Goal: Information Seeking & Learning: Find specific fact

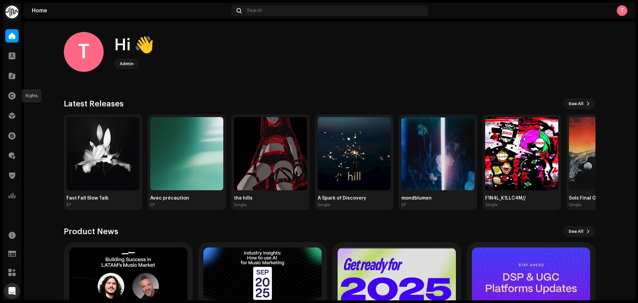
click at [12, 87] on div "Rights" at bounding box center [12, 95] width 19 height 19
click at [9, 79] on div at bounding box center [11, 75] width 13 height 13
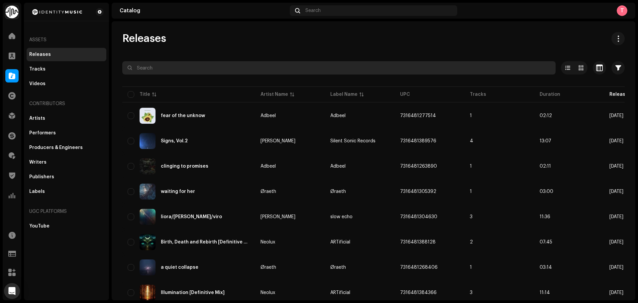
click at [246, 69] on input "text" at bounding box center [338, 67] width 433 height 13
type input "[PERSON_NAME]"
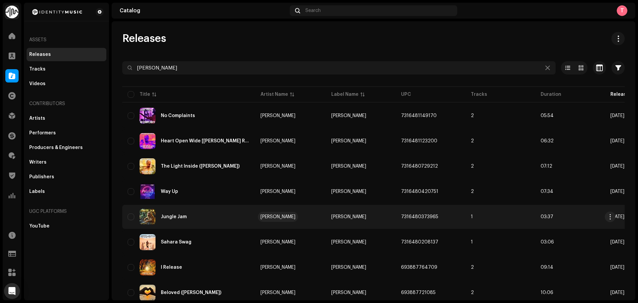
click at [271, 218] on div "Luke Rain" at bounding box center [277, 216] width 35 height 5
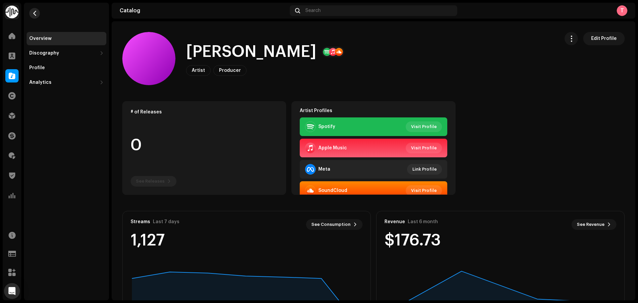
click at [37, 18] on button "button" at bounding box center [34, 13] width 11 height 11
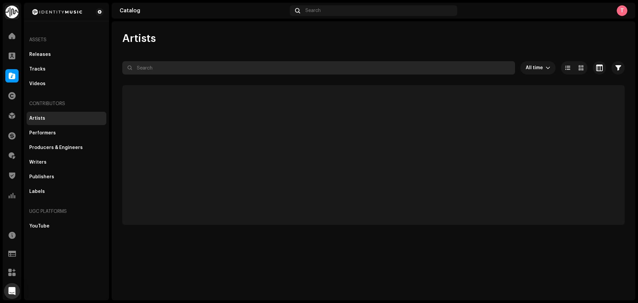
click at [207, 71] on input "text" at bounding box center [318, 67] width 393 height 13
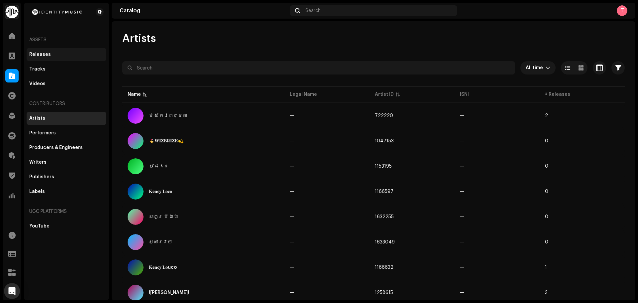
click at [53, 51] on div "Releases" at bounding box center [67, 54] width 80 height 13
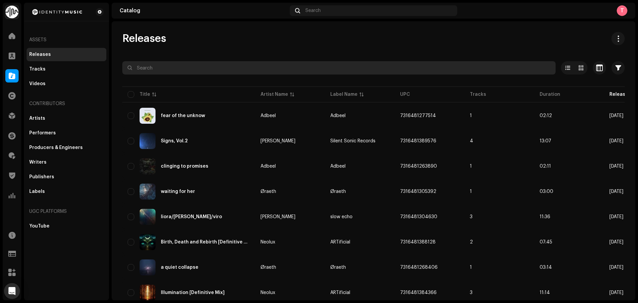
click at [196, 65] on input "text" at bounding box center [338, 67] width 433 height 13
type input "heart open wide"
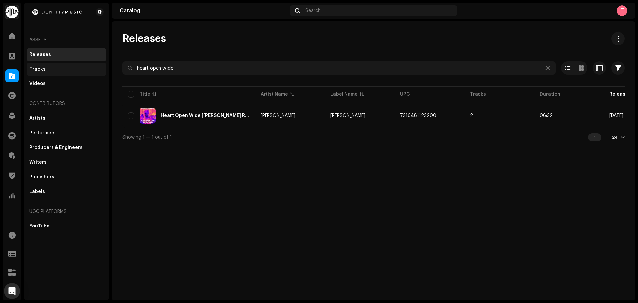
click at [52, 71] on div "Tracks" at bounding box center [66, 68] width 74 height 5
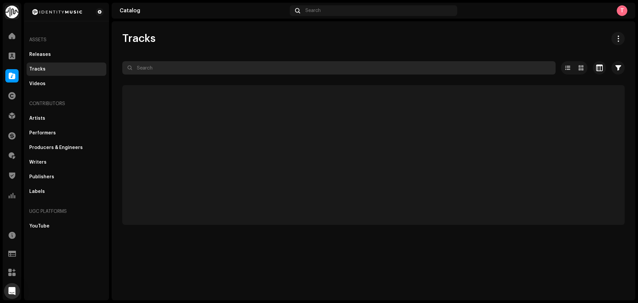
click at [221, 69] on input "text" at bounding box center [338, 67] width 433 height 13
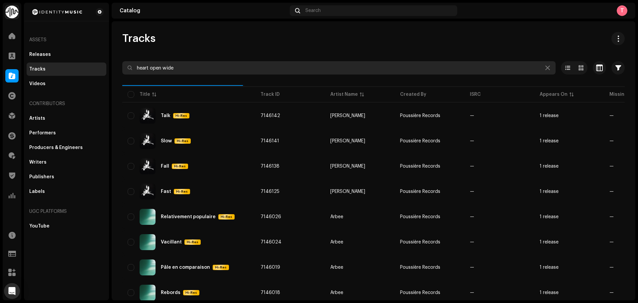
type input "heart open wide"
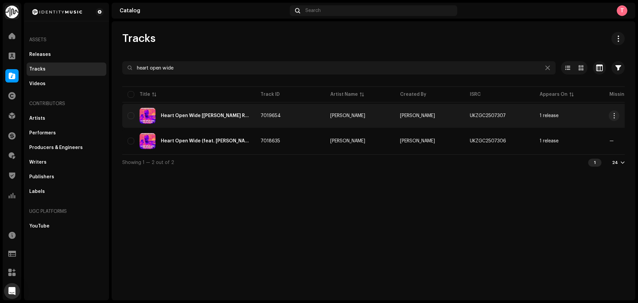
click at [286, 111] on td "7019654" at bounding box center [290, 116] width 70 height 24
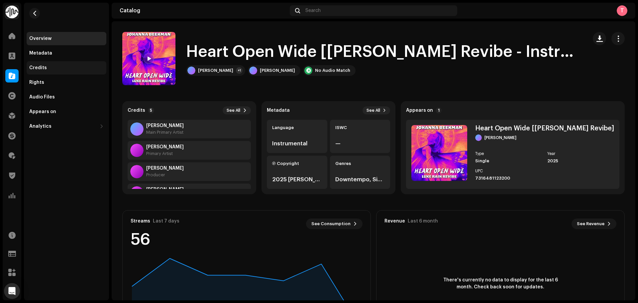
click at [42, 71] on div "Credits" at bounding box center [67, 67] width 80 height 13
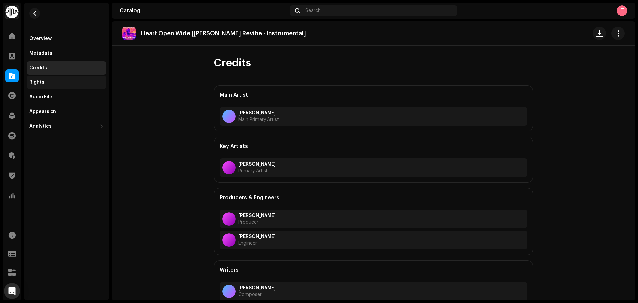
click at [41, 81] on div "Rights" at bounding box center [36, 82] width 15 height 5
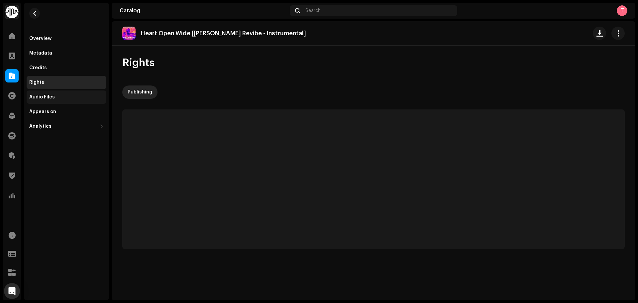
click at [43, 92] on div "Audio Files" at bounding box center [67, 96] width 80 height 13
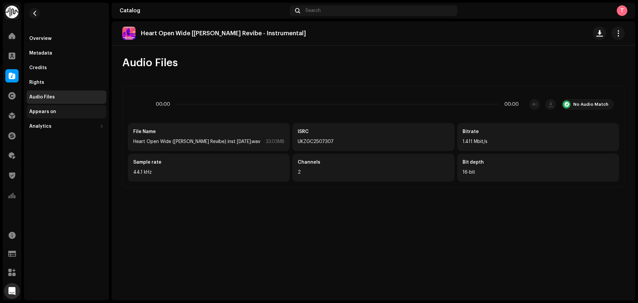
click at [48, 108] on div "Appears on" at bounding box center [67, 111] width 80 height 13
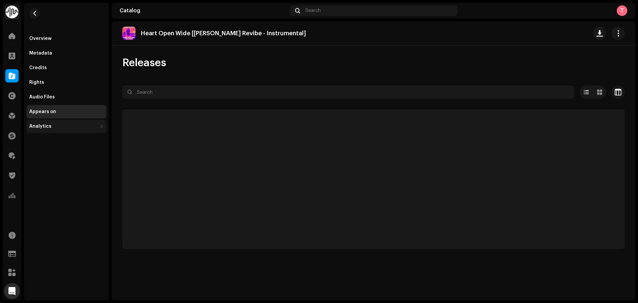
click at [48, 125] on div "Analytics" at bounding box center [40, 126] width 22 height 5
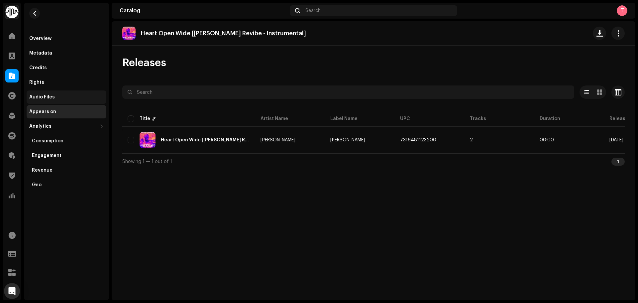
click at [49, 103] on div "Audio Files" at bounding box center [67, 96] width 80 height 13
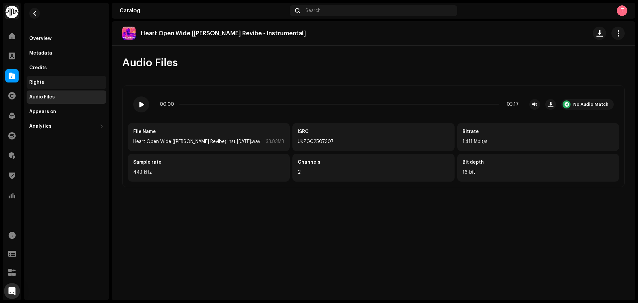
click at [45, 86] on div "Rights" at bounding box center [67, 82] width 80 height 13
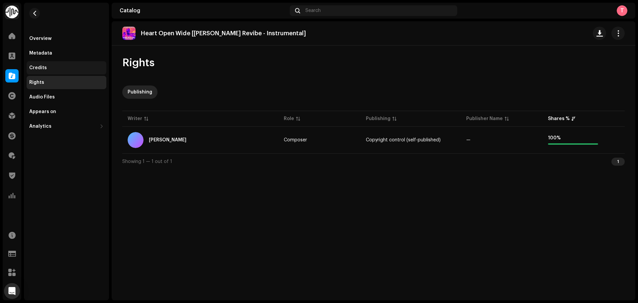
click at [47, 66] on div "Credits" at bounding box center [66, 67] width 74 height 5
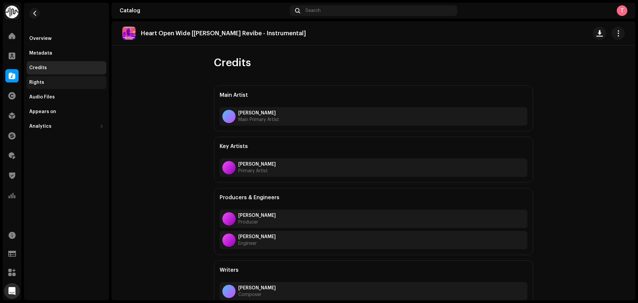
click at [52, 81] on div "Rights" at bounding box center [66, 82] width 74 height 5
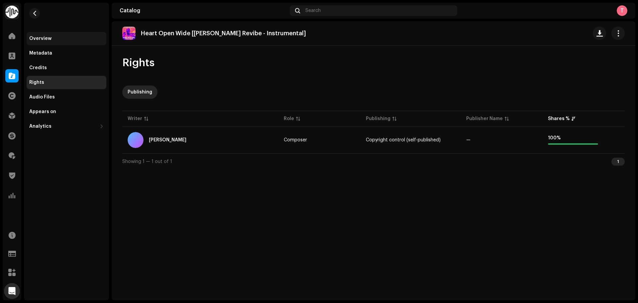
click at [74, 33] on div "Overview" at bounding box center [67, 38] width 80 height 13
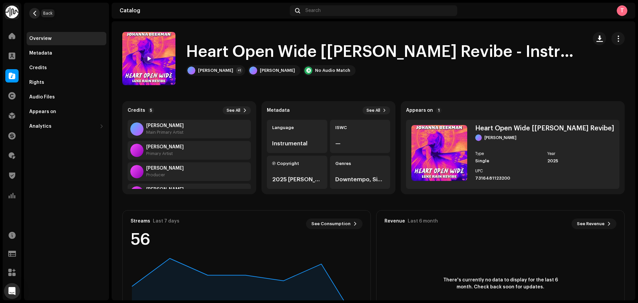
click at [37, 14] on span "button" at bounding box center [34, 13] width 5 height 5
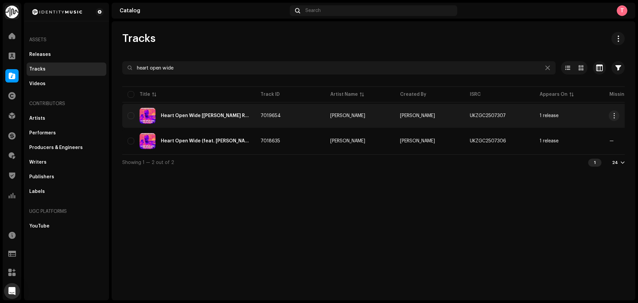
click at [238, 113] on div "Heart Open Wide [Luke Rain Revibe - Instrumental]" at bounding box center [189, 116] width 122 height 16
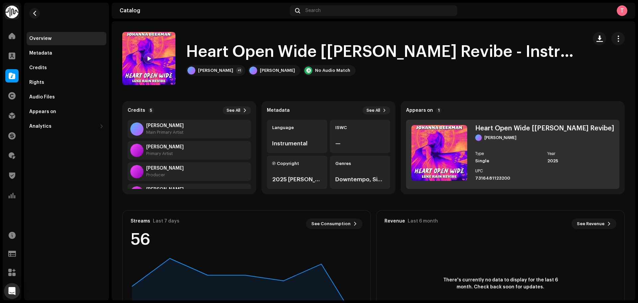
click at [541, 131] on div "Heart Open Wide [Luke Rain Revibe]" at bounding box center [544, 128] width 139 height 7
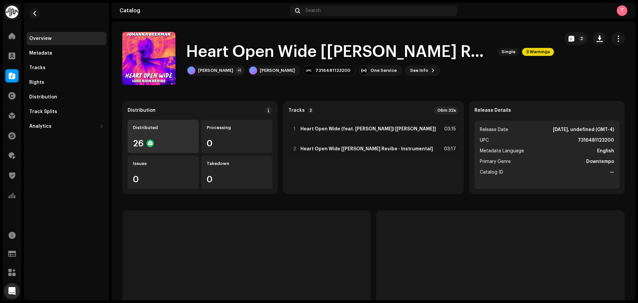
click at [157, 136] on div "Distributed 26" at bounding box center [163, 136] width 71 height 33
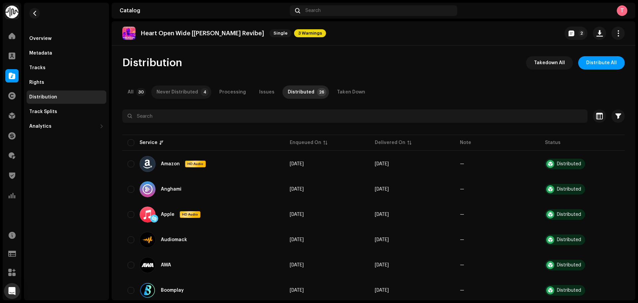
click at [193, 93] on div "Never Distributed" at bounding box center [177, 91] width 42 height 13
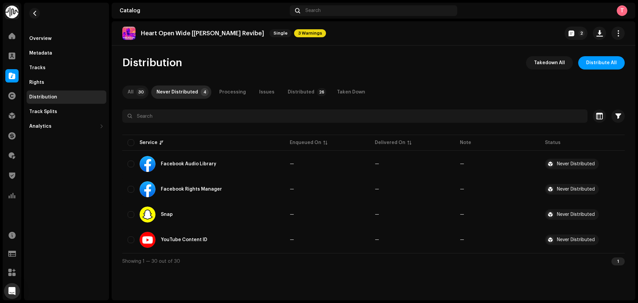
click at [123, 90] on p-tab "All 30" at bounding box center [135, 91] width 26 height 13
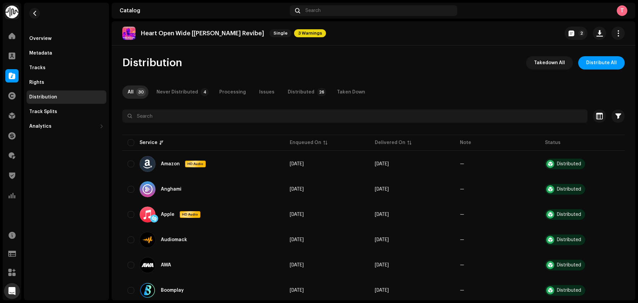
click at [39, 15] on button "button" at bounding box center [34, 13] width 11 height 11
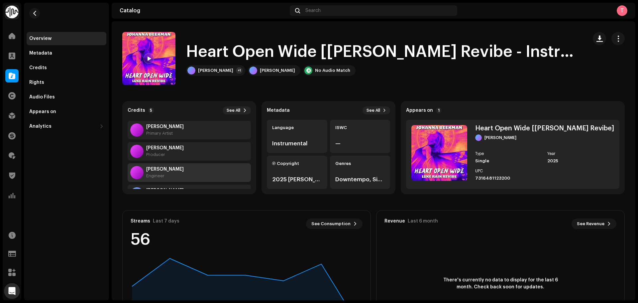
scroll to position [43, 0]
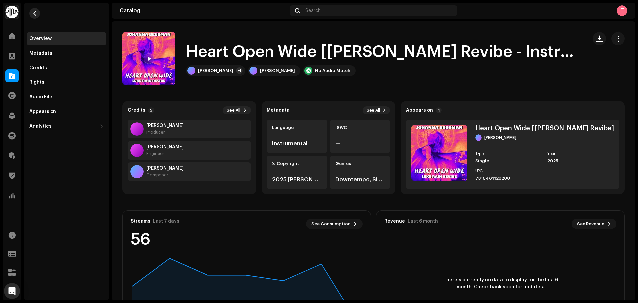
click at [36, 12] on span "button" at bounding box center [34, 13] width 5 height 5
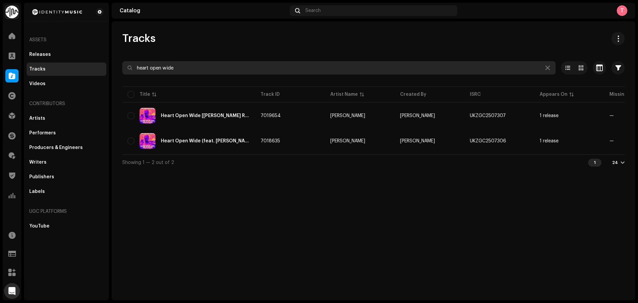
drag, startPoint x: 238, startPoint y: 73, endPoint x: 68, endPoint y: 66, distance: 170.2
click at [68, 66] on div "Identity Music Home Clients Catalog Rights Distribution Finance Royalties Trust…" at bounding box center [319, 151] width 638 height 303
paste input "7316475214006"
type input "7316475214006"
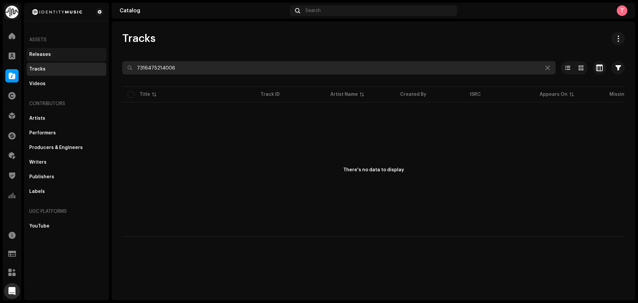
drag, startPoint x: 236, startPoint y: 67, endPoint x: 70, endPoint y: 60, distance: 166.9
click at [70, 60] on div "Identity Music Home Clients Catalog Rights Distribution Finance Royalties Trust…" at bounding box center [319, 151] width 638 height 303
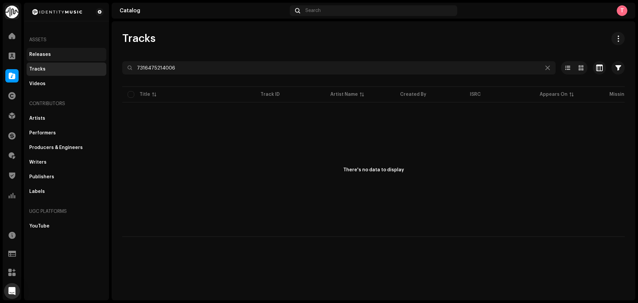
click at [52, 50] on div "Releases" at bounding box center [67, 54] width 80 height 13
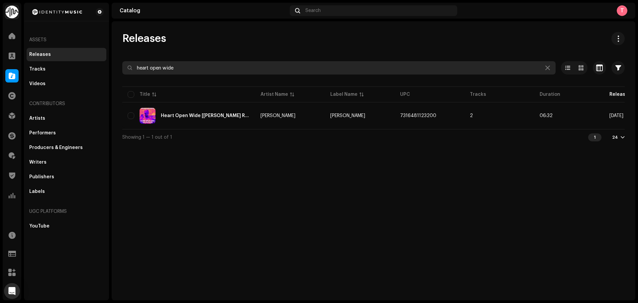
drag, startPoint x: 266, startPoint y: 70, endPoint x: 49, endPoint y: 57, distance: 216.9
click at [52, 57] on div "Identity Music Home Clients Catalog Rights Distribution Finance Royalties Trust…" at bounding box center [319, 151] width 638 height 303
paste input "7316475214006"
type input "7316475214006"
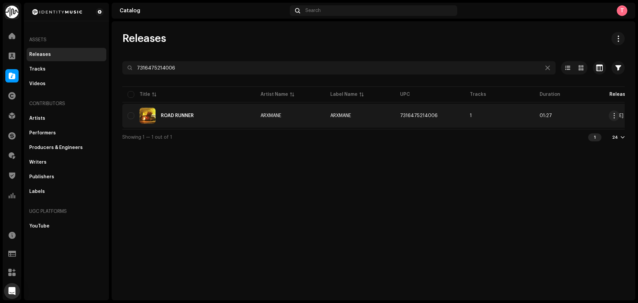
click at [210, 111] on div "ROAD RUNNER" at bounding box center [189, 116] width 122 height 16
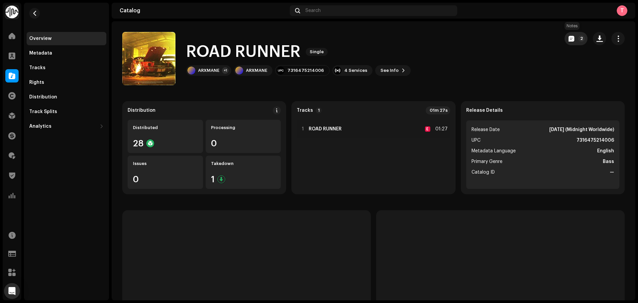
click at [569, 39] on span "button" at bounding box center [571, 38] width 6 height 5
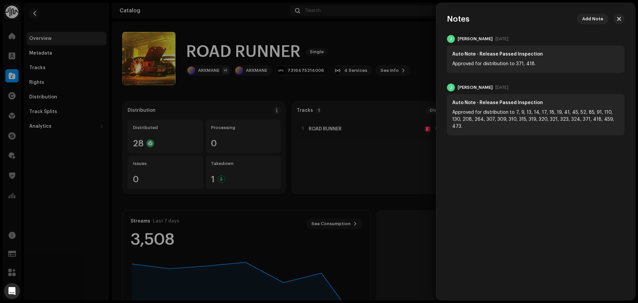
click at [361, 38] on div at bounding box center [319, 151] width 638 height 303
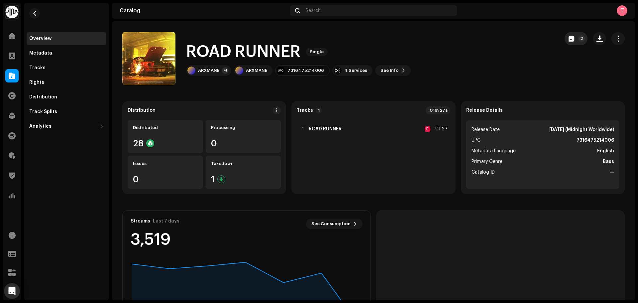
click at [568, 38] on span "button" at bounding box center [571, 38] width 6 height 5
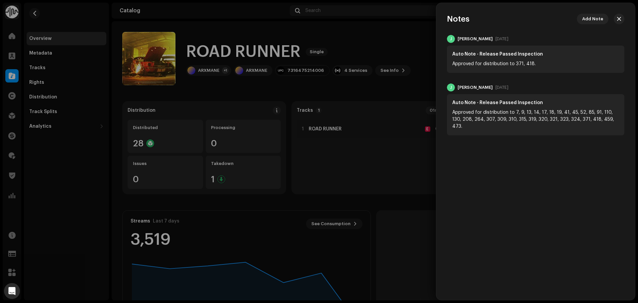
click at [408, 29] on div at bounding box center [319, 151] width 638 height 303
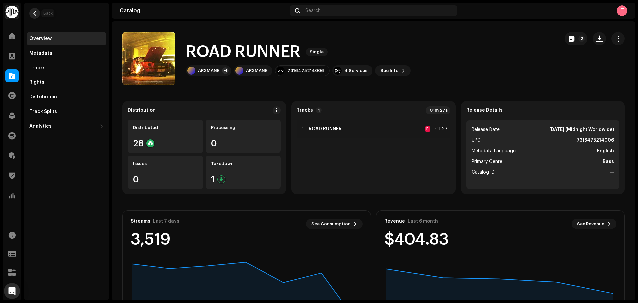
click at [38, 11] on button "button" at bounding box center [34, 13] width 11 height 11
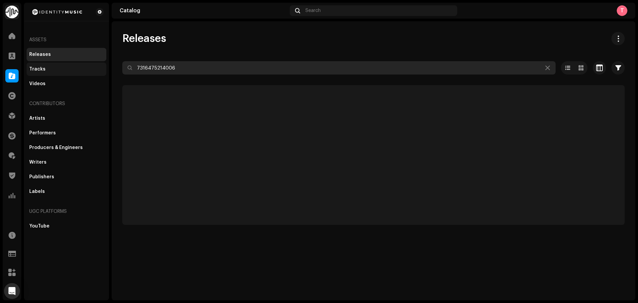
drag, startPoint x: 190, startPoint y: 73, endPoint x: 94, endPoint y: 70, distance: 95.7
click at [94, 70] on div "Identity Music Home Clients Catalog Rights Distribution Finance Royalties Trust…" at bounding box center [319, 151] width 638 height 303
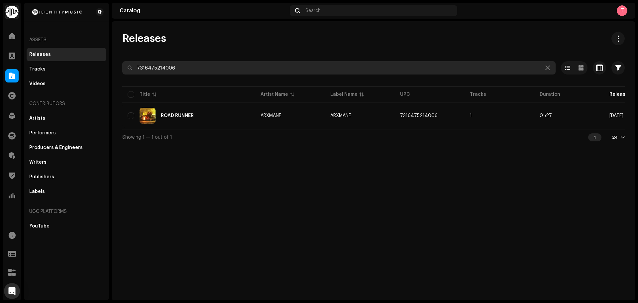
paste input "859783237925"
type input "859783237925"
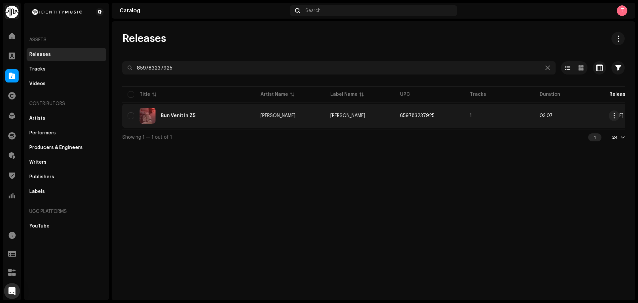
click at [210, 123] on div "Bun Venit În Z5" at bounding box center [189, 116] width 122 height 16
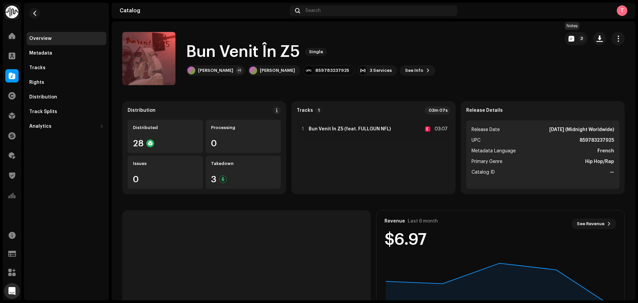
click at [564, 33] on p-button "3" at bounding box center [575, 38] width 23 height 13
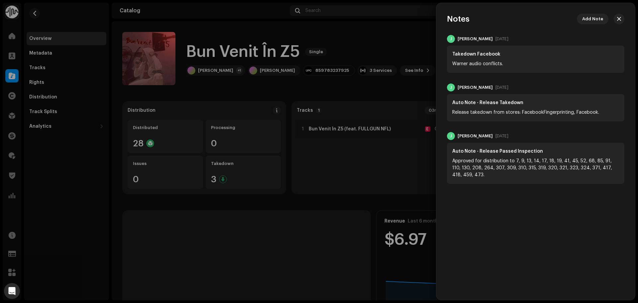
click at [394, 41] on div at bounding box center [319, 151] width 638 height 303
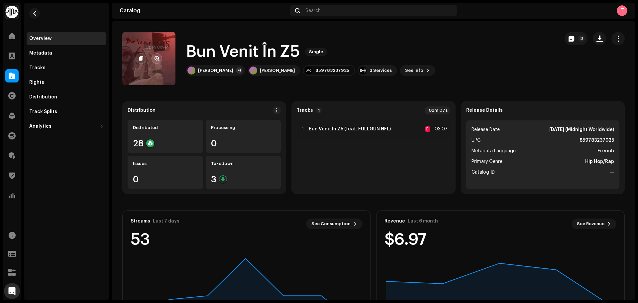
click at [155, 58] on span "button" at bounding box center [156, 58] width 5 height 5
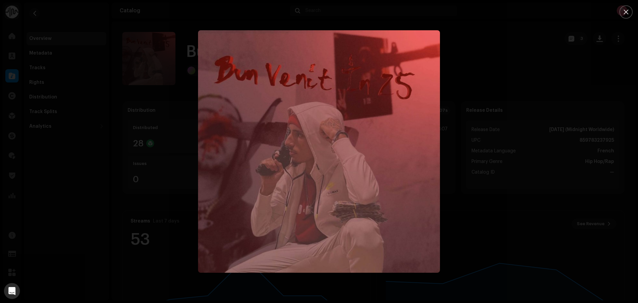
click at [521, 74] on div at bounding box center [319, 151] width 638 height 303
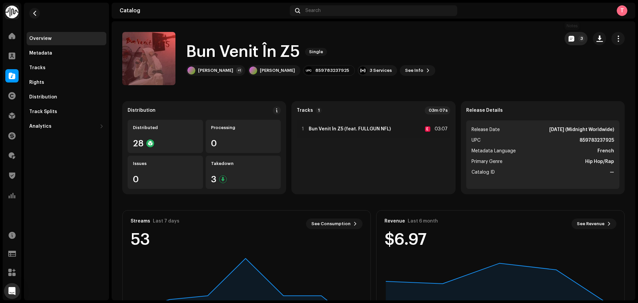
click at [568, 41] on span "button" at bounding box center [571, 38] width 6 height 5
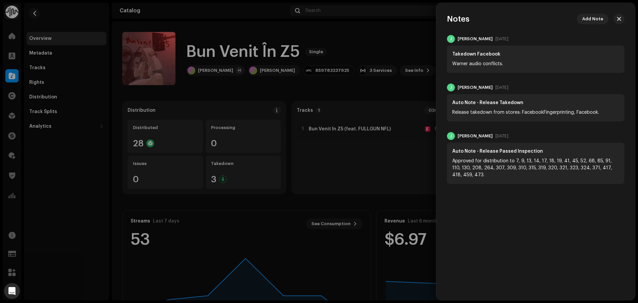
click at [393, 50] on div at bounding box center [319, 151] width 638 height 303
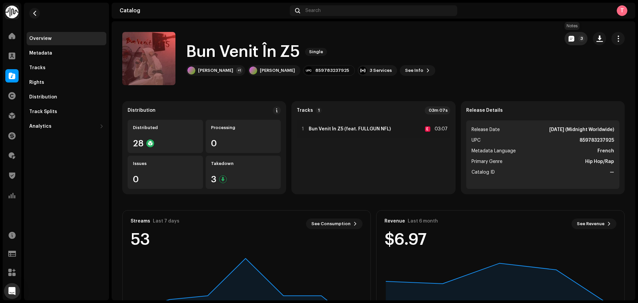
click at [568, 33] on button "3" at bounding box center [575, 38] width 23 height 13
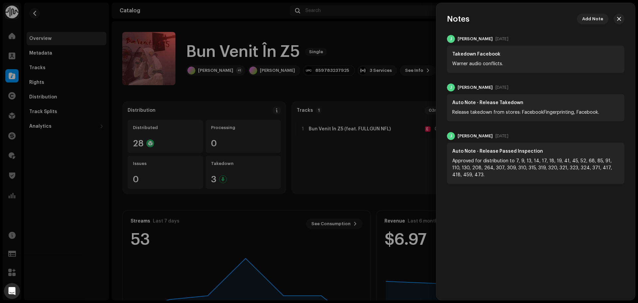
click at [395, 39] on div at bounding box center [319, 151] width 638 height 303
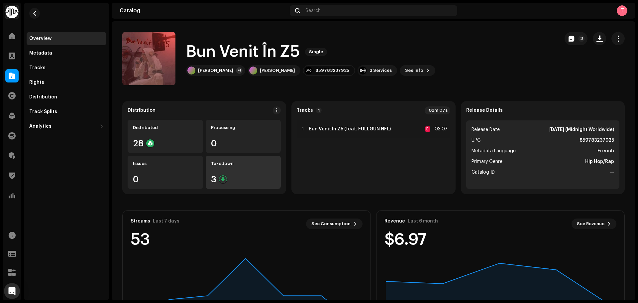
click at [230, 177] on div "3" at bounding box center [243, 179] width 65 height 9
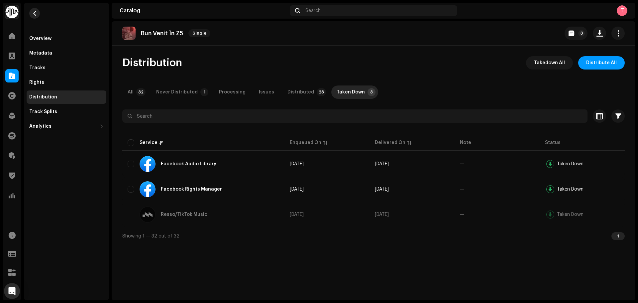
click at [31, 13] on button "button" at bounding box center [34, 13] width 11 height 11
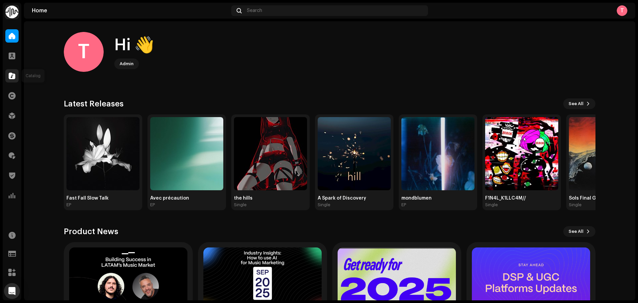
click at [14, 76] on span at bounding box center [12, 75] width 7 height 5
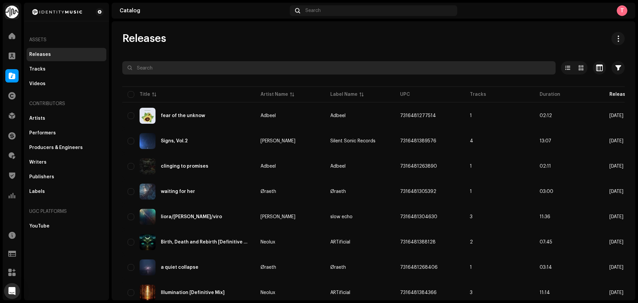
click at [203, 69] on input "text" at bounding box center [338, 67] width 433 height 13
paste input "5054285858967"
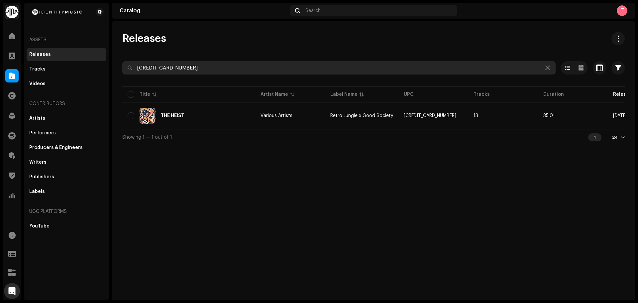
click at [241, 62] on input "5054285858967" at bounding box center [338, 67] width 433 height 13
drag, startPoint x: 241, startPoint y: 62, endPoint x: 105, endPoint y: 71, distance: 136.8
click at [105, 71] on div "Identity Music Home Clients Catalog Rights Distribution Finance Royalties Trust…" at bounding box center [319, 151] width 638 height 303
paste input "872132390621"
drag, startPoint x: 195, startPoint y: 70, endPoint x: 91, endPoint y: 69, distance: 103.6
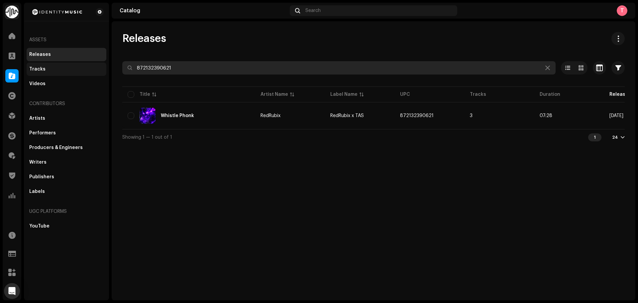
click at [91, 69] on div "Identity Music Home Clients Catalog Rights Distribution Finance Royalties Trust…" at bounding box center [319, 151] width 638 height 303
paste input "5054285858967"
drag, startPoint x: 206, startPoint y: 65, endPoint x: 53, endPoint y: 61, distance: 152.8
click at [54, 62] on div "Identity Music Home Clients Catalog Rights Distribution Finance Royalties Trust…" at bounding box center [319, 151] width 638 height 303
click at [161, 69] on input "5054285858967" at bounding box center [338, 67] width 433 height 13
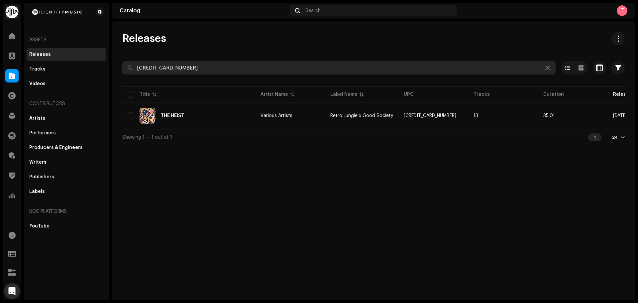
drag, startPoint x: 209, startPoint y: 68, endPoint x: 5, endPoint y: 59, distance: 204.1
click at [12, 62] on div "Identity Music Home Clients Catalog Rights Distribution Finance Royalties Trust…" at bounding box center [319, 151] width 638 height 303
paste input "7316472489445"
drag, startPoint x: 182, startPoint y: 70, endPoint x: 65, endPoint y: 69, distance: 116.9
click at [65, 69] on div "Identity Music Home Clients Catalog Rights Distribution Finance Royalties Trust…" at bounding box center [319, 151] width 638 height 303
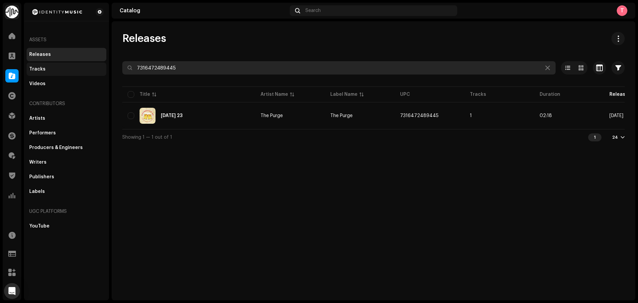
paste input "195937197654"
type input "195937197654"
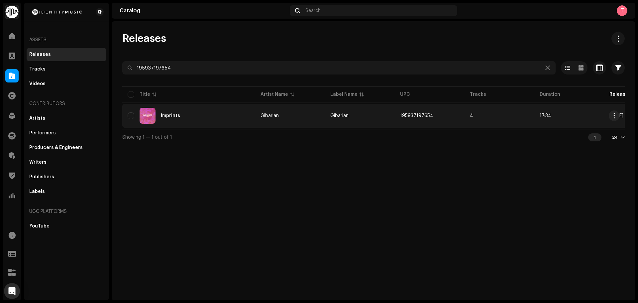
click at [198, 110] on div "Imprints" at bounding box center [189, 116] width 122 height 16
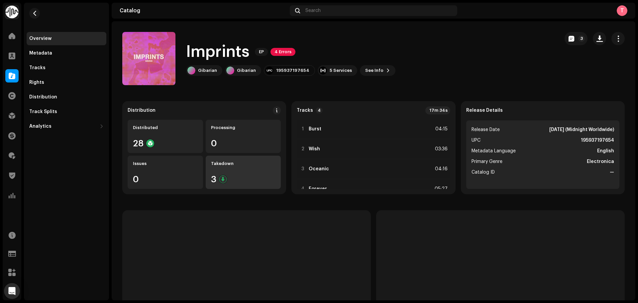
click at [230, 179] on div "3" at bounding box center [243, 179] width 65 height 9
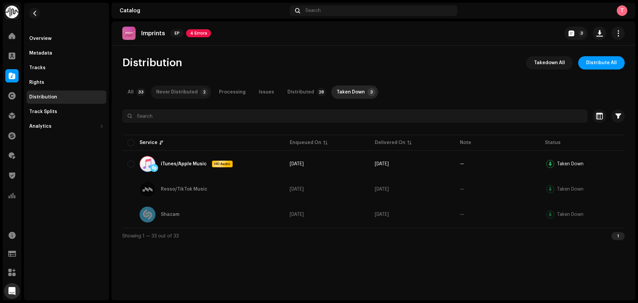
click at [186, 90] on div "Never Distributed" at bounding box center [177, 91] width 42 height 13
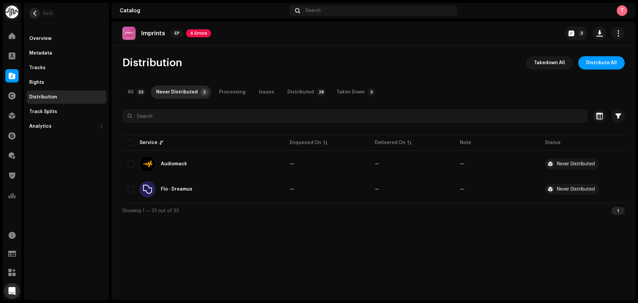
click at [37, 14] on span "button" at bounding box center [34, 13] width 5 height 5
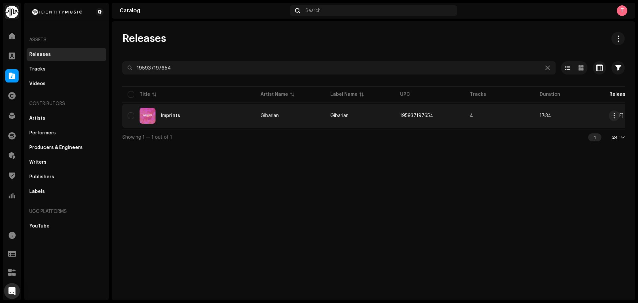
click at [180, 112] on div "Imprints" at bounding box center [189, 116] width 122 height 16
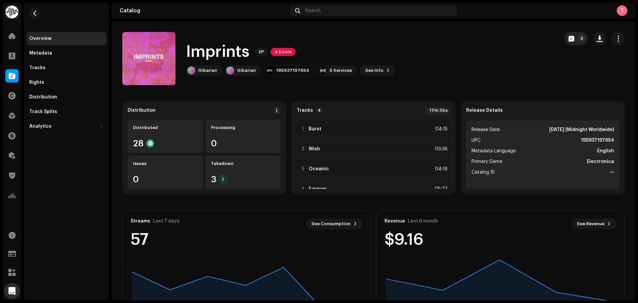
click at [568, 37] on span "button" at bounding box center [571, 38] width 6 height 5
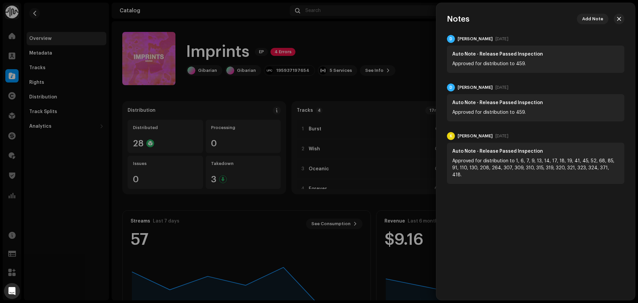
click at [380, 34] on div at bounding box center [319, 151] width 638 height 303
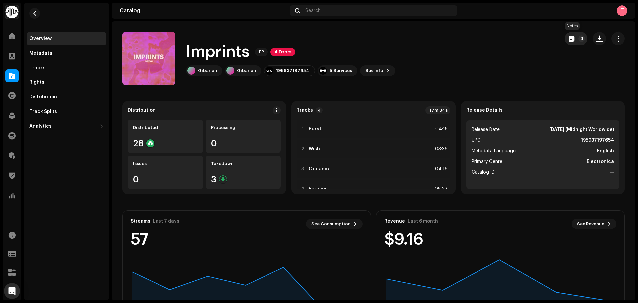
click at [568, 38] on span "button" at bounding box center [571, 38] width 6 height 5
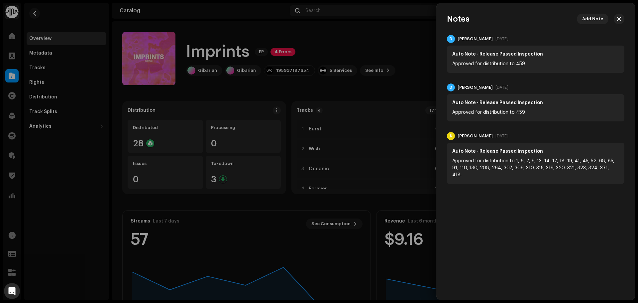
click at [395, 40] on div at bounding box center [319, 151] width 638 height 303
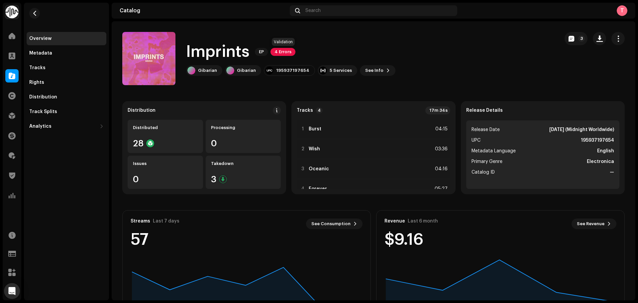
click at [280, 55] on span "4 Errors" at bounding box center [282, 52] width 25 height 8
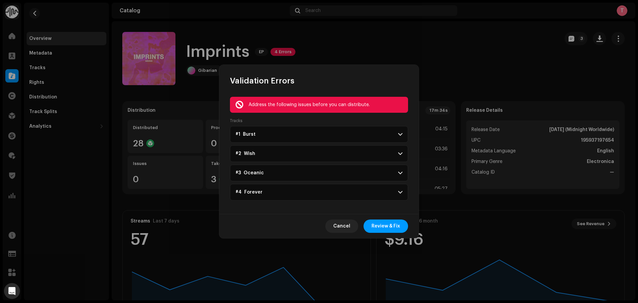
click at [365, 127] on p-accordion-header "#1 Burst" at bounding box center [319, 134] width 178 height 17
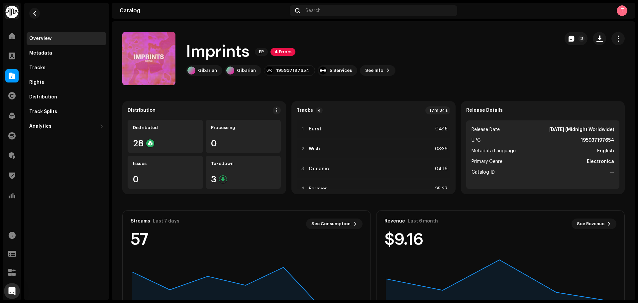
click at [456, 74] on div "Validation Errors Address the following issues before you can distribute. Track…" at bounding box center [319, 151] width 638 height 303
drag, startPoint x: 208, startPoint y: 66, endPoint x: 410, endPoint y: 54, distance: 203.0
click at [410, 54] on div "Imprints EP 4 Errors Gibarian Gibarian 195937197654 5 Services See Info 3" at bounding box center [337, 58] width 431 height 53
click at [38, 10] on button "button" at bounding box center [34, 13] width 11 height 11
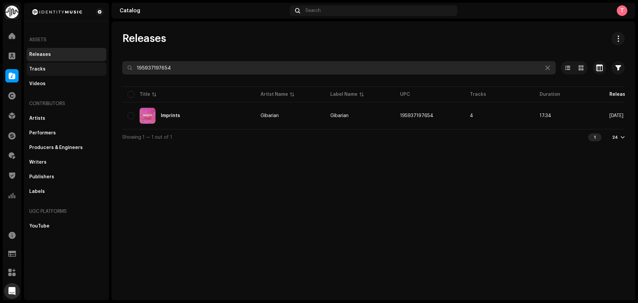
drag, startPoint x: 180, startPoint y: 67, endPoint x: 97, endPoint y: 71, distance: 83.2
click at [97, 71] on div "Identity Music Home Clients Catalog Rights Distribution Finance Royalties Trust…" at bounding box center [319, 151] width 638 height 303
paste input "731647683803"
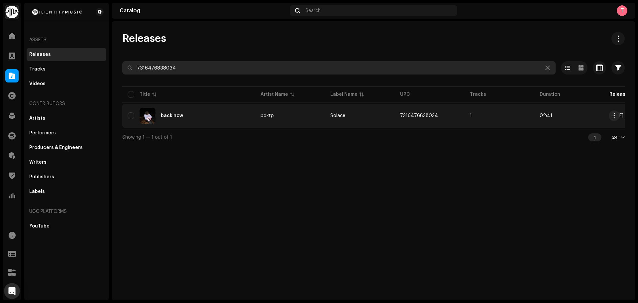
type input "7316476838034"
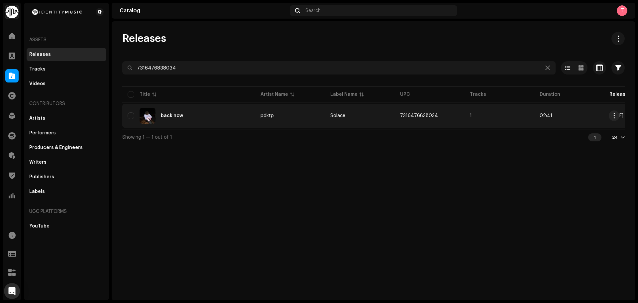
click at [194, 117] on div "back now" at bounding box center [189, 116] width 122 height 16
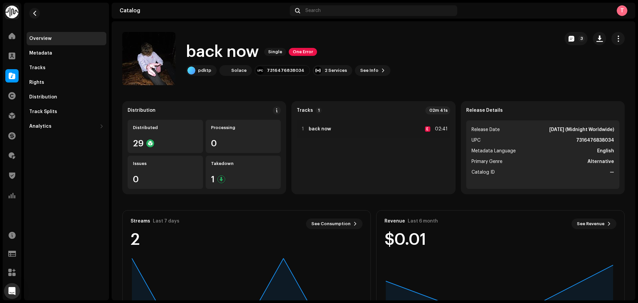
click at [558, 46] on div "back now Single One Error pdktp Solace 7316476838034 2 Services See Info 3 3" at bounding box center [373, 58] width 502 height 53
click at [568, 40] on span "button" at bounding box center [571, 38] width 6 height 5
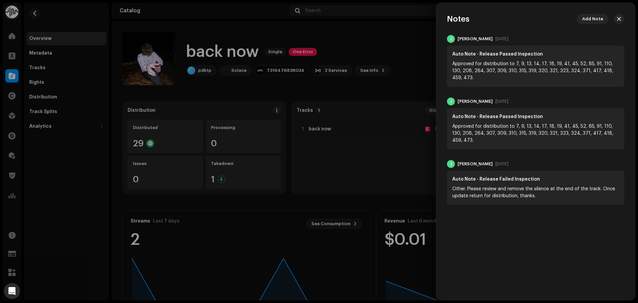
click at [413, 29] on div at bounding box center [319, 151] width 638 height 303
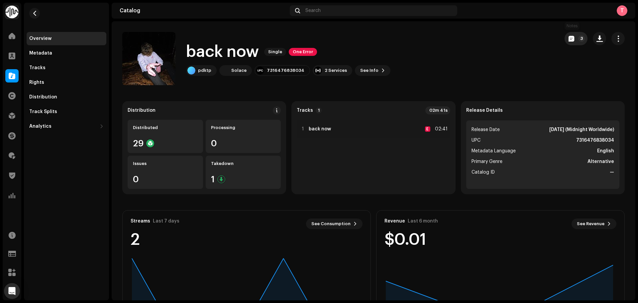
click at [567, 42] on button "3" at bounding box center [575, 38] width 23 height 13
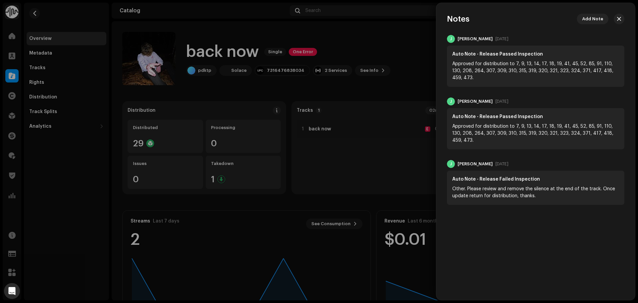
click at [366, 41] on div at bounding box center [319, 151] width 638 height 303
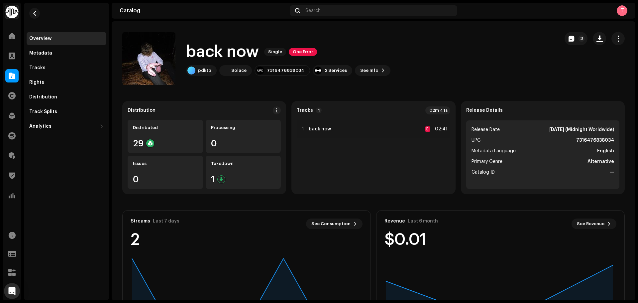
click at [28, 8] on re-m-nav-back at bounding box center [35, 17] width 16 height 29
click at [35, 11] on span "button" at bounding box center [34, 13] width 5 height 5
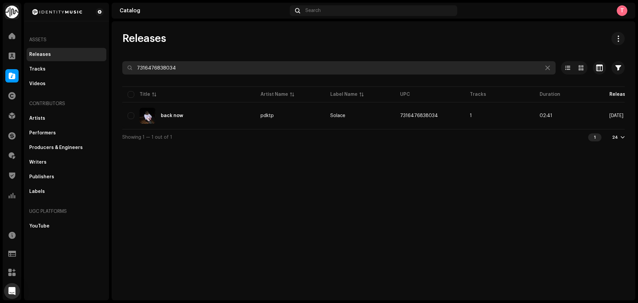
drag, startPoint x: 263, startPoint y: 74, endPoint x: 74, endPoint y: 58, distance: 189.9
click at [74, 58] on div "Identity Music Home Clients Catalog Rights Distribution Finance Royalties Trust…" at bounding box center [319, 151] width 638 height 303
paste input "198672334537"
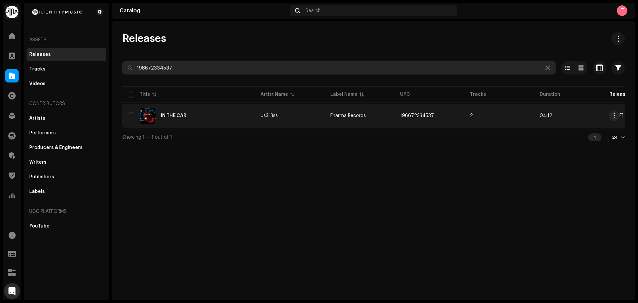
type input "198672334537"
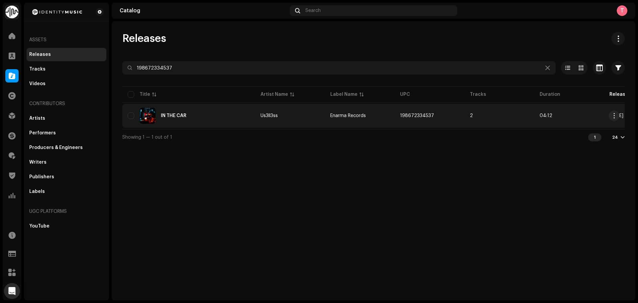
click at [256, 123] on td "Us3ll3ss" at bounding box center [290, 116] width 70 height 24
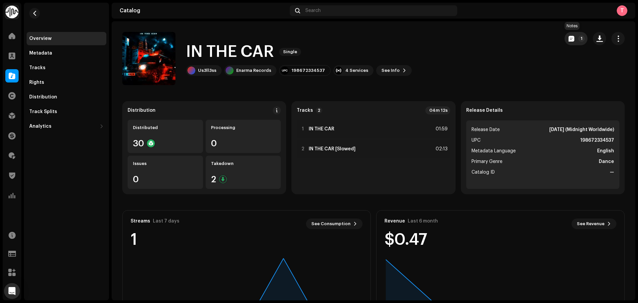
click at [565, 34] on button "1" at bounding box center [575, 38] width 23 height 13
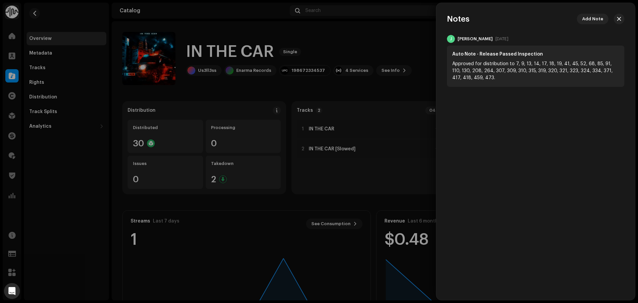
click at [323, 24] on div at bounding box center [319, 151] width 638 height 303
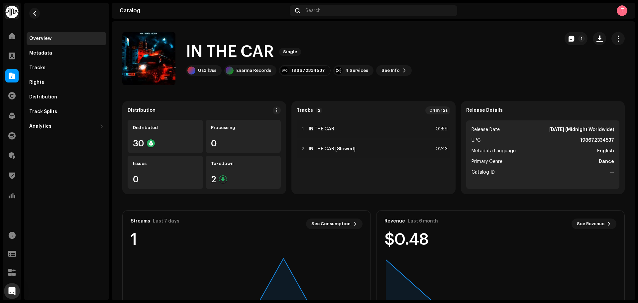
click at [29, 17] on re-m-nav-back at bounding box center [35, 17] width 16 height 29
click at [34, 15] on span "button" at bounding box center [34, 13] width 5 height 5
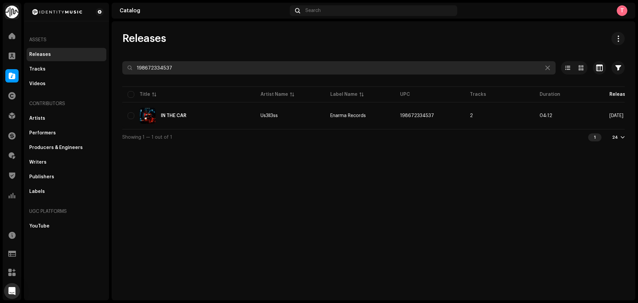
drag, startPoint x: 194, startPoint y: 61, endPoint x: 20, endPoint y: 73, distance: 174.1
click at [23, 74] on div "Identity Music Home Clients Catalog Rights Distribution Finance Royalties Trust…" at bounding box center [319, 151] width 638 height 303
paste input "731647084919"
type input "7316470849197"
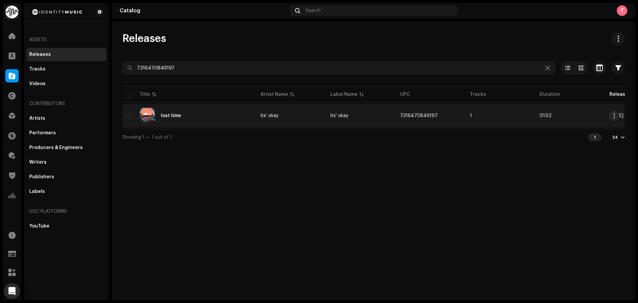
click at [331, 109] on td "its' okay" at bounding box center [360, 116] width 70 height 24
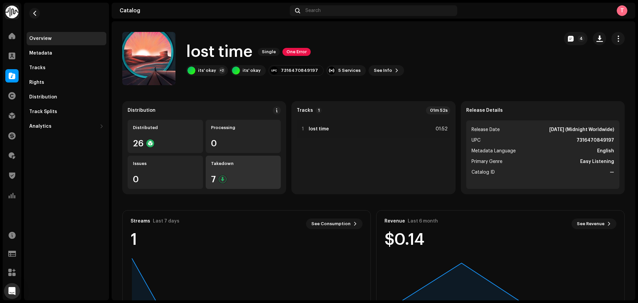
click at [261, 166] on div "Takedown 7" at bounding box center [243, 171] width 75 height 33
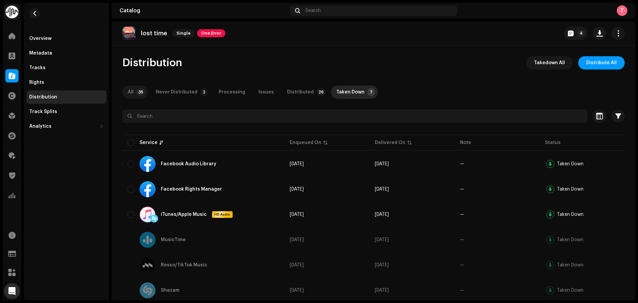
click at [128, 93] on div "All" at bounding box center [131, 91] width 6 height 13
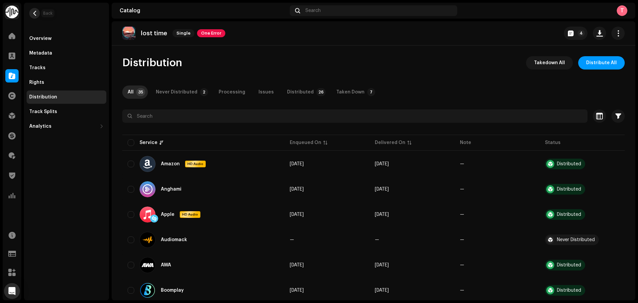
click at [39, 14] on button "button" at bounding box center [34, 13] width 11 height 11
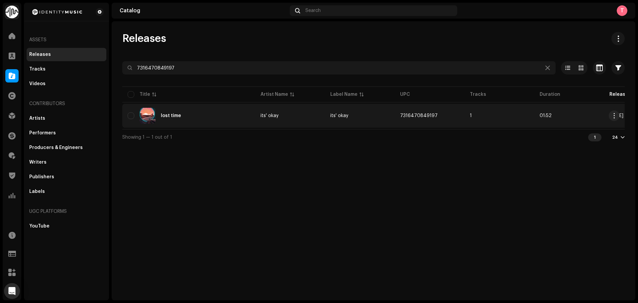
click at [452, 114] on td "7316470849197" at bounding box center [430, 116] width 70 height 24
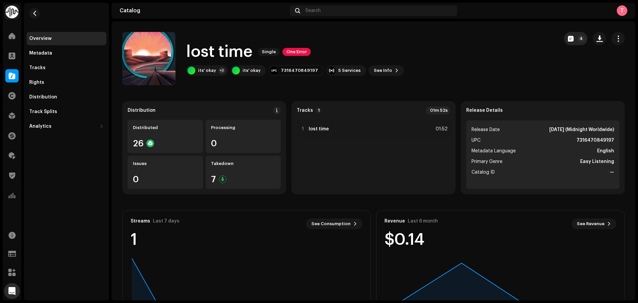
click at [568, 36] on span "button" at bounding box center [571, 38] width 6 height 5
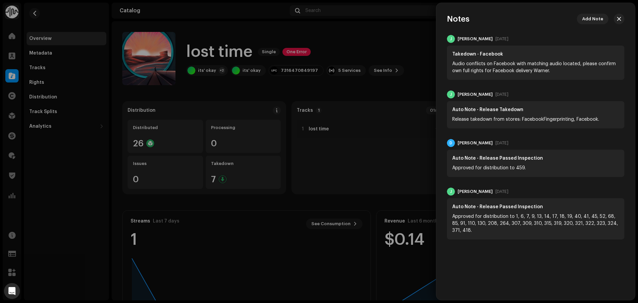
click at [437, 54] on div "J Jessica Cox Nov 12, 2024 Takedown - Facebook Audio conflicts on Facebook with…" at bounding box center [535, 137] width 199 height 204
click at [371, 61] on div at bounding box center [319, 151] width 638 height 303
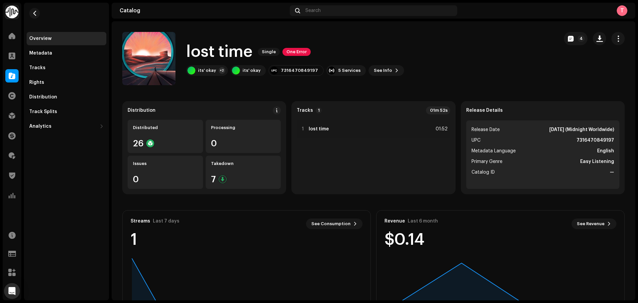
click at [28, 10] on re-m-nav-back at bounding box center [35, 17] width 16 height 29
click at [38, 19] on re-m-nav-back at bounding box center [35, 17] width 16 height 29
click at [36, 16] on button "button" at bounding box center [34, 13] width 11 height 11
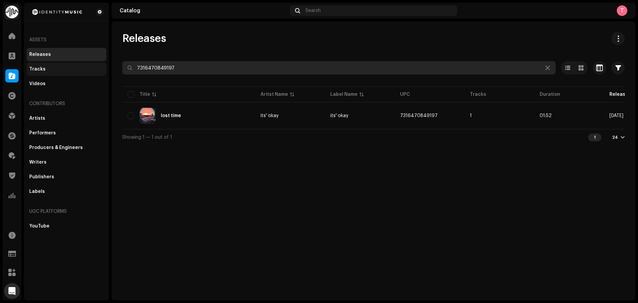
drag, startPoint x: 215, startPoint y: 73, endPoint x: 93, endPoint y: 62, distance: 122.3
click at [96, 60] on div "Identity Music Home Clients Catalog Rights Distribution Finance Royalties Trust…" at bounding box center [319, 151] width 638 height 303
paste input "81264446"
type input "7316481264446"
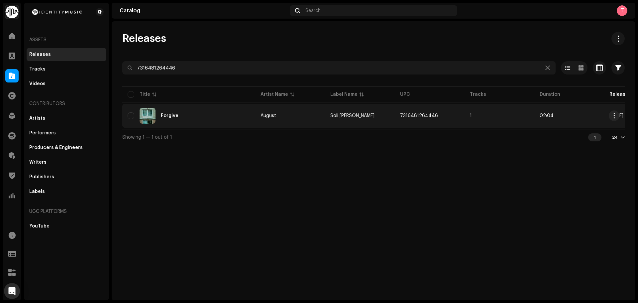
click at [227, 118] on div "Forgive" at bounding box center [189, 116] width 122 height 16
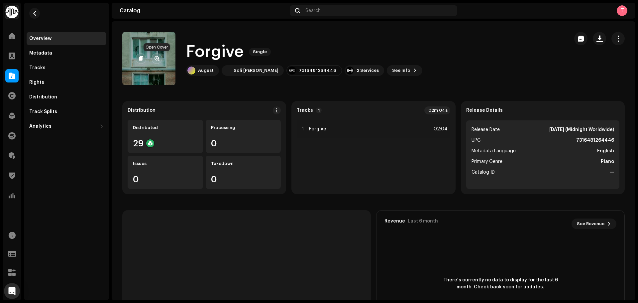
click at [156, 56] on span "button" at bounding box center [156, 58] width 5 height 5
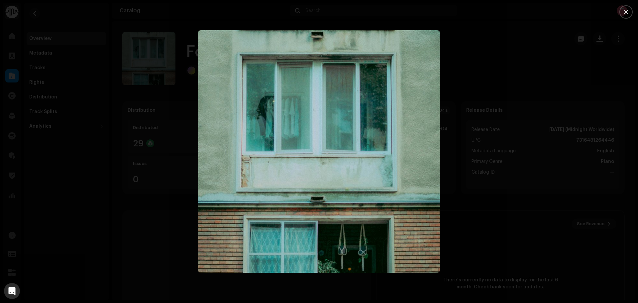
click at [524, 85] on div at bounding box center [319, 151] width 638 height 303
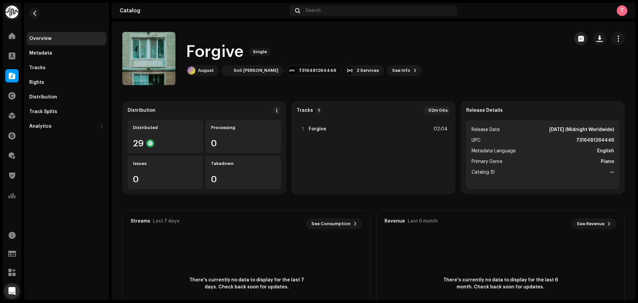
click at [569, 36] on div "Forgive Single August Soli Deo Gloria 7316481264446 2 Services See Info" at bounding box center [373, 58] width 502 height 53
click at [574, 38] on button "button" at bounding box center [580, 38] width 13 height 13
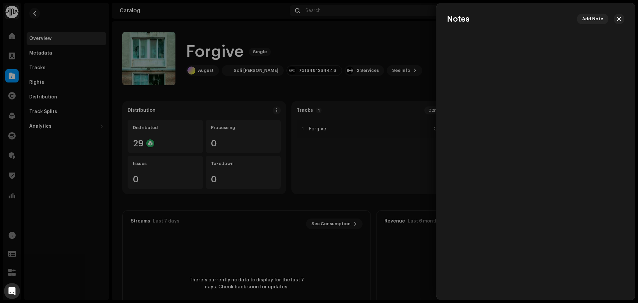
click at [378, 29] on div at bounding box center [319, 151] width 638 height 303
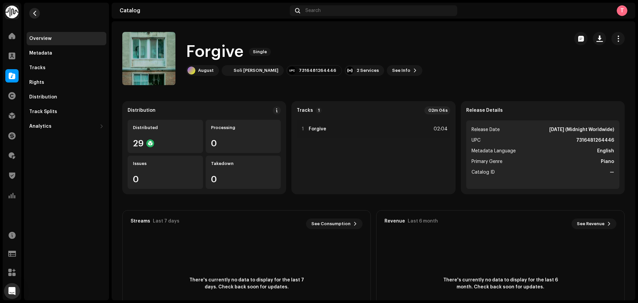
click at [38, 12] on button "button" at bounding box center [34, 13] width 11 height 11
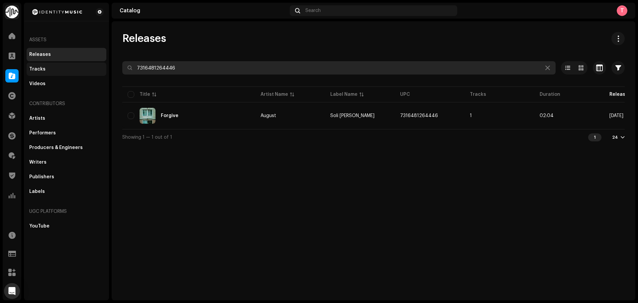
drag, startPoint x: 190, startPoint y: 68, endPoint x: 67, endPoint y: 67, distance: 123.6
click at [70, 68] on div "Identity Music Home Clients Catalog Rights Distribution Finance Royalties Trust…" at bounding box center [319, 151] width 638 height 303
paste input "15134"
type input "7316481215134"
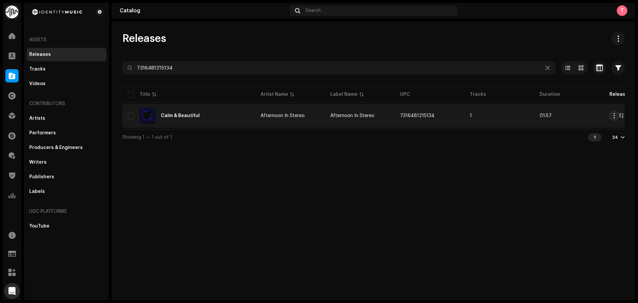
click at [207, 115] on div "Calm & Beautiful" at bounding box center [189, 116] width 122 height 16
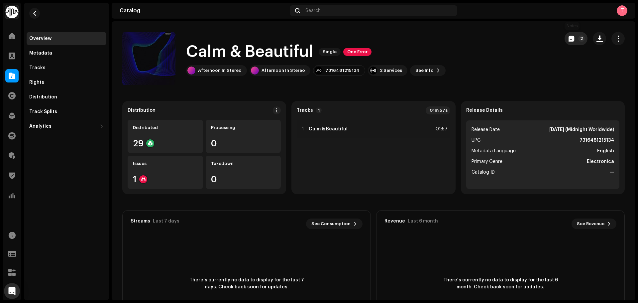
click at [568, 38] on span "button" at bounding box center [571, 38] width 6 height 5
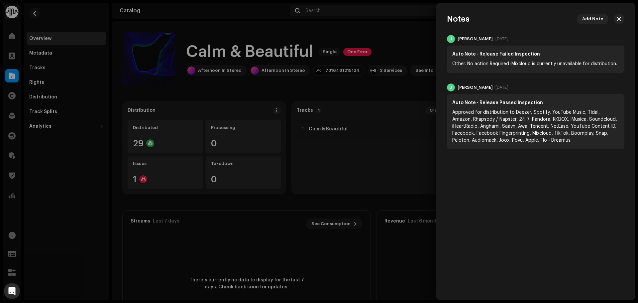
click at [361, 21] on div at bounding box center [319, 151] width 638 height 303
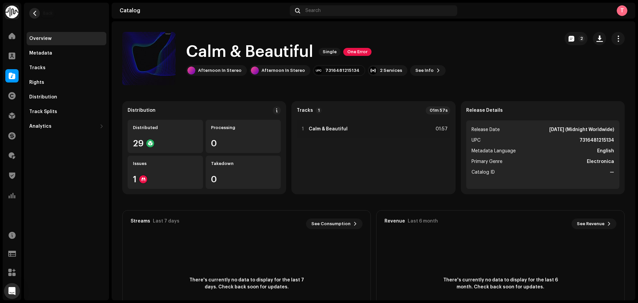
click at [33, 13] on span "button" at bounding box center [34, 13] width 5 height 5
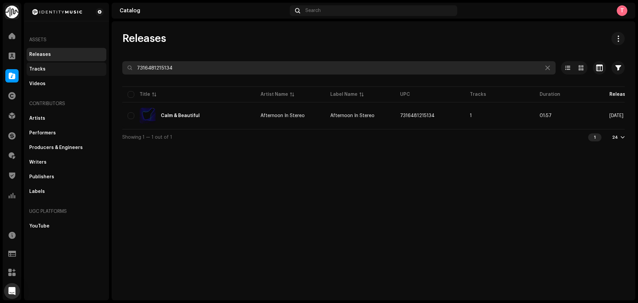
drag, startPoint x: 209, startPoint y: 62, endPoint x: 37, endPoint y: 65, distance: 172.1
click at [37, 65] on div "Identity Music Home Clients Catalog Rights Distribution Finance Royalties Trust…" at bounding box center [319, 151] width 638 height 303
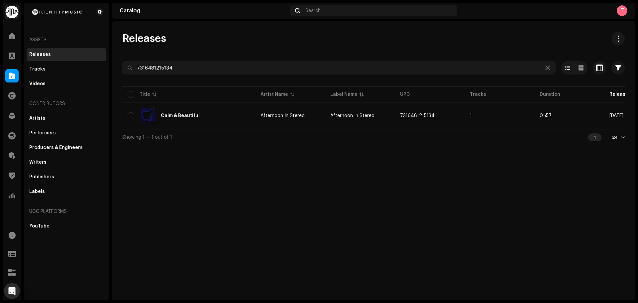
click at [185, 84] on div at bounding box center [373, 79] width 502 height 11
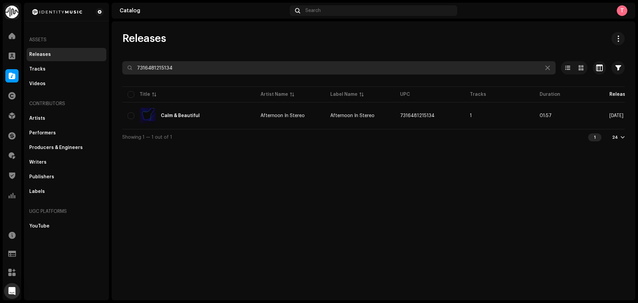
drag, startPoint x: 187, startPoint y: 73, endPoint x: 25, endPoint y: 67, distance: 161.8
click at [25, 67] on div "Identity Music Home Clients Catalog Rights Distribution Finance Royalties Trust…" at bounding box center [319, 151] width 638 height 303
paste input "076612"
drag, startPoint x: 232, startPoint y: 69, endPoint x: 14, endPoint y: 76, distance: 218.3
click at [22, 78] on div "Identity Music Home Clients Catalog Rights Distribution Finance Royalties Trust…" at bounding box center [319, 151] width 638 height 303
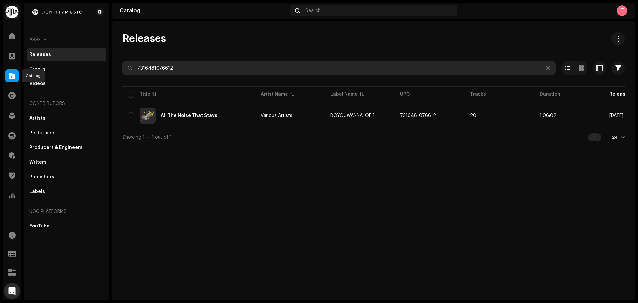
paste input "3617055689707"
drag, startPoint x: 232, startPoint y: 72, endPoint x: 70, endPoint y: 70, distance: 162.8
click at [70, 70] on div "Identity Music Home Clients Catalog Rights Distribution Finance Royalties Trust…" at bounding box center [319, 151] width 638 height 303
paste input "7316481111696"
type input "7316481111696"
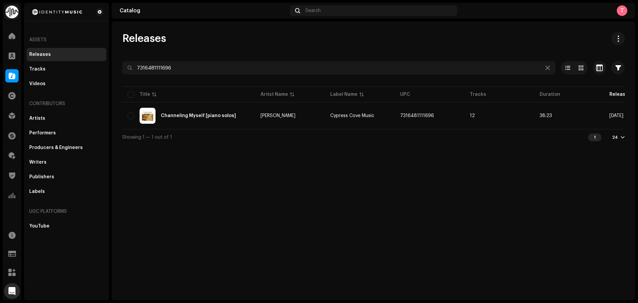
drag, startPoint x: 254, startPoint y: 110, endPoint x: 305, endPoint y: 231, distance: 131.7
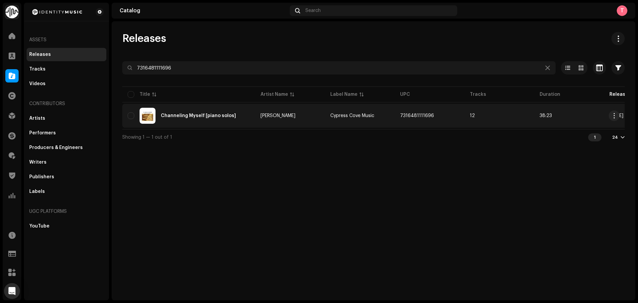
drag, startPoint x: 305, startPoint y: 231, endPoint x: 252, endPoint y: 106, distance: 136.2
click at [252, 106] on td "Channeling Myself [piano solos]" at bounding box center [188, 116] width 133 height 24
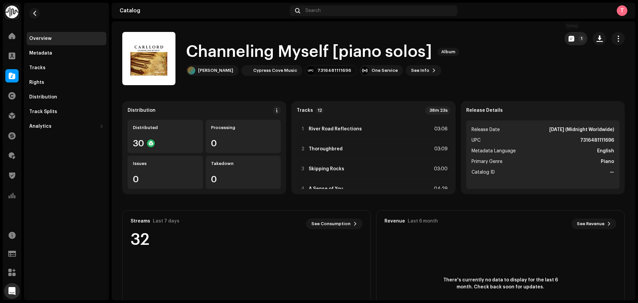
click at [568, 36] on span "button" at bounding box center [571, 38] width 6 height 5
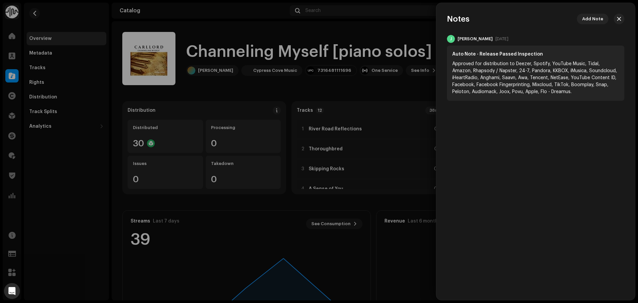
click at [364, 45] on div at bounding box center [319, 151] width 638 height 303
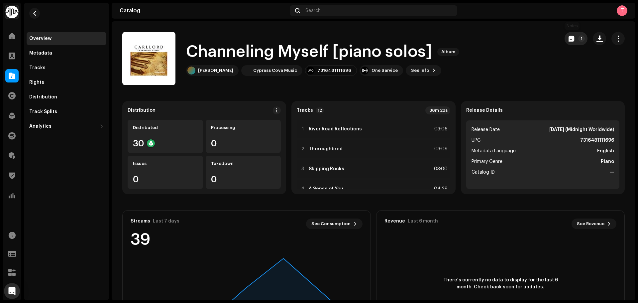
click at [568, 41] on span "button" at bounding box center [571, 38] width 6 height 5
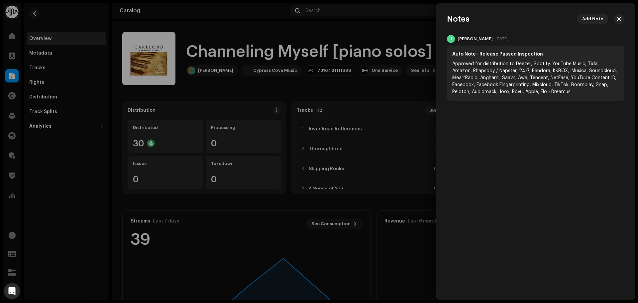
click at [367, 43] on div at bounding box center [319, 151] width 638 height 303
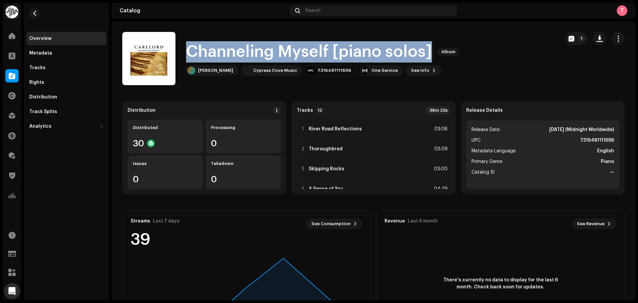
drag, startPoint x: 188, startPoint y: 49, endPoint x: 464, endPoint y: 40, distance: 276.5
click at [464, 40] on div "Channeling Myself [piano solos] Album Carl Lord Cypress Cove Music 731648111169…" at bounding box center [337, 58] width 431 height 53
click at [498, 63] on div "Channeling Myself [piano solos] Album Carl Lord Cypress Cove Music 731648111169…" at bounding box center [337, 58] width 431 height 53
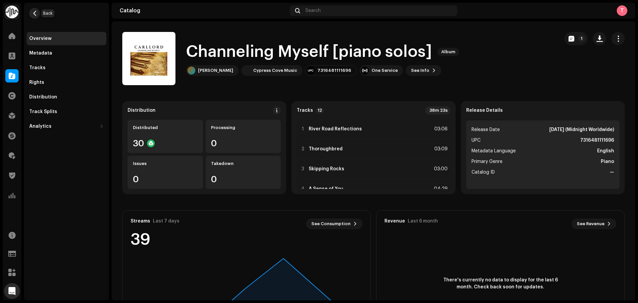
click at [35, 11] on span "button" at bounding box center [34, 13] width 5 height 5
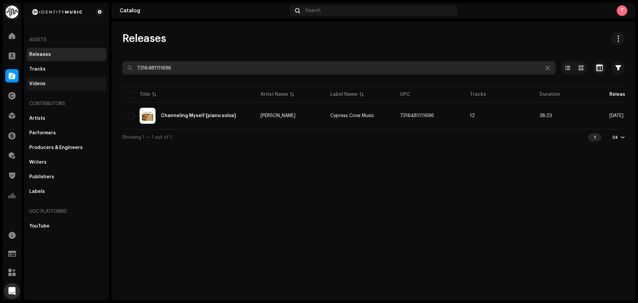
drag, startPoint x: 217, startPoint y: 65, endPoint x: 76, endPoint y: 81, distance: 141.7
click at [76, 82] on div "Identity Music Home Clients Catalog Rights Distribution Finance Royalties Trust…" at bounding box center [319, 151] width 638 height 303
paste input "70328210"
type input "7316470328210"
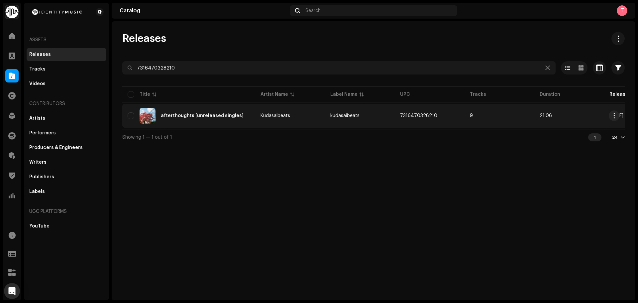
click at [249, 119] on div "afterthoughts [unreleased singles]" at bounding box center [189, 116] width 122 height 16
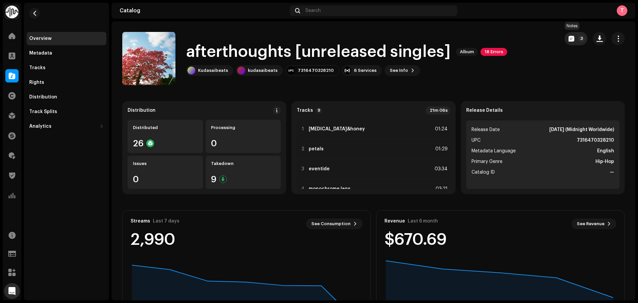
click at [571, 40] on button "3" at bounding box center [575, 38] width 23 height 13
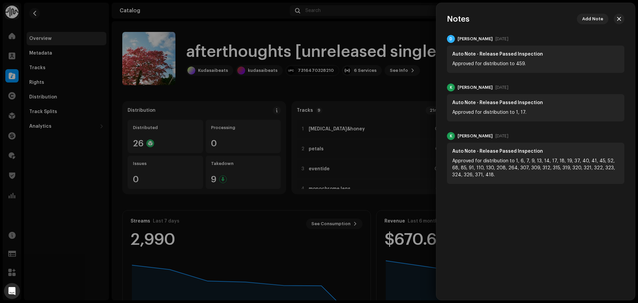
click at [350, 16] on div at bounding box center [319, 151] width 638 height 303
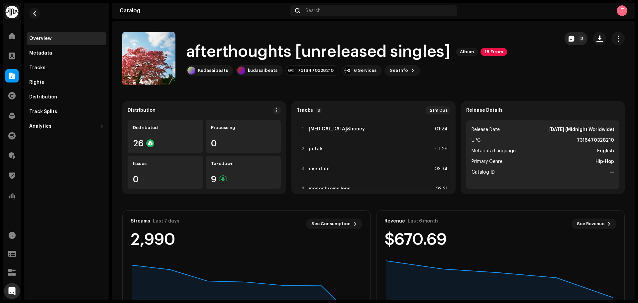
click at [564, 43] on button "3" at bounding box center [575, 38] width 23 height 13
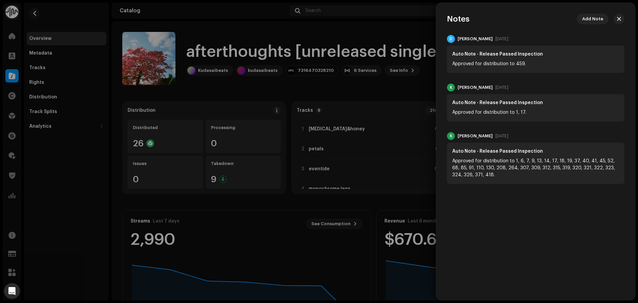
click at [417, 37] on div at bounding box center [319, 151] width 638 height 303
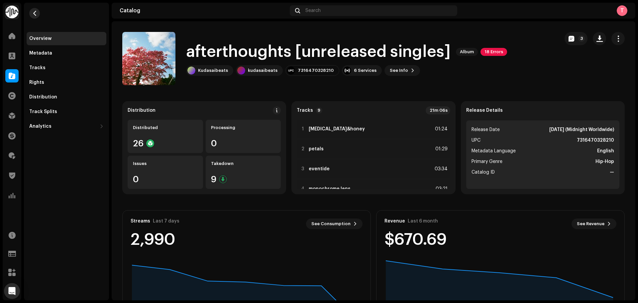
click at [33, 13] on span "button" at bounding box center [34, 13] width 5 height 5
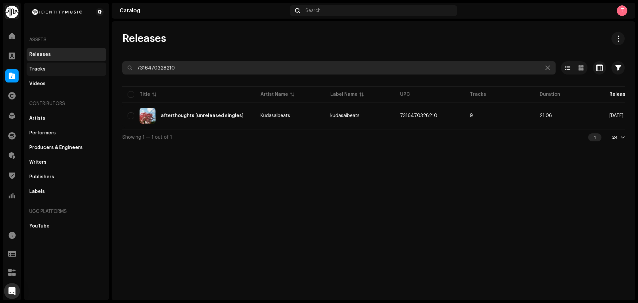
drag, startPoint x: 209, startPoint y: 65, endPoint x: 63, endPoint y: 67, distance: 145.1
click at [63, 67] on div "Identity Music Home Clients Catalog Rights Distribution Finance Royalties Trust…" at bounding box center [319, 151] width 638 height 303
paste input "197342808859"
type input "197342808859"
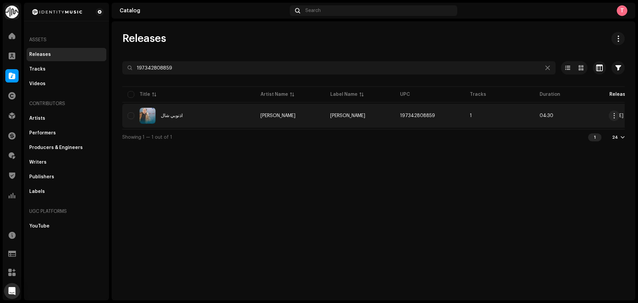
click at [357, 116] on td "ديجي صادق" at bounding box center [360, 116] width 70 height 24
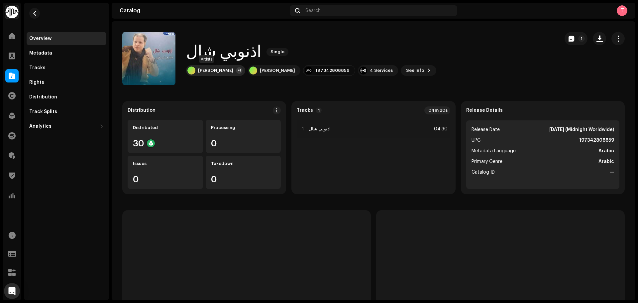
click at [206, 66] on div "ديجي صادق +1" at bounding box center [215, 70] width 59 height 11
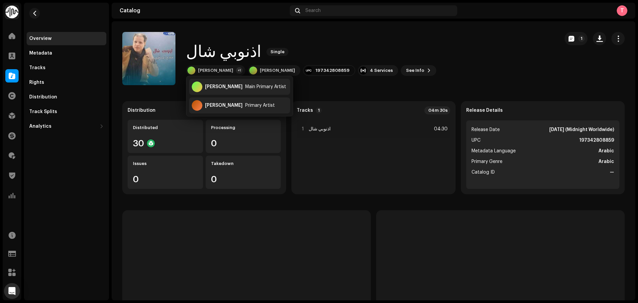
click at [486, 77] on div "اذنوبي شال Single ديجي صادق +1 ديجي صادق 197342808859 4 Services See Info 1" at bounding box center [337, 58] width 431 height 53
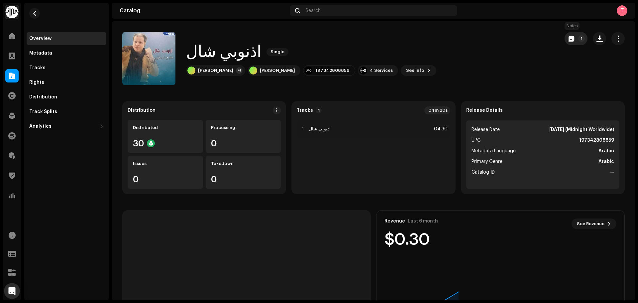
click at [568, 37] on span "button" at bounding box center [571, 38] width 6 height 5
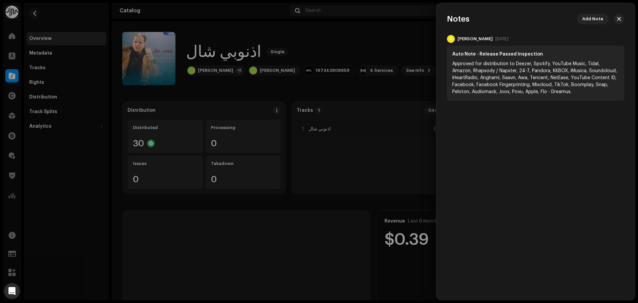
click at [386, 26] on div at bounding box center [319, 151] width 638 height 303
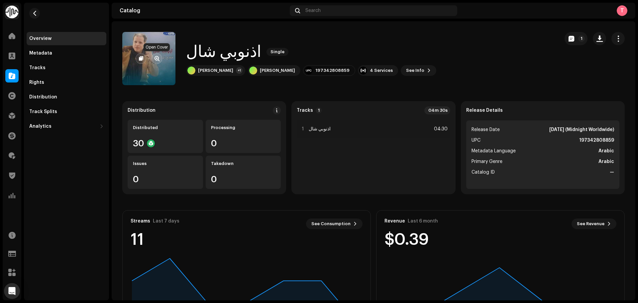
click at [156, 58] on span "button" at bounding box center [156, 58] width 5 height 5
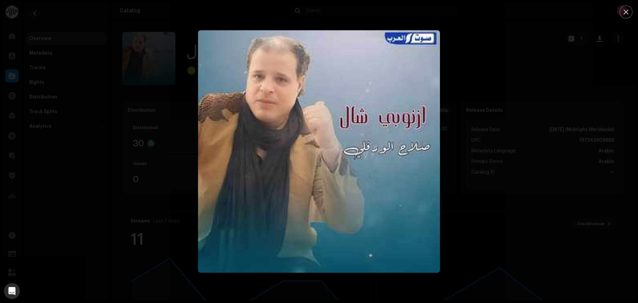
click at [530, 92] on div at bounding box center [319, 151] width 638 height 303
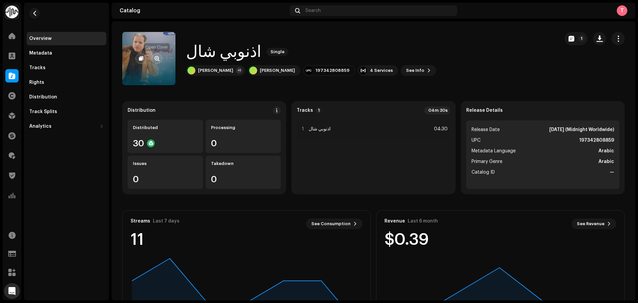
click at [160, 60] on button "button" at bounding box center [156, 58] width 11 height 11
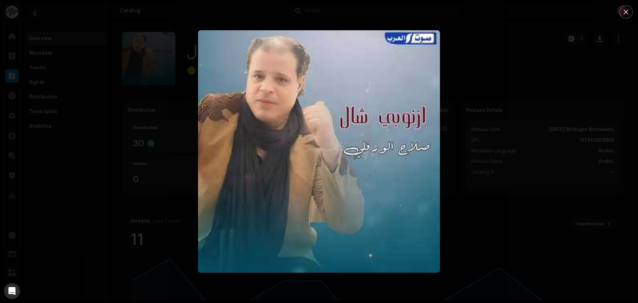
click at [130, 61] on div at bounding box center [319, 151] width 638 height 303
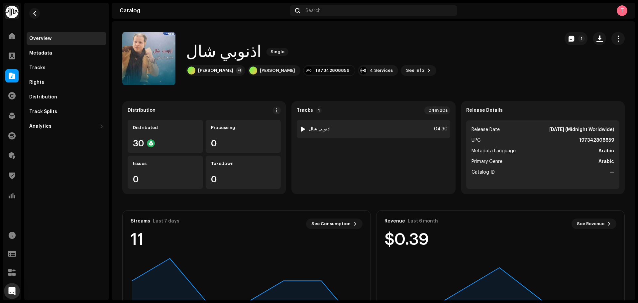
click at [301, 129] on div at bounding box center [302, 128] width 5 height 5
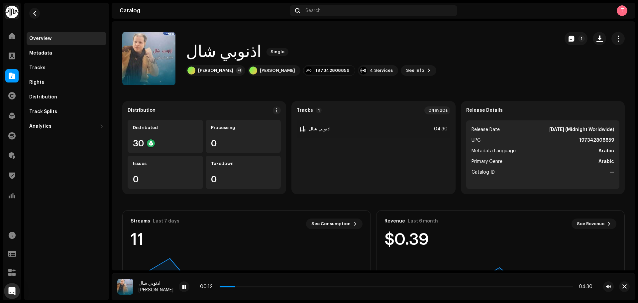
drag, startPoint x: 207, startPoint y: 285, endPoint x: 248, endPoint y: 279, distance: 41.9
click at [248, 279] on div "اذنوبي شال ديجي صادق 00:12 04:30" at bounding box center [373, 286] width 523 height 27
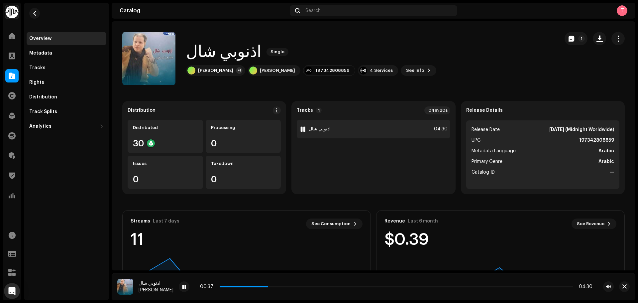
click at [302, 128] on div at bounding box center [302, 128] width 5 height 5
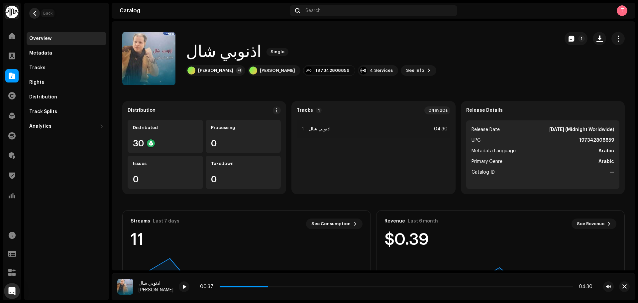
click at [39, 15] on button "button" at bounding box center [34, 13] width 11 height 11
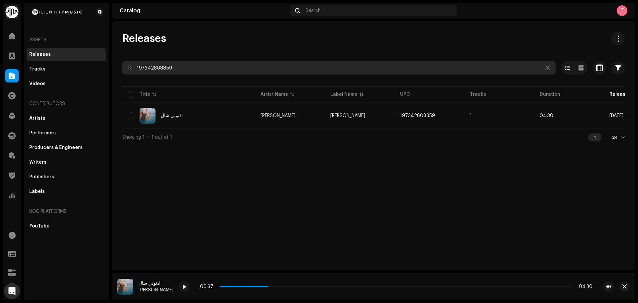
drag, startPoint x: 224, startPoint y: 74, endPoint x: 123, endPoint y: 59, distance: 102.4
click at [123, 59] on div "Releases 197342808859 Selected 0 Options Filters Distribution status Never Dist…" at bounding box center [373, 88] width 523 height 113
paste input "[CREDIT_CARD_NUMBER]"
drag, startPoint x: 213, startPoint y: 64, endPoint x: 73, endPoint y: 59, distance: 140.3
click at [75, 59] on div "Identity Music Home Clients Catalog Rights Distribution Finance Royalties Trust…" at bounding box center [319, 151] width 638 height 303
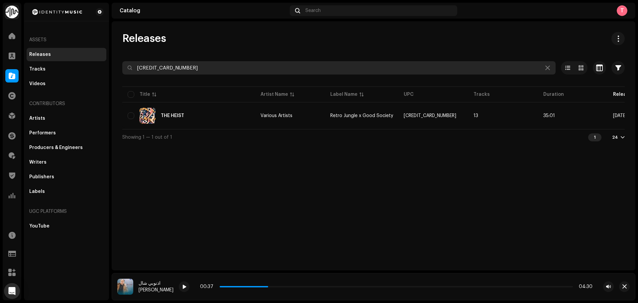
paste input "196778474386"
drag, startPoint x: 300, startPoint y: 62, endPoint x: 97, endPoint y: 63, distance: 202.3
click at [97, 63] on div "Identity Music Home Clients Catalog Rights Distribution Finance Royalties Trust…" at bounding box center [319, 151] width 638 height 303
paste input "4062994789428"
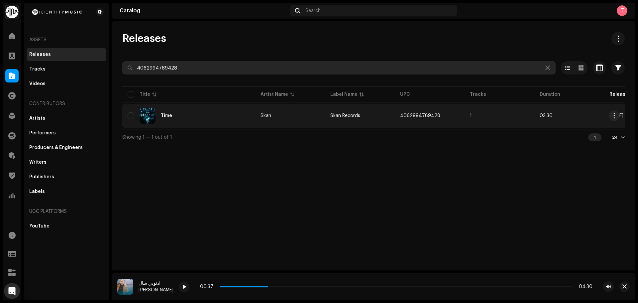
type input "4062994789428"
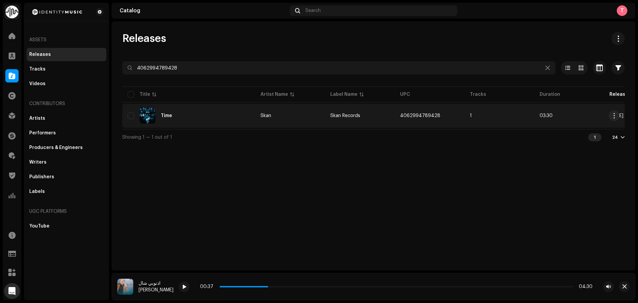
click at [211, 118] on div "Time" at bounding box center [189, 116] width 122 height 16
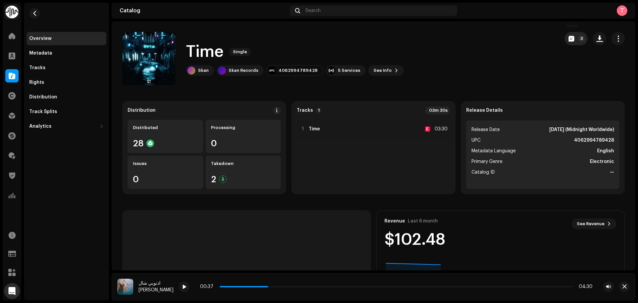
click at [566, 35] on button "3" at bounding box center [575, 38] width 23 height 13
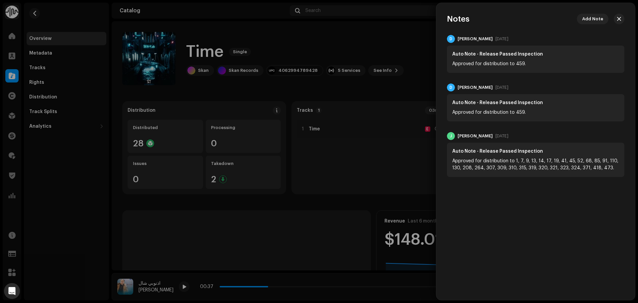
click at [392, 25] on div at bounding box center [319, 151] width 638 height 303
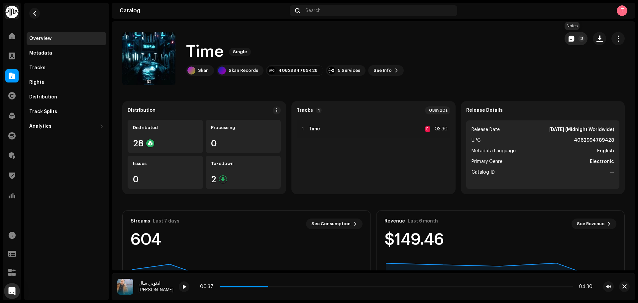
click at [564, 39] on button "3" at bounding box center [575, 38] width 23 height 13
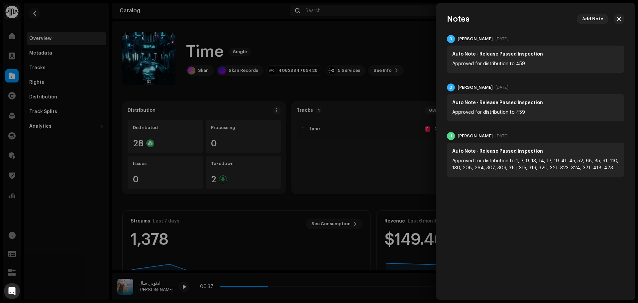
click at [428, 41] on div at bounding box center [319, 151] width 638 height 303
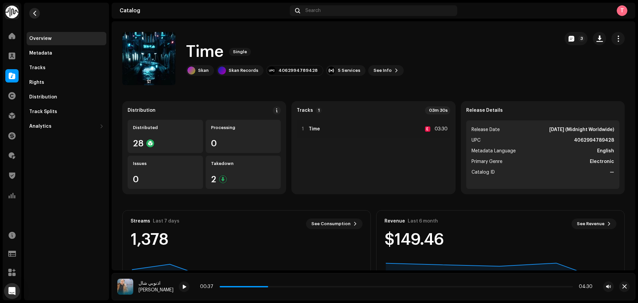
click at [35, 11] on span "button" at bounding box center [34, 13] width 5 height 5
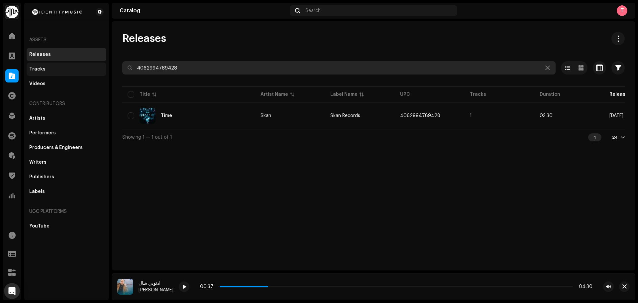
drag, startPoint x: 143, startPoint y: 64, endPoint x: 101, endPoint y: 64, distance: 42.2
click at [101, 64] on div "Identity Music Home Clients Catalog Rights Distribution Finance Royalties Trust…" at bounding box center [319, 151] width 638 height 303
paste input "7316473783511"
drag, startPoint x: 133, startPoint y: 64, endPoint x: 103, endPoint y: 64, distance: 29.2
click at [104, 64] on div "Identity Music Home Clients Catalog Rights Distribution Finance Royalties Trust…" at bounding box center [319, 151] width 638 height 303
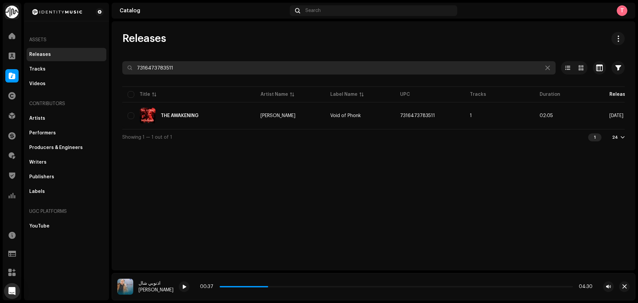
paste input "859783237925"
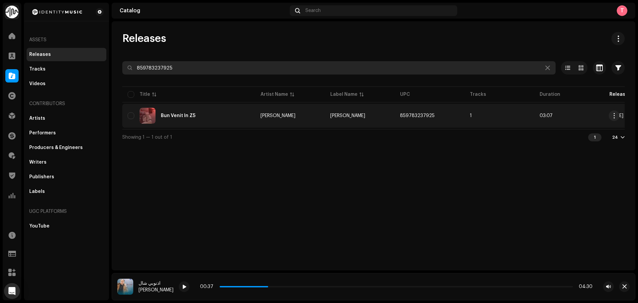
type input "859783237925"
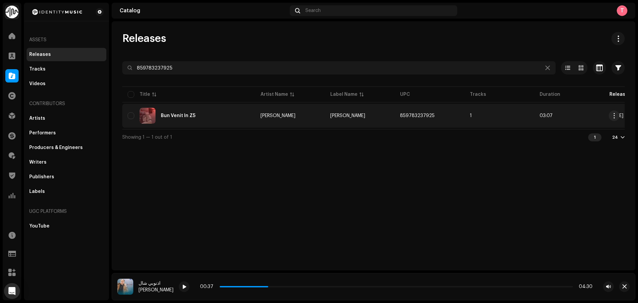
click at [243, 110] on div "Bun Venit În Z5" at bounding box center [189, 116] width 122 height 16
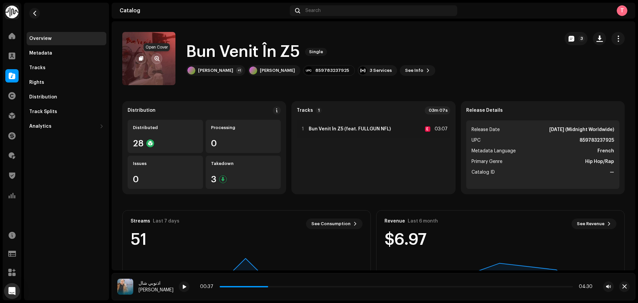
click at [156, 60] on span "button" at bounding box center [156, 58] width 5 height 5
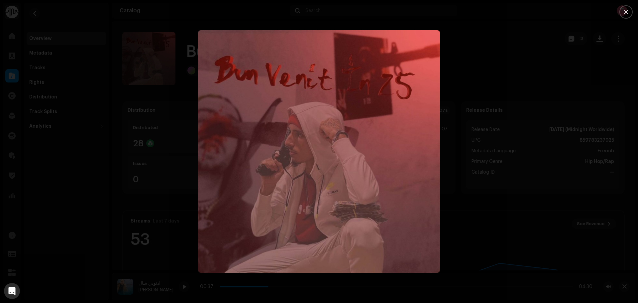
click at [536, 52] on div at bounding box center [319, 151] width 638 height 303
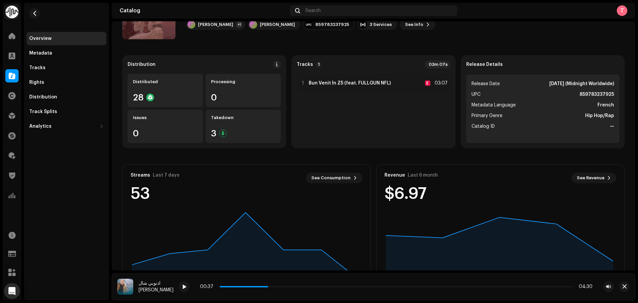
scroll to position [66, 0]
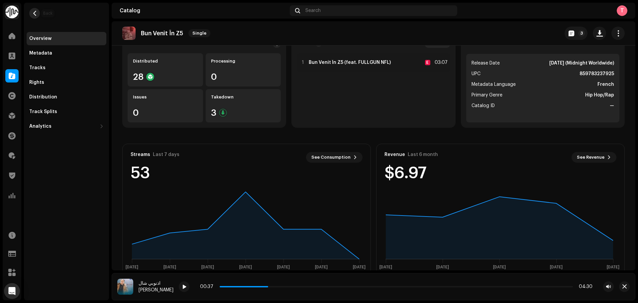
click at [34, 13] on span "button" at bounding box center [34, 13] width 5 height 5
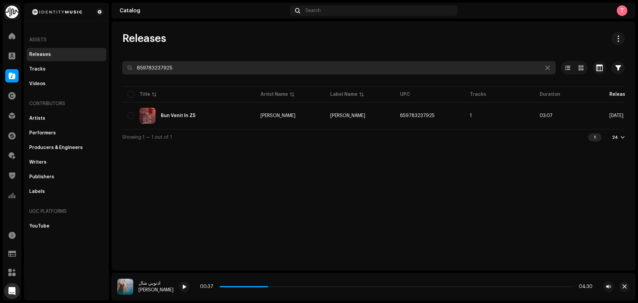
drag, startPoint x: 213, startPoint y: 67, endPoint x: 78, endPoint y: 62, distance: 134.6
click at [78, 62] on div "Identity Music Home Clients Catalog Rights Distribution Finance Royalties Trust…" at bounding box center [319, 151] width 638 height 303
paste input "199348329451"
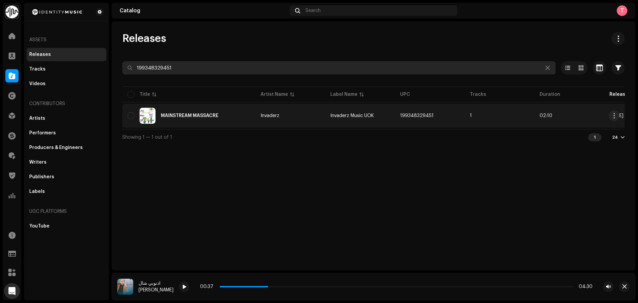
type input "199348329451"
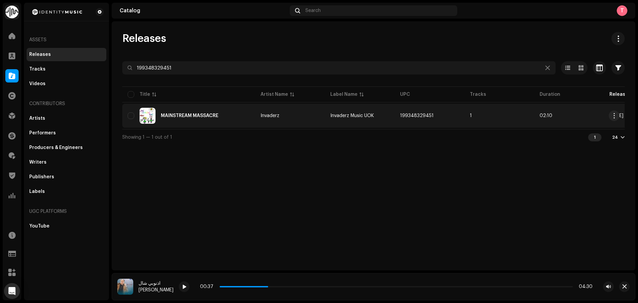
click at [231, 118] on div "MAINSTREAM MASSACRE" at bounding box center [189, 116] width 122 height 16
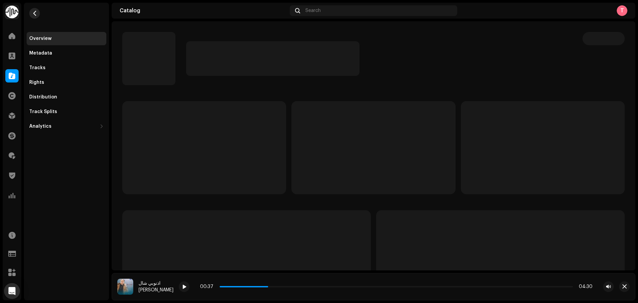
click at [33, 9] on button "button" at bounding box center [34, 13] width 11 height 11
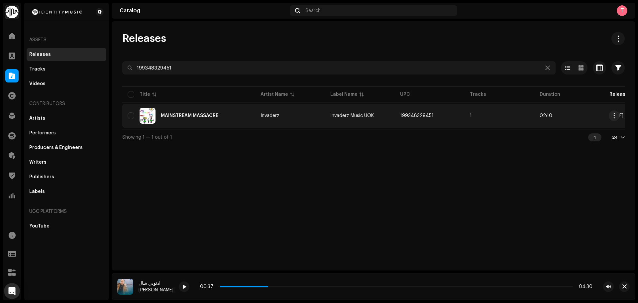
click at [328, 114] on td "Invaderz Music UOK" at bounding box center [360, 116] width 70 height 24
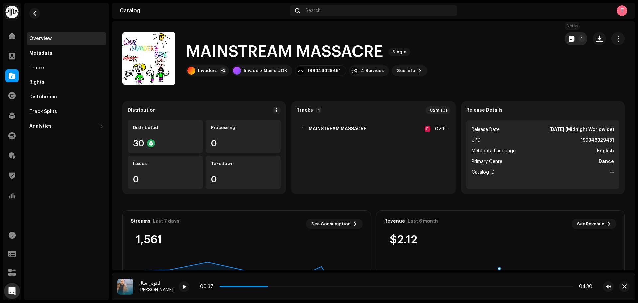
click at [567, 33] on button "1" at bounding box center [575, 38] width 23 height 13
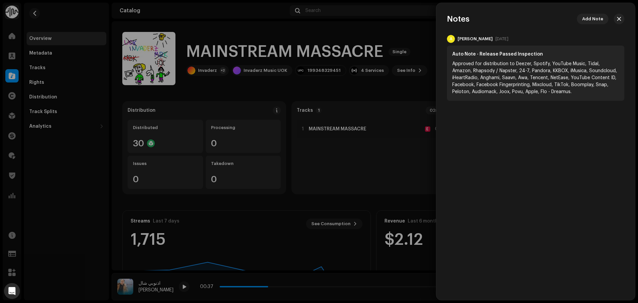
click at [407, 34] on div at bounding box center [319, 151] width 638 height 303
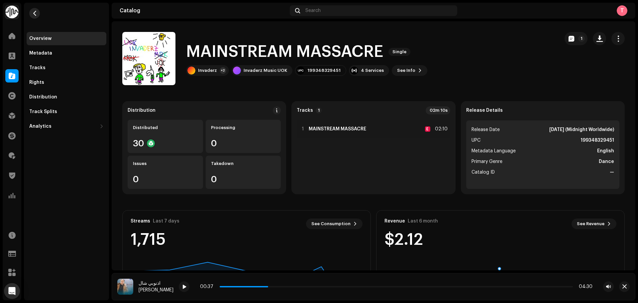
click at [35, 11] on span "button" at bounding box center [34, 13] width 5 height 5
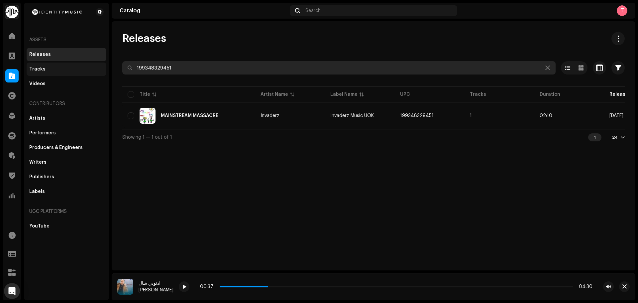
drag, startPoint x: 221, startPoint y: 64, endPoint x: 56, endPoint y: 64, distance: 165.1
click at [56, 64] on div "Identity Music Home Clients Catalog Rights Distribution Finance Royalties Trust…" at bounding box center [319, 151] width 638 height 303
paste input "7316473783054"
drag, startPoint x: 223, startPoint y: 70, endPoint x: 98, endPoint y: 62, distance: 125.2
click at [98, 62] on div "Identity Music Home Clients Catalog Rights Distribution Finance Royalties Trust…" at bounding box center [319, 151] width 638 height 303
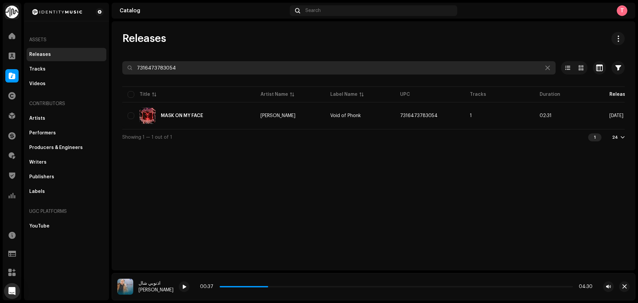
paste input "872132390621"
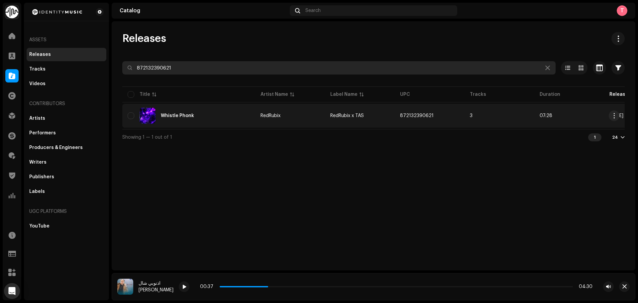
type input "872132390621"
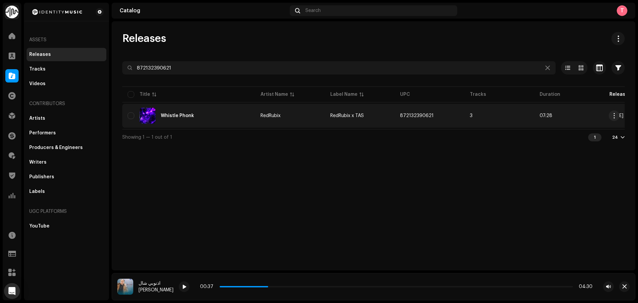
click at [297, 114] on re-a-table-link "RedRubix" at bounding box center [289, 115] width 59 height 5
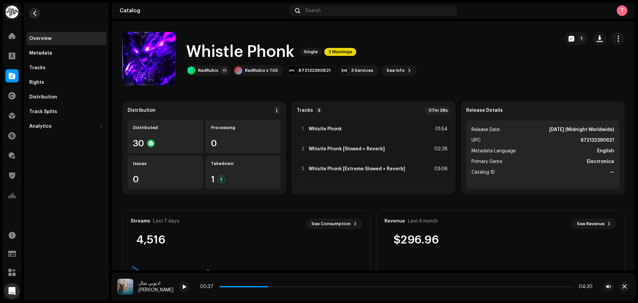
click at [32, 13] on span "button" at bounding box center [34, 13] width 5 height 5
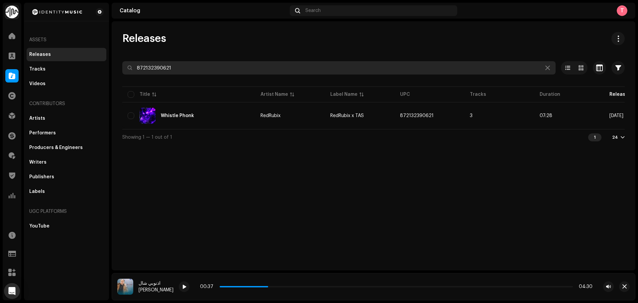
drag, startPoint x: 222, startPoint y: 74, endPoint x: 91, endPoint y: 60, distance: 131.5
click at [94, 61] on div "Identity Music Home Clients Catalog Rights Distribution Finance Royalties Trust…" at bounding box center [319, 151] width 638 height 303
paste input "197044965782"
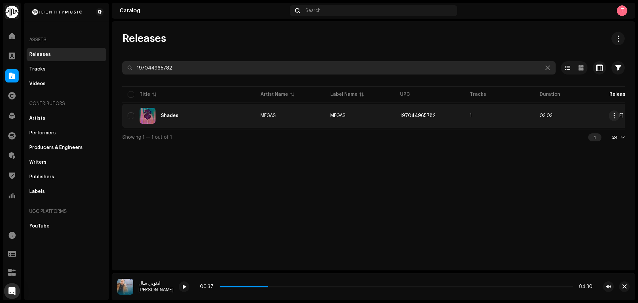
type input "197044965782"
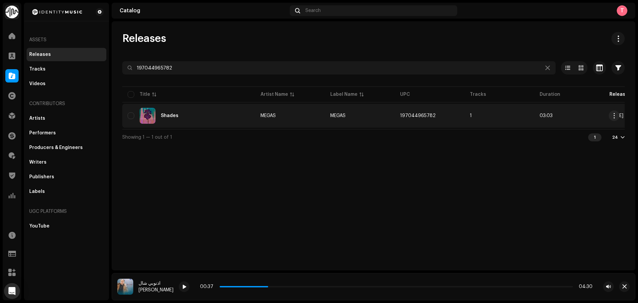
click at [188, 108] on div "Shades" at bounding box center [189, 116] width 122 height 16
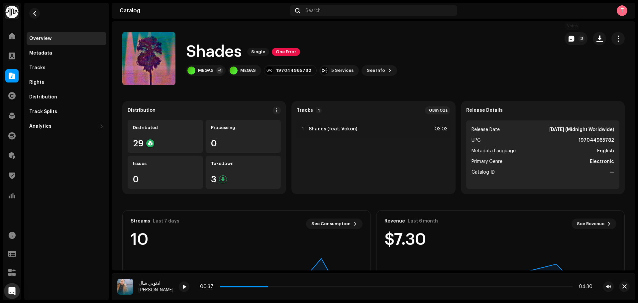
click at [564, 32] on p-button "3" at bounding box center [575, 38] width 23 height 13
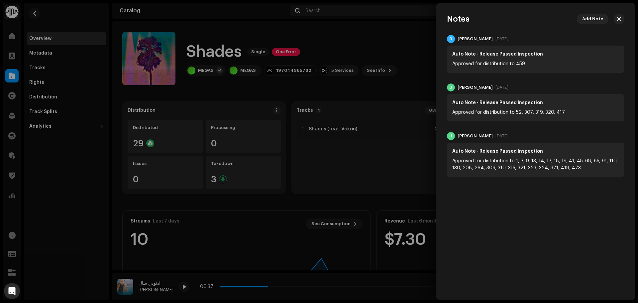
click at [415, 54] on div at bounding box center [319, 151] width 638 height 303
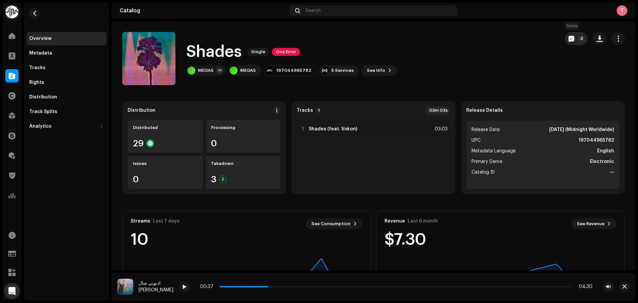
click at [578, 41] on p-badge "3" at bounding box center [581, 38] width 7 height 7
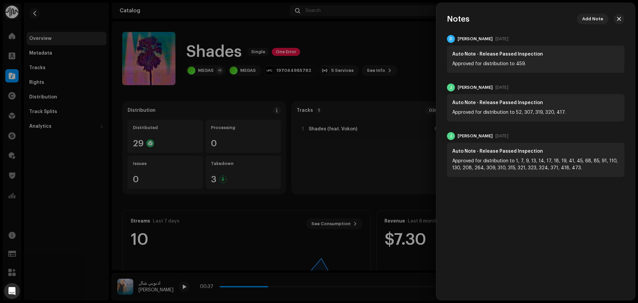
click at [401, 31] on div at bounding box center [319, 151] width 638 height 303
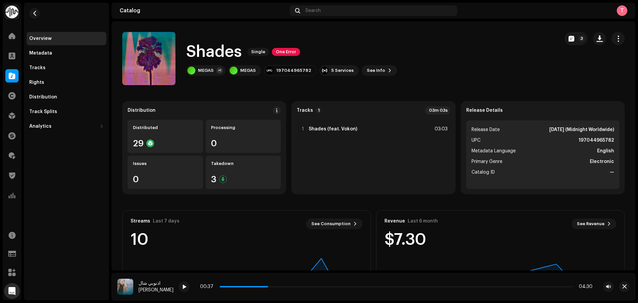
click at [29, 9] on re-m-nav-back at bounding box center [35, 17] width 16 height 29
click at [30, 10] on re-m-nav-back at bounding box center [35, 17] width 16 height 29
click at [38, 14] on button "button" at bounding box center [34, 13] width 11 height 11
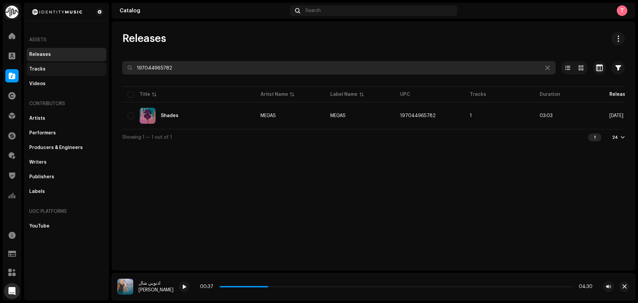
drag, startPoint x: 195, startPoint y: 63, endPoint x: 93, endPoint y: 64, distance: 101.3
click at [94, 64] on div "Identity Music Home Clients Catalog Rights Distribution Finance Royalties Trust…" at bounding box center [319, 151] width 638 height 303
paste input "7452926"
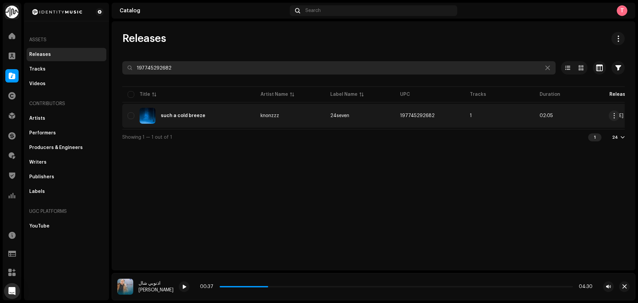
type input "197745292682"
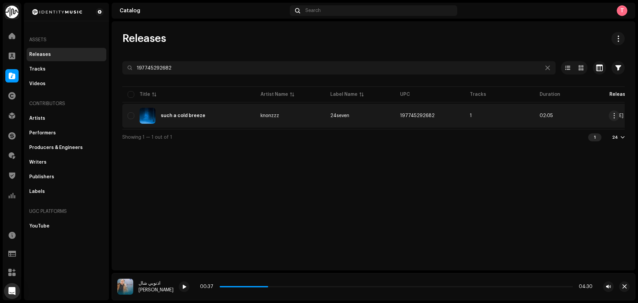
click at [179, 116] on div "such a cold breeze" at bounding box center [183, 115] width 45 height 5
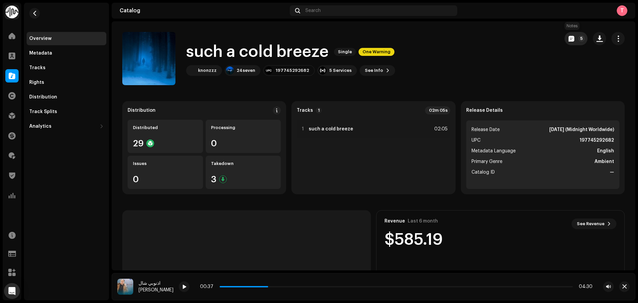
click at [572, 39] on button "5" at bounding box center [575, 38] width 23 height 13
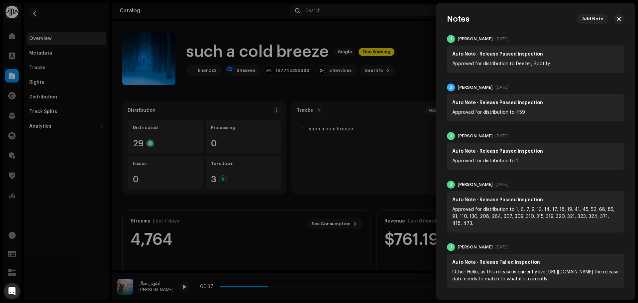
click at [398, 40] on div at bounding box center [319, 151] width 638 height 303
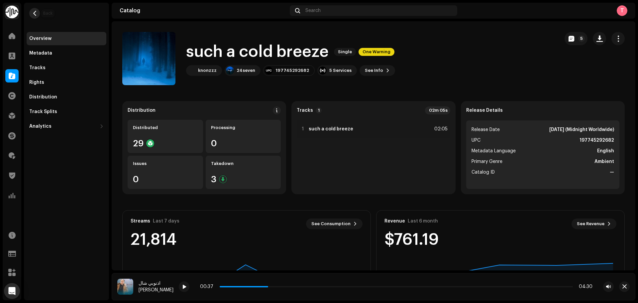
click at [35, 13] on span "button" at bounding box center [34, 13] width 5 height 5
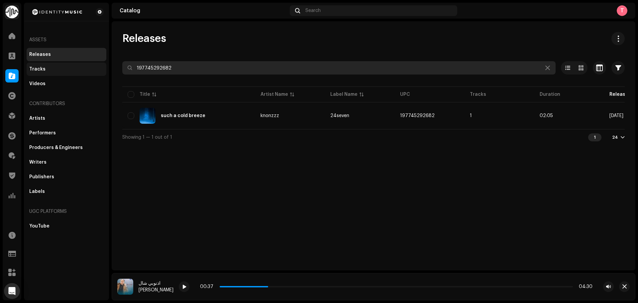
drag, startPoint x: 227, startPoint y: 66, endPoint x: 71, endPoint y: 67, distance: 156.4
click at [73, 67] on div "Identity Music Home Clients Catalog Rights Distribution Finance Royalties Trust…" at bounding box center [319, 151] width 638 height 303
paste input "7316477709524"
type input "7316477709524"
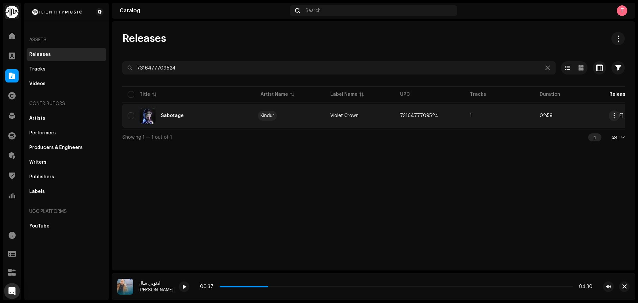
click at [273, 115] on div "Kindur" at bounding box center [267, 115] width 14 height 5
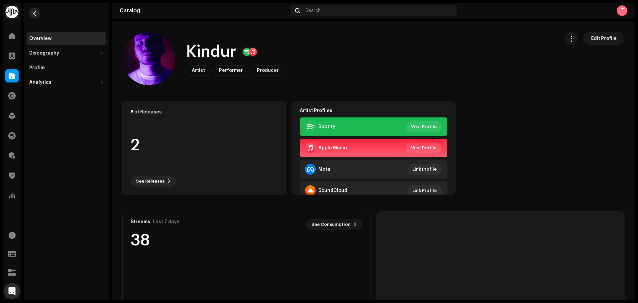
click at [39, 12] on button "button" at bounding box center [34, 13] width 11 height 11
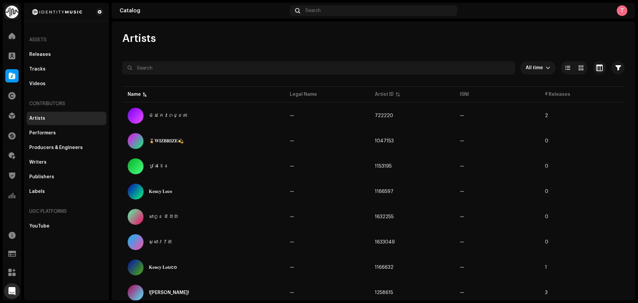
click at [48, 62] on div "Releases Tracks Videos" at bounding box center [67, 69] width 80 height 43
click at [52, 65] on div "Tracks" at bounding box center [67, 68] width 80 height 13
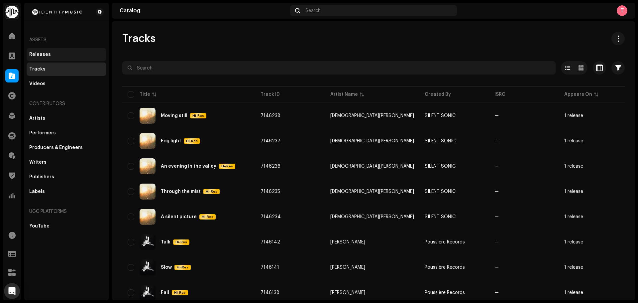
click at [53, 52] on div "Releases" at bounding box center [66, 54] width 74 height 5
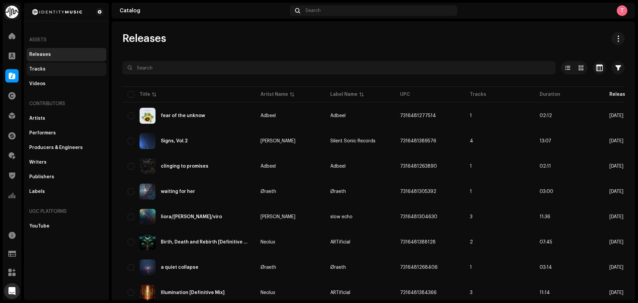
click at [51, 69] on div "Tracks" at bounding box center [66, 68] width 74 height 5
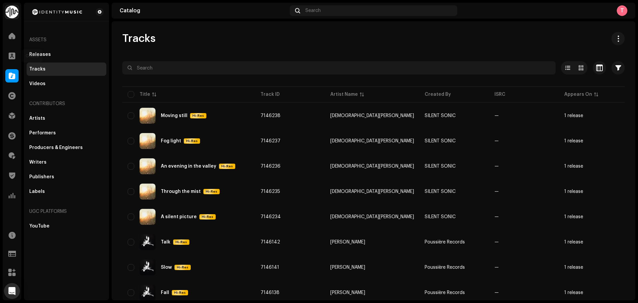
click at [10, 80] on div at bounding box center [11, 75] width 13 height 13
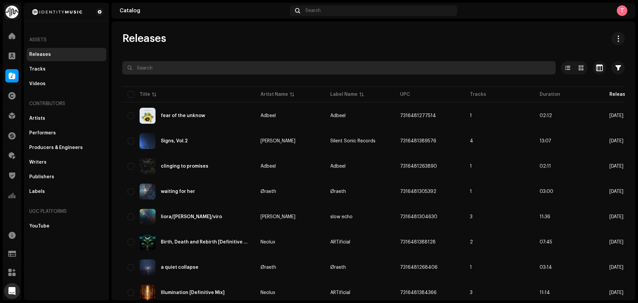
click at [184, 73] on input "text" at bounding box center [338, 67] width 433 height 13
paste input "7316477709524"
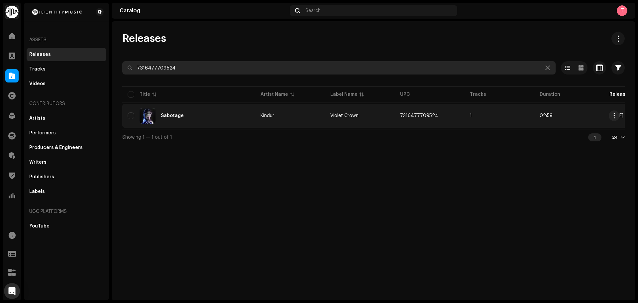
type input "7316477709524"
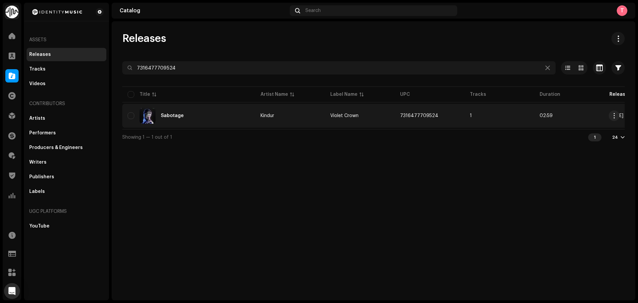
click at [212, 110] on div "Sabotage" at bounding box center [189, 116] width 122 height 16
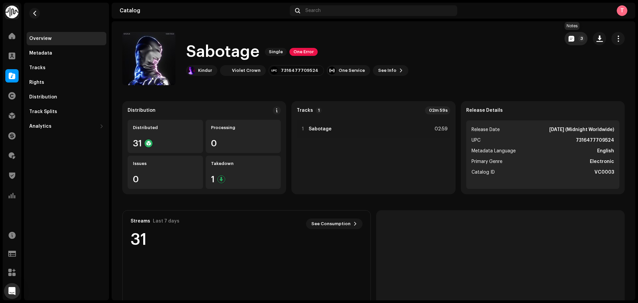
click at [568, 40] on span "button" at bounding box center [571, 38] width 6 height 5
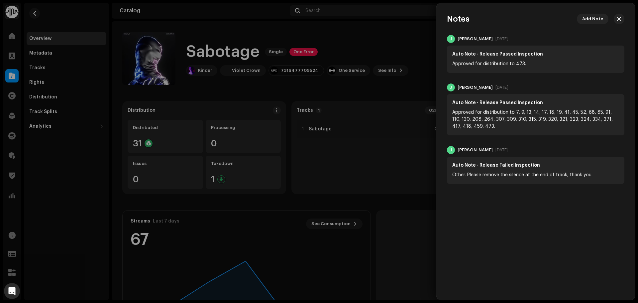
click at [380, 52] on div at bounding box center [319, 151] width 638 height 303
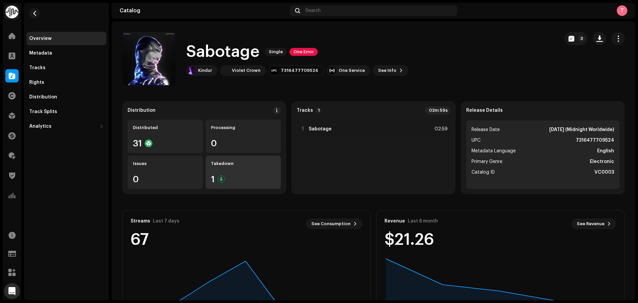
click at [265, 171] on div "Takedown 1" at bounding box center [243, 171] width 75 height 33
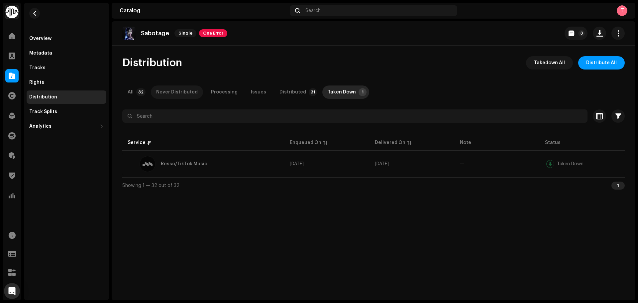
click at [170, 95] on div "Never Distributed" at bounding box center [177, 91] width 42 height 13
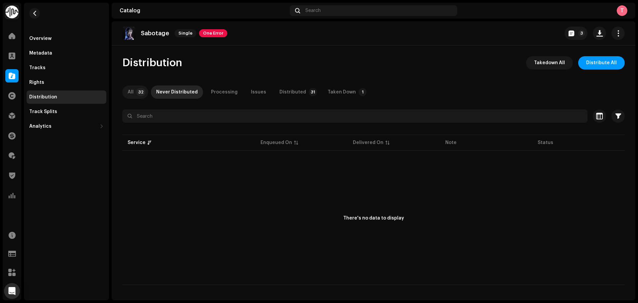
click at [132, 92] on div "All" at bounding box center [131, 91] width 6 height 13
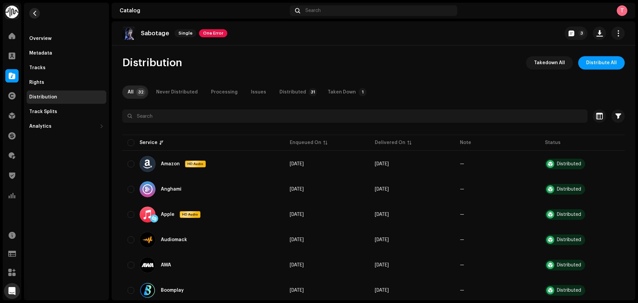
click at [35, 16] on button "button" at bounding box center [34, 13] width 11 height 11
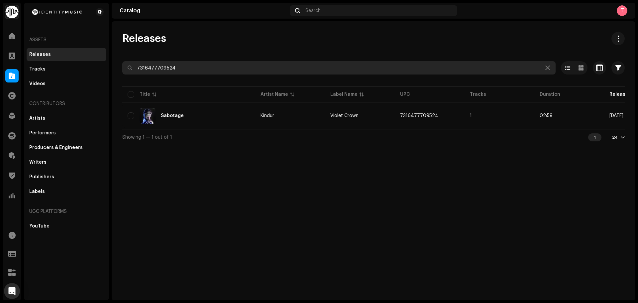
click at [61, 46] on div "Identity Music Home Clients Catalog Rights Distribution Finance Royalties Trust…" at bounding box center [319, 151] width 638 height 303
paste input "2442730"
type input "7316472442730"
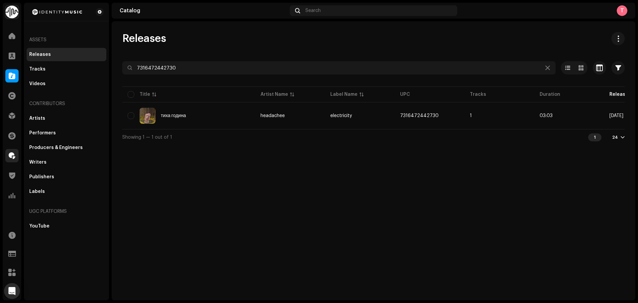
click at [13, 156] on span at bounding box center [12, 155] width 7 height 5
click at [11, 158] on span at bounding box center [12, 155] width 7 height 5
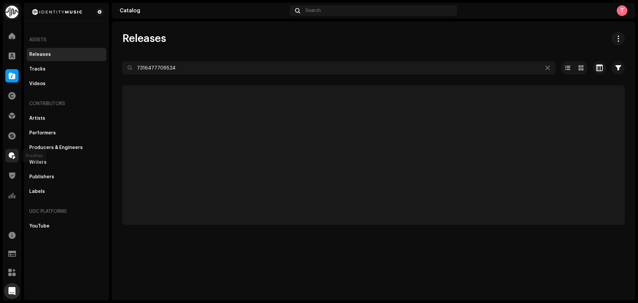
click at [13, 156] on span at bounding box center [12, 155] width 7 height 5
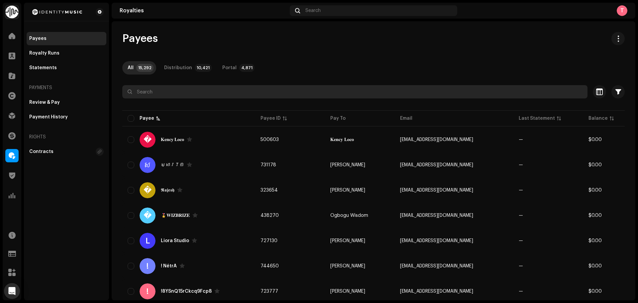
click at [199, 93] on input "text" at bounding box center [354, 91] width 465 height 13
paste input "[EMAIL_ADDRESS][DOMAIN_NAME]"
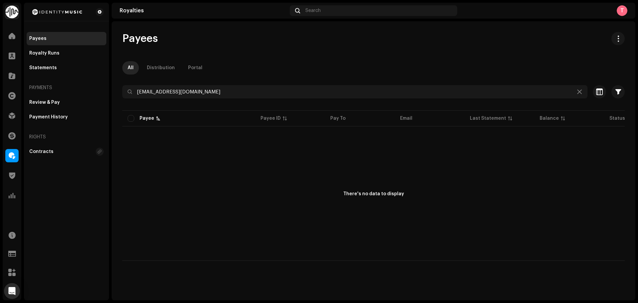
drag, startPoint x: 198, startPoint y: 84, endPoint x: 90, endPoint y: 88, distance: 108.3
click at [90, 88] on div "Identity Music Home Clients Catalog Rights Distribution Finance Royalties Trust…" at bounding box center [319, 151] width 638 height 303
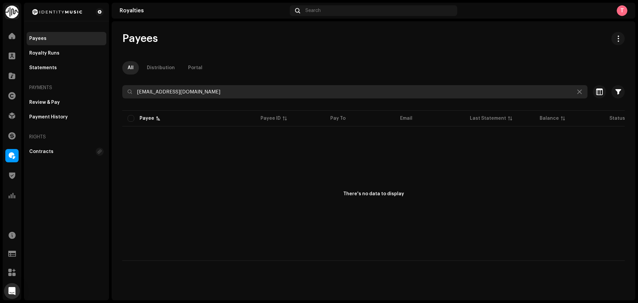
drag, startPoint x: 228, startPoint y: 93, endPoint x: 219, endPoint y: 92, distance: 9.6
click at [219, 92] on input "info@riccolabel.com" at bounding box center [354, 91] width 465 height 13
drag, startPoint x: 226, startPoint y: 89, endPoint x: 71, endPoint y: 94, distance: 155.2
click at [71, 94] on div "Identity Music Home Clients Catalog Rights Distribution Finance Royalties Trust…" at bounding box center [319, 151] width 638 height 303
paste input "chilledsamples@gmai"
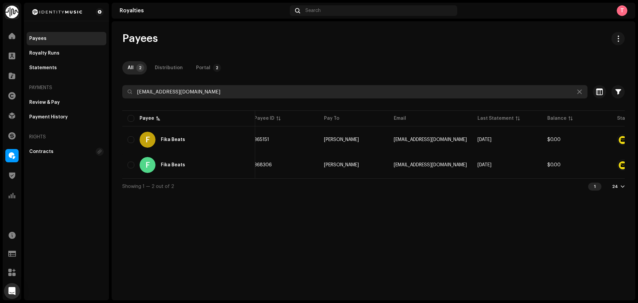
scroll to position [0, 9]
type input "chilledsamples@gmail.com"
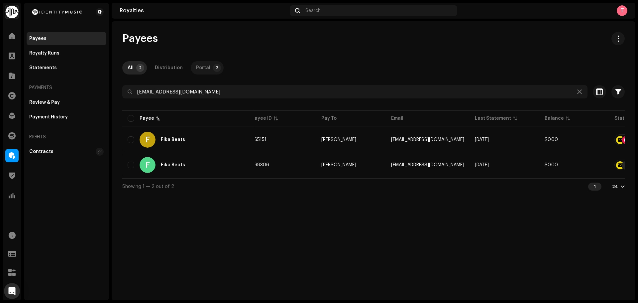
click at [196, 68] on div "Portal" at bounding box center [203, 67] width 14 height 13
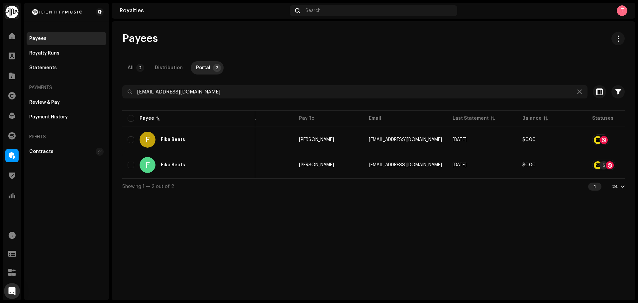
scroll to position [0, 50]
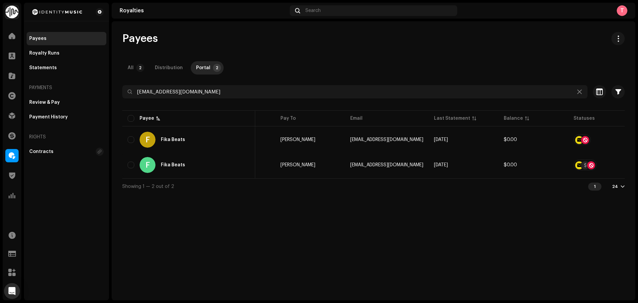
click at [591, 91] on div "chilledsamples@gmail.com Selected 0 Select all 2 Options" at bounding box center [373, 91] width 502 height 13
click at [596, 92] on span "button" at bounding box center [599, 91] width 7 height 5
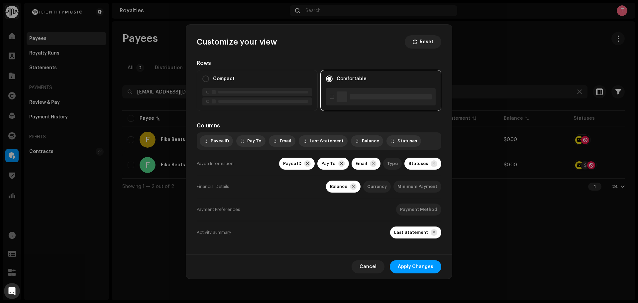
click at [393, 151] on div "Columns Payee ID Pay To Email Last Statement Balance Statuses Payee Information…" at bounding box center [319, 183] width 244 height 122
click at [396, 161] on div "Type" at bounding box center [392, 163] width 11 height 5
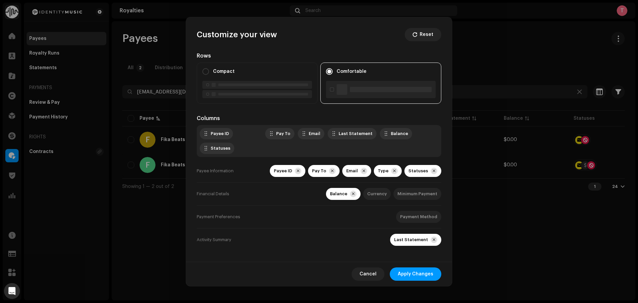
drag, startPoint x: 212, startPoint y: 149, endPoint x: 248, endPoint y: 145, distance: 36.4
click at [415, 278] on span "Apply Changes" at bounding box center [416, 273] width 36 height 13
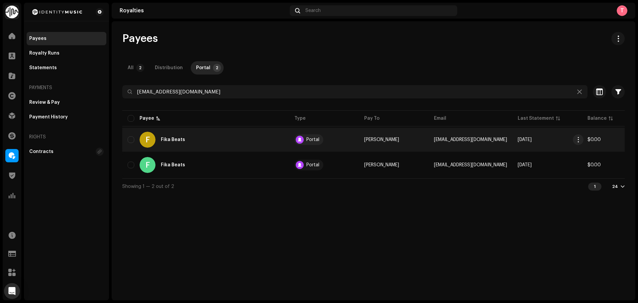
scroll to position [0, 0]
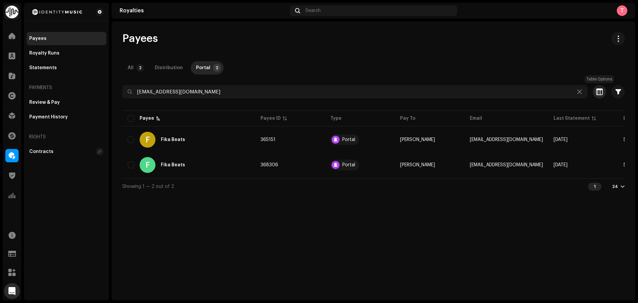
click at [600, 94] on span "button" at bounding box center [599, 91] width 7 height 5
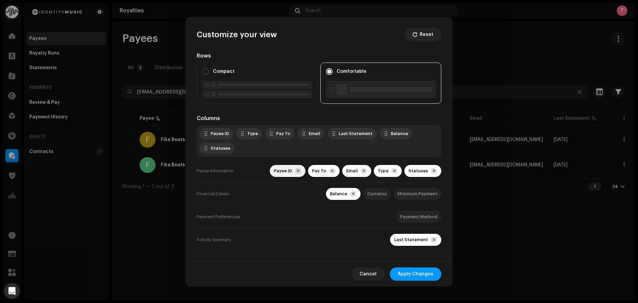
click at [299, 173] on span at bounding box center [298, 170] width 3 height 5
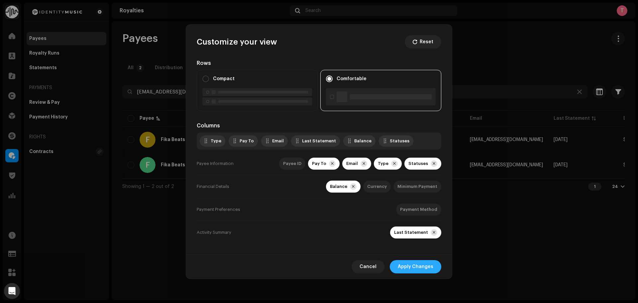
click at [419, 265] on span "Apply Changes" at bounding box center [416, 266] width 36 height 13
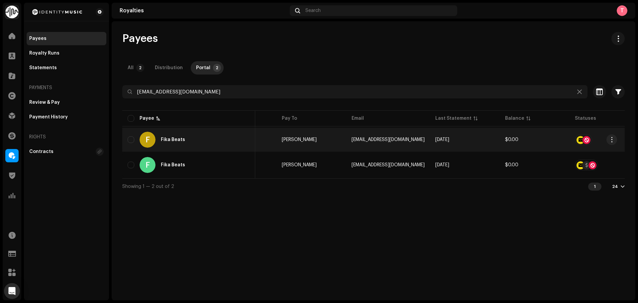
scroll to position [0, 50]
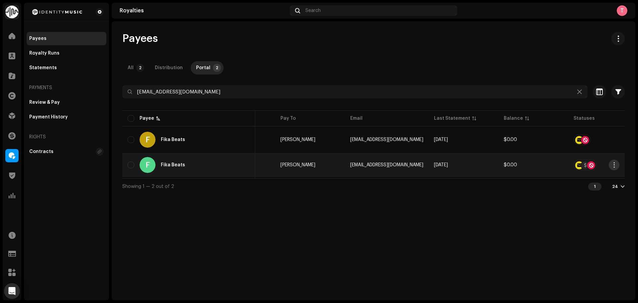
click at [615, 166] on span "button" at bounding box center [613, 164] width 5 height 5
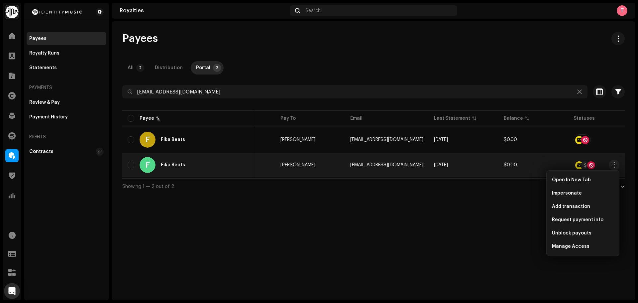
click at [417, 190] on div "Showing 1 — 2 out of 2 1 24" at bounding box center [373, 186] width 502 height 16
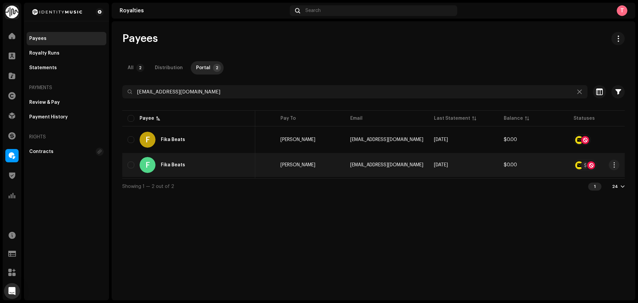
click at [344, 164] on td "Cody Christianson" at bounding box center [310, 165] width 70 height 24
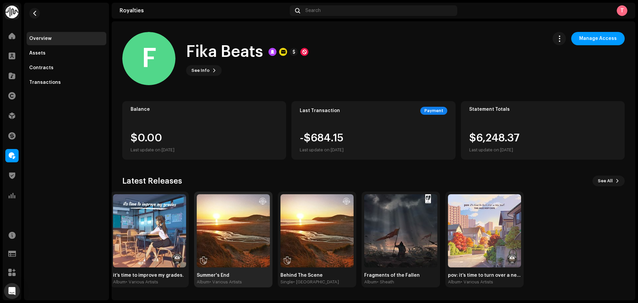
drag, startPoint x: 554, startPoint y: 242, endPoint x: 252, endPoint y: 238, distance: 301.2
click at [252, 238] on div "Cosmic Cowboy Single • Dreamfield Jaywalking Single • saint rumi it’s time to i…" at bounding box center [191, 239] width 502 height 96
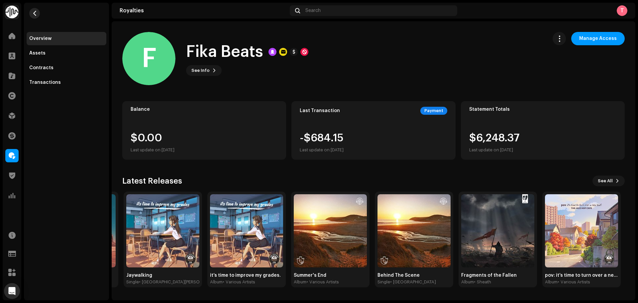
click at [33, 17] on button "button" at bounding box center [34, 13] width 11 height 11
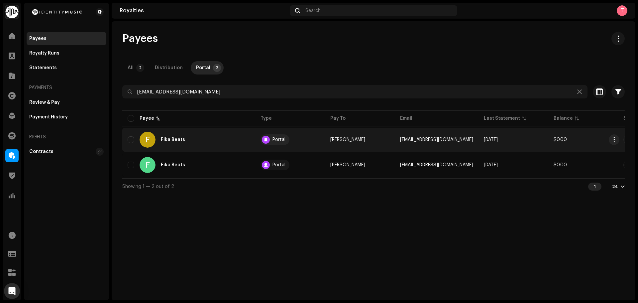
click at [226, 136] on div "F Fika Beats" at bounding box center [189, 140] width 122 height 16
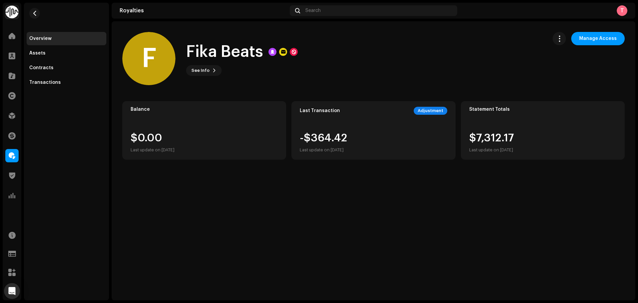
click at [29, 11] on re-m-nav-back at bounding box center [35, 17] width 16 height 29
click at [31, 12] on button "button" at bounding box center [34, 13] width 11 height 11
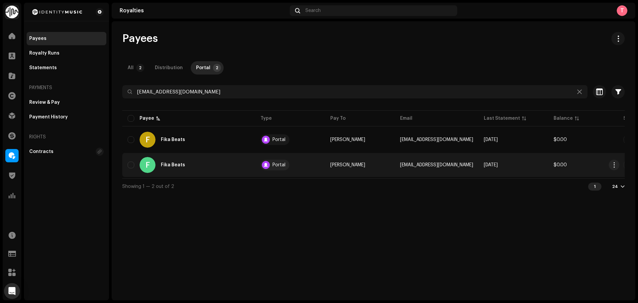
click at [227, 176] on td "F Fika Beats" at bounding box center [188, 165] width 133 height 24
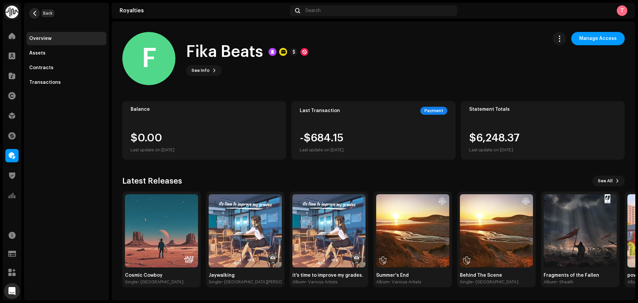
click at [37, 11] on span "button" at bounding box center [34, 13] width 5 height 5
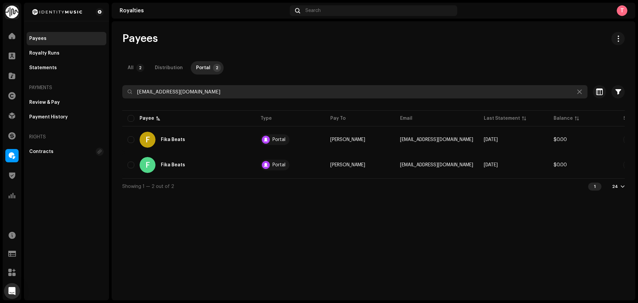
drag, startPoint x: 283, startPoint y: 93, endPoint x: 137, endPoint y: 86, distance: 145.6
click at [137, 86] on input "chilledsamples@gmail.com" at bounding box center [354, 91] width 465 height 13
paste input "lilprompto"
drag, startPoint x: 332, startPoint y: 90, endPoint x: 124, endPoint y: 92, distance: 208.6
click at [124, 92] on input "lilprompto@gmail.com" at bounding box center [354, 91] width 465 height 13
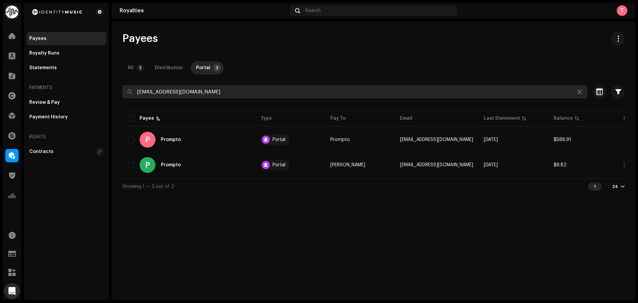
paste input "Promptomgmt"
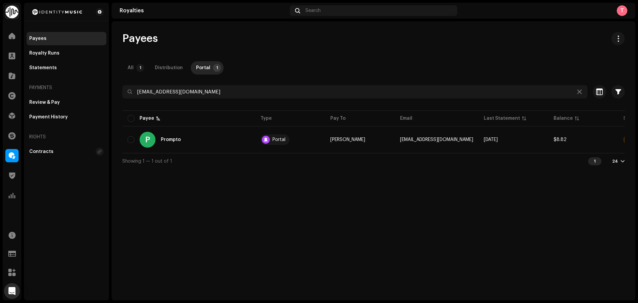
click at [134, 60] on div "Payees All 1 Distribution Portal 1 Promptomgmt@gmail.com Selected 0 Select all …" at bounding box center [373, 100] width 523 height 137
click at [134, 67] on p-tab "All 1" at bounding box center [134, 67] width 25 height 13
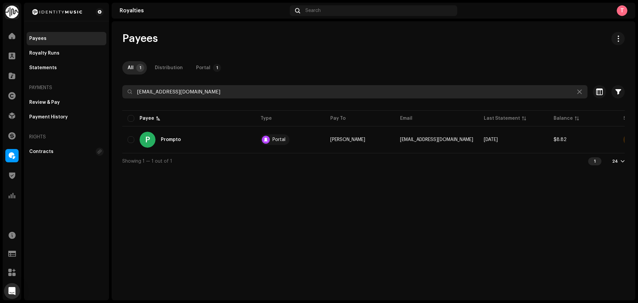
drag, startPoint x: 244, startPoint y: 90, endPoint x: 54, endPoint y: 80, distance: 189.9
click at [55, 80] on div "Identity Music Home Clients Catalog Rights Distribution Finance Royalties Trust…" at bounding box center [319, 151] width 638 height 303
paste input "ROMPTO"
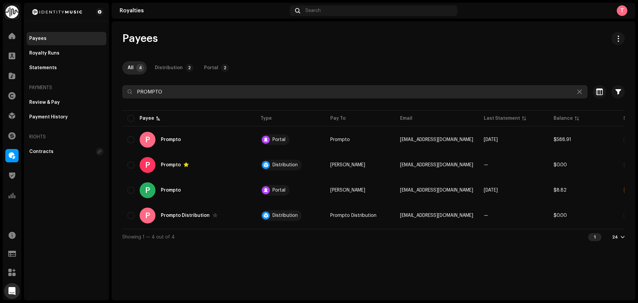
type input "PROMPTO"
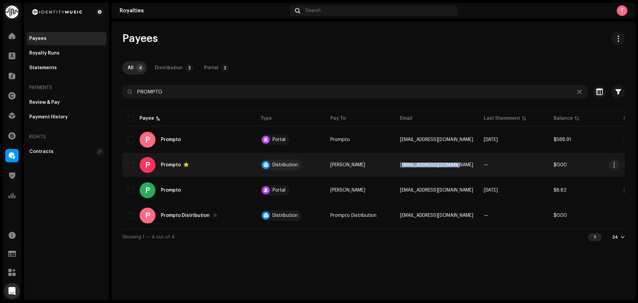
copy span "jesseyryan21@gmail.com"
drag, startPoint x: 398, startPoint y: 164, endPoint x: 456, endPoint y: 172, distance: 59.4
click at [456, 172] on td "jesseyryan21@gmail.com" at bounding box center [437, 165] width 84 height 24
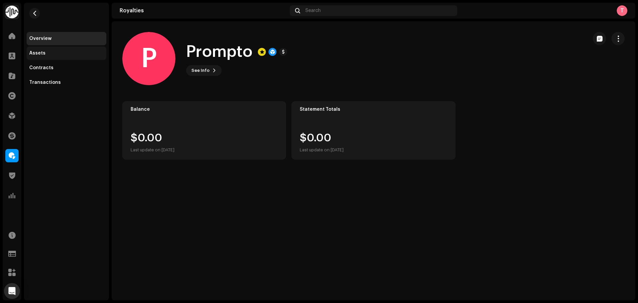
click at [48, 54] on div "Assets" at bounding box center [66, 52] width 74 height 5
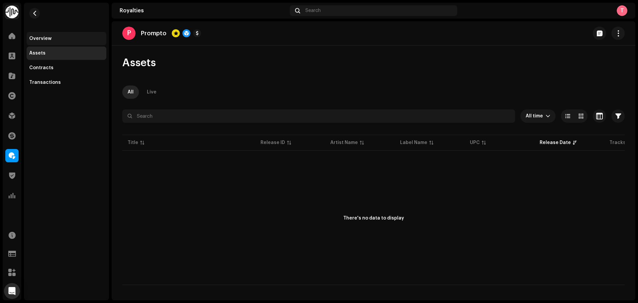
click at [50, 45] on div "Overview" at bounding box center [67, 38] width 80 height 13
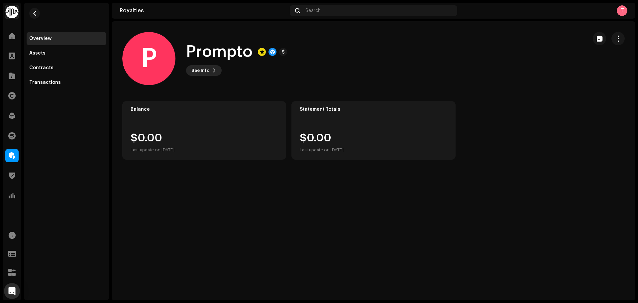
click at [205, 69] on span "See Info" at bounding box center [200, 70] width 18 height 13
click at [301, 68] on div "P Prompto 755176 Type Distribution Payee Pay To Name Jessey Gernheuser Payee Em…" at bounding box center [319, 151] width 638 height 303
drag, startPoint x: 185, startPoint y: 52, endPoint x: 249, endPoint y: 51, distance: 64.1
click at [249, 51] on div "P Prompto See Info" at bounding box center [352, 58] width 460 height 53
click at [310, 55] on div "P Prompto See Info" at bounding box center [352, 58] width 460 height 53
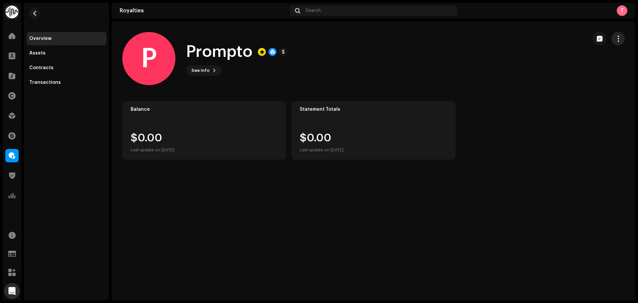
click at [619, 39] on span "button" at bounding box center [618, 38] width 6 height 5
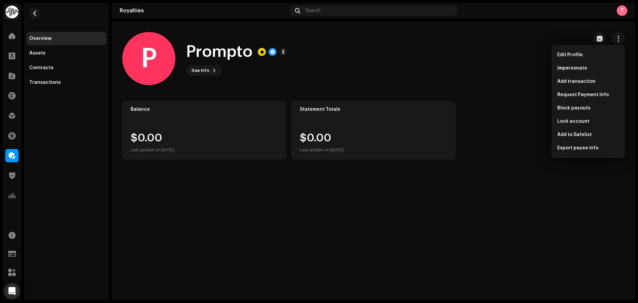
click at [506, 42] on div "P Prompto See Info" at bounding box center [352, 58] width 460 height 53
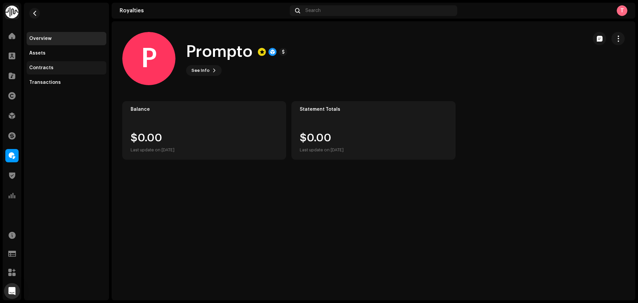
click at [66, 68] on div "Contracts" at bounding box center [66, 67] width 74 height 5
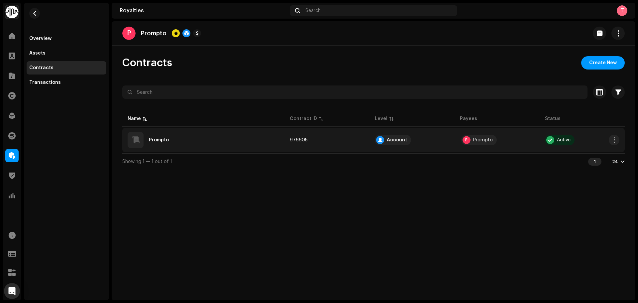
click at [248, 135] on div "Prompto" at bounding box center [203, 140] width 151 height 16
click at [508, 142] on re-a-table-payees "P Prompto" at bounding box center [497, 140] width 74 height 11
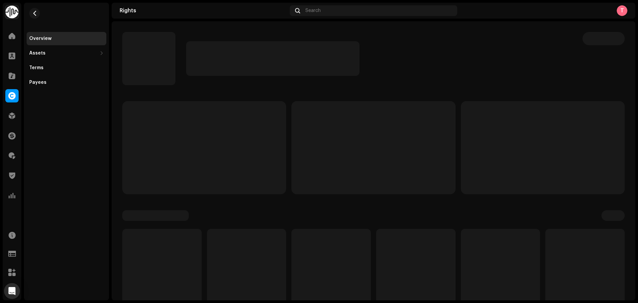
click at [508, 142] on p-skeleton at bounding box center [543, 147] width 164 height 93
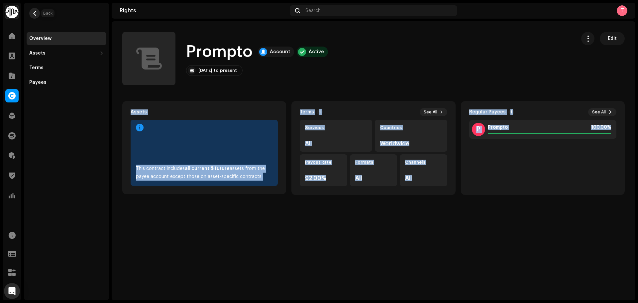
click at [36, 13] on span "button" at bounding box center [34, 13] width 5 height 5
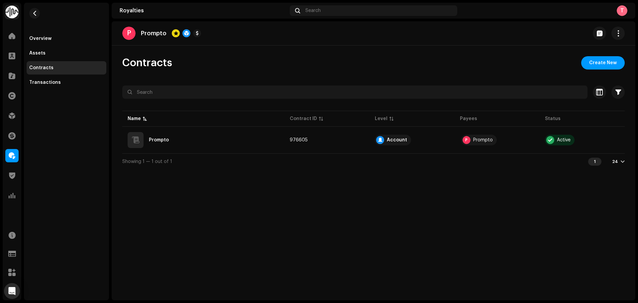
click at [41, 66] on div "Contracts" at bounding box center [41, 67] width 24 height 5
click at [34, 12] on span "button" at bounding box center [34, 13] width 5 height 5
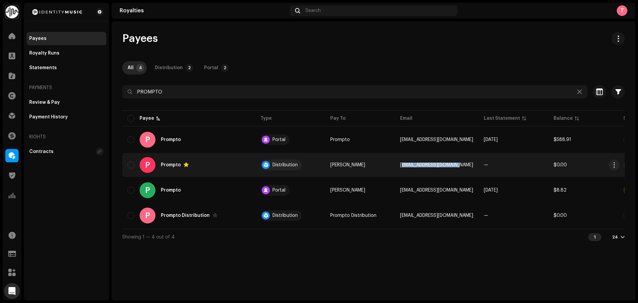
copy span "jesseyryan21@gmail.com"
drag, startPoint x: 400, startPoint y: 164, endPoint x: 454, endPoint y: 166, distance: 53.8
click at [454, 166] on span "jesseyryan21@gmail.com" at bounding box center [436, 164] width 73 height 5
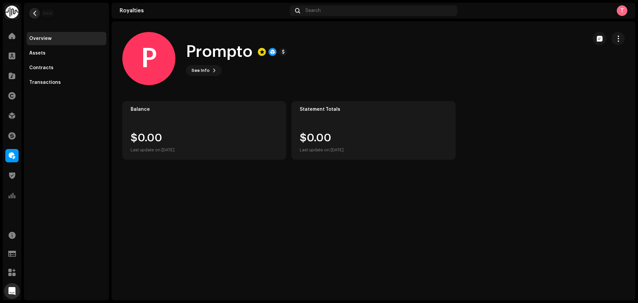
click at [33, 12] on span "button" at bounding box center [34, 13] width 5 height 5
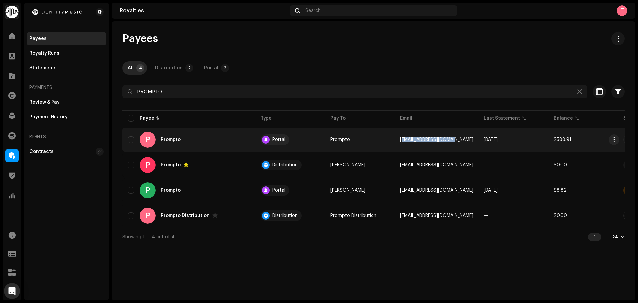
copy span "lilprompto@gmail.com"
drag, startPoint x: 395, startPoint y: 140, endPoint x: 390, endPoint y: 138, distance: 5.2
click at [390, 138] on tr "P Prompto Portal Prompto lilprompto@gmail.com Sep 2025 $588.91" at bounding box center [406, 140] width 569 height 24
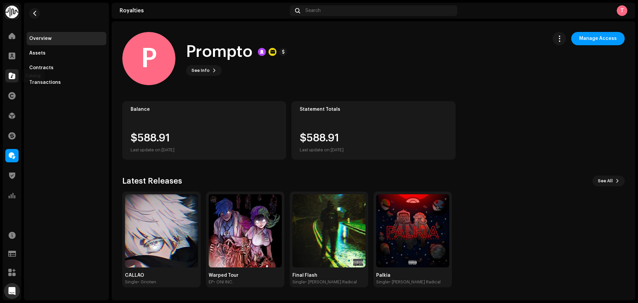
click at [14, 74] on span at bounding box center [12, 75] width 7 height 5
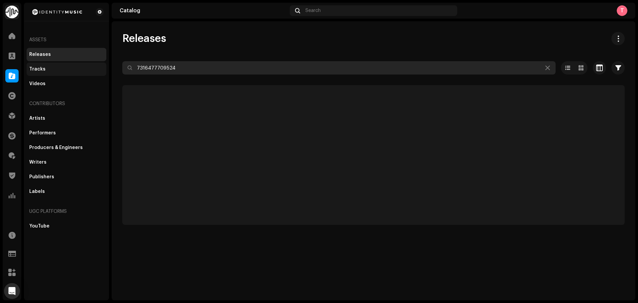
drag, startPoint x: 212, startPoint y: 71, endPoint x: 86, endPoint y: 65, distance: 126.3
click at [86, 65] on div "Identity Music Home Clients Catalog Rights Distribution Finance Royalties Trust…" at bounding box center [319, 151] width 638 height 303
paste input "UKZGC2505330"
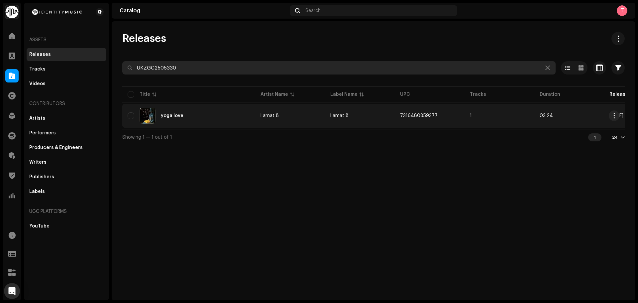
type input "UKZGC2505330"
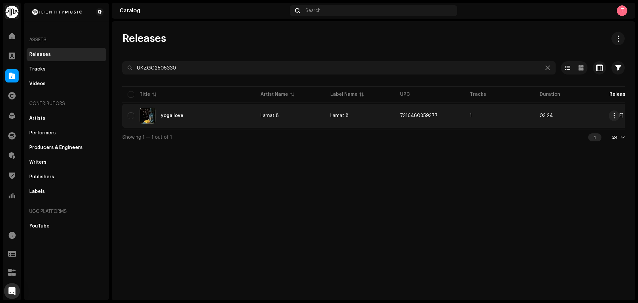
click at [293, 115] on re-a-table-link "Lamat 8" at bounding box center [289, 115] width 59 height 5
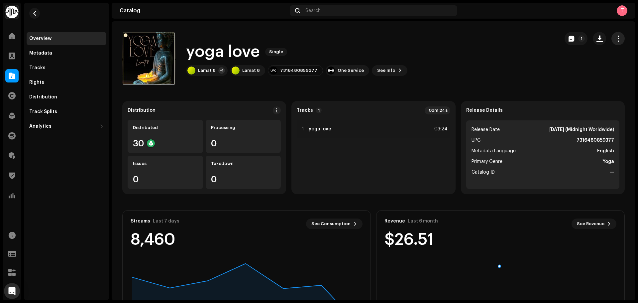
click at [616, 41] on span "button" at bounding box center [618, 38] width 6 height 5
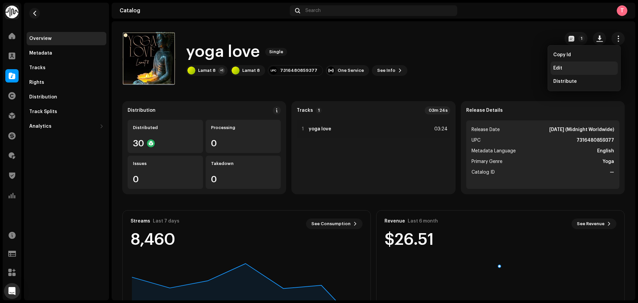
click at [585, 67] on div "Edit" at bounding box center [584, 67] width 62 height 5
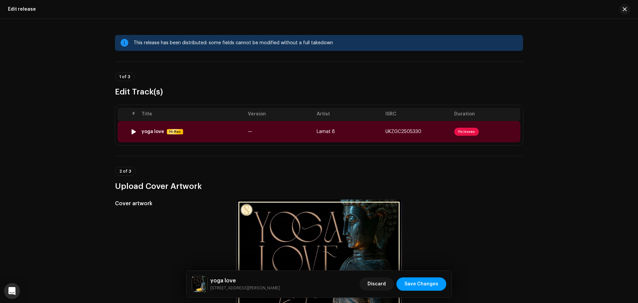
click at [271, 132] on td "—" at bounding box center [279, 131] width 69 height 21
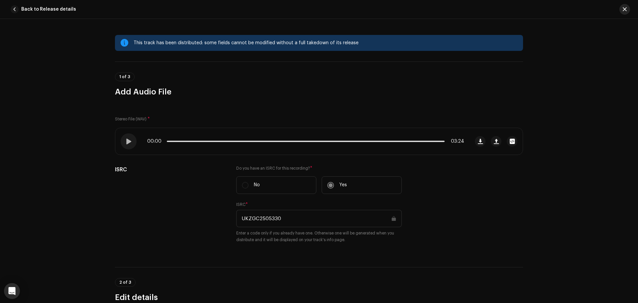
click at [622, 9] on button "button" at bounding box center [624, 9] width 11 height 11
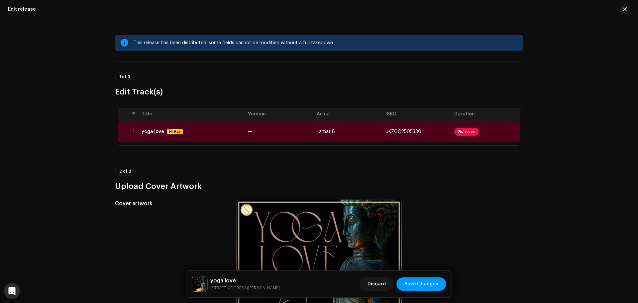
click at [622, 9] on button "button" at bounding box center [624, 9] width 11 height 11
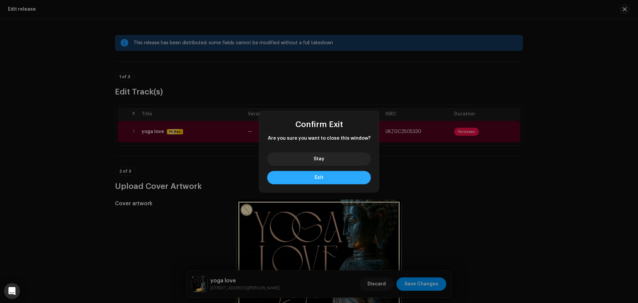
click at [332, 177] on button "Exit" at bounding box center [319, 177] width 104 height 13
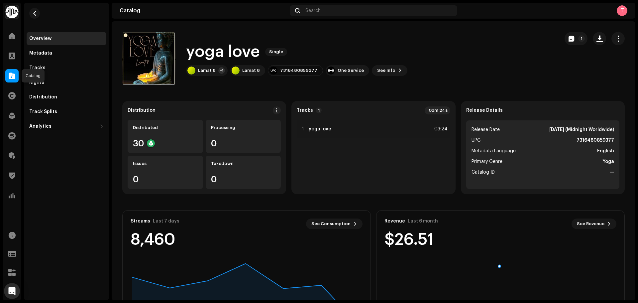
click at [11, 76] on span at bounding box center [12, 75] width 7 height 5
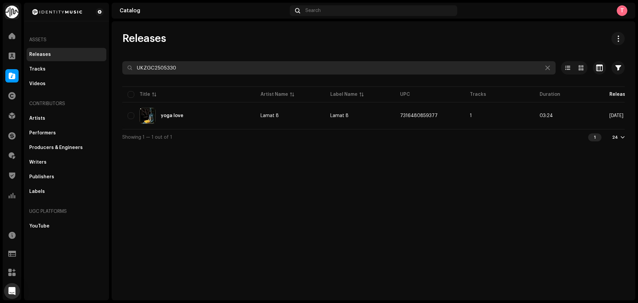
drag, startPoint x: 214, startPoint y: 65, endPoint x: 48, endPoint y: 54, distance: 166.4
click at [48, 54] on div "Identity Music Home Clients Catalog Rights Distribution Finance Royalties Trust…" at bounding box center [319, 151] width 638 height 303
paste input "303849"
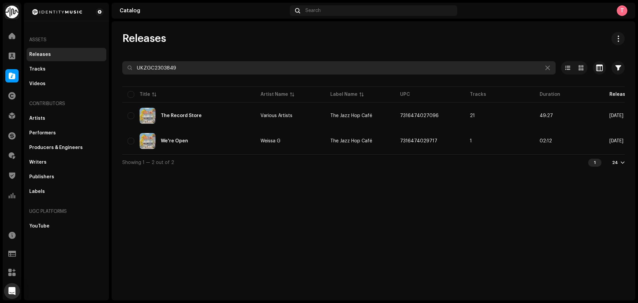
type input "UKZGC2303849"
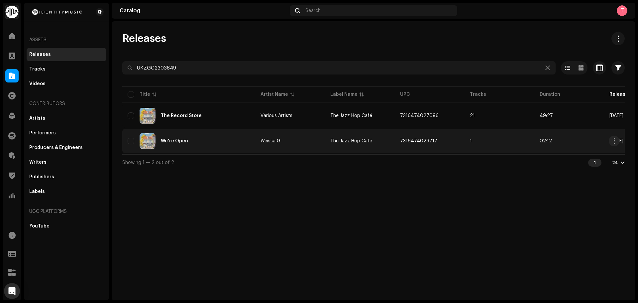
click at [292, 150] on td "Weissa G" at bounding box center [290, 141] width 70 height 24
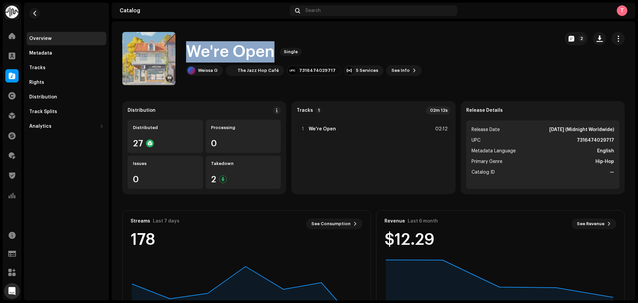
drag, startPoint x: 189, startPoint y: 56, endPoint x: 276, endPoint y: 56, distance: 87.7
click at [276, 56] on div "We're Open Single" at bounding box center [303, 51] width 235 height 21
click at [250, 50] on h1 "We're Open" at bounding box center [230, 51] width 88 height 21
click at [37, 12] on button "button" at bounding box center [34, 13] width 11 height 11
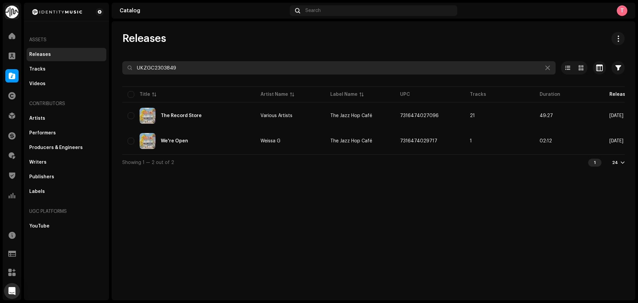
drag, startPoint x: 284, startPoint y: 67, endPoint x: 101, endPoint y: 50, distance: 184.1
click at [101, 50] on div "Identity Music Home Clients Catalog Rights Distribution Finance Royalties Trust…" at bounding box center [319, 151] width 638 height 303
paste input "1906"
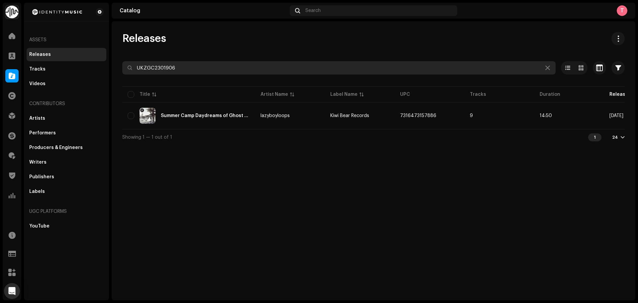
drag, startPoint x: 193, startPoint y: 64, endPoint x: 101, endPoint y: 61, distance: 92.4
click at [101, 61] on div "Identity Music Home Clients Catalog Rights Distribution Finance Royalties Trust…" at bounding box center [319, 151] width 638 height 303
paste input "GBKQU2099323"
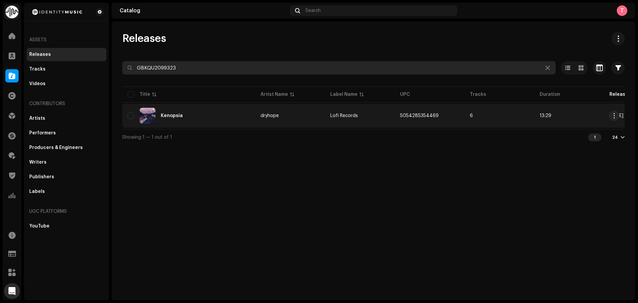
type input "GBKQU2099323"
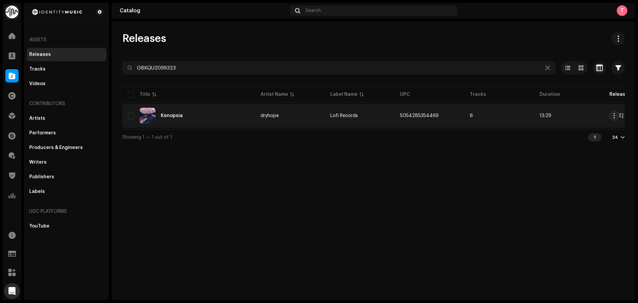
click at [211, 117] on div "Kenopsia" at bounding box center [189, 116] width 122 height 16
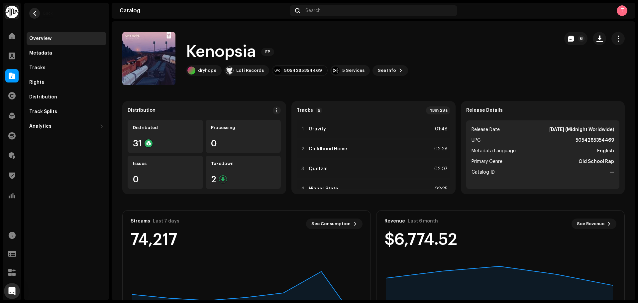
click at [36, 12] on span "button" at bounding box center [34, 13] width 5 height 5
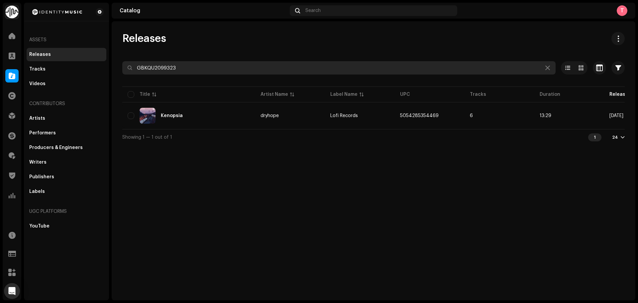
drag, startPoint x: 210, startPoint y: 67, endPoint x: 109, endPoint y: 54, distance: 101.7
click at [109, 54] on div "Identity Music Home Clients Catalog Rights Distribution Finance Royalties Trust…" at bounding box center [319, 151] width 638 height 303
paste input "3617054768908"
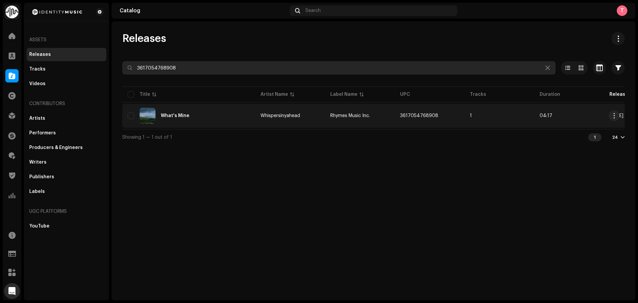
type input "3617054768908"
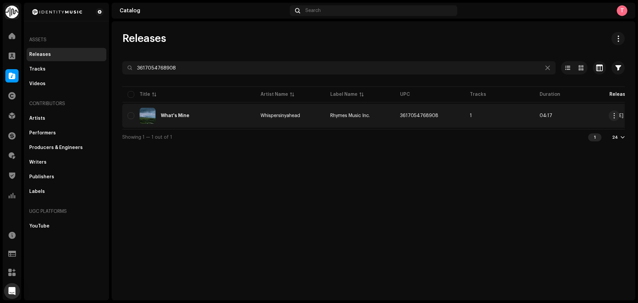
click at [227, 112] on div "What's Mine" at bounding box center [189, 116] width 122 height 16
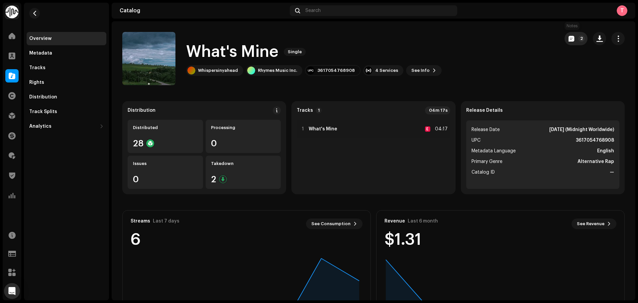
click at [568, 37] on span "button" at bounding box center [571, 38] width 6 height 5
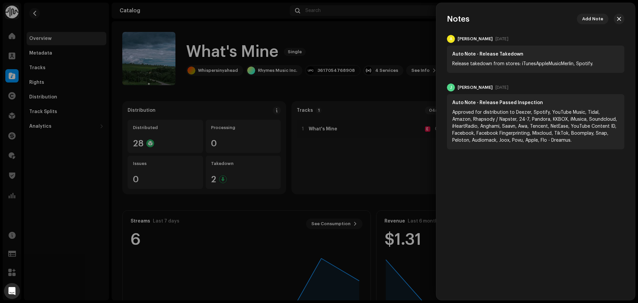
click at [385, 39] on div at bounding box center [319, 151] width 638 height 303
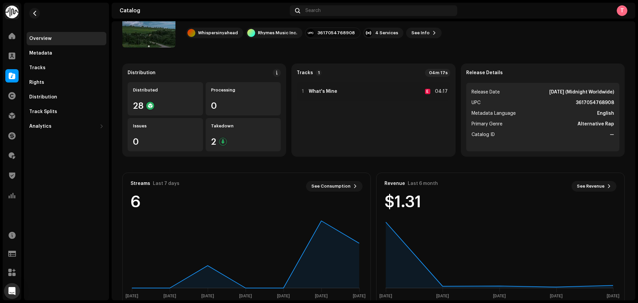
scroll to position [53, 0]
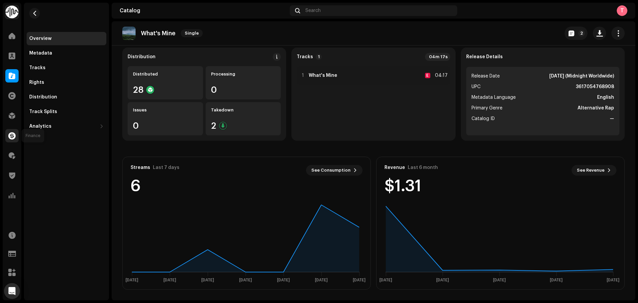
click at [14, 136] on span at bounding box center [11, 135] width 7 height 5
click at [10, 154] on span at bounding box center [12, 155] width 7 height 5
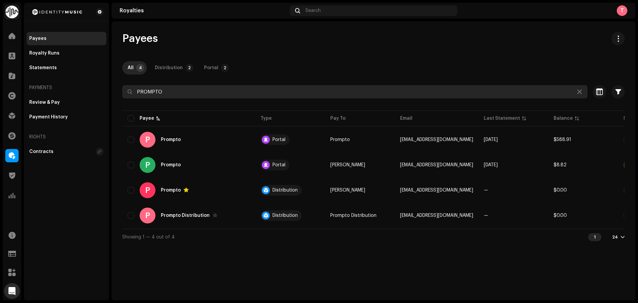
drag, startPoint x: 238, startPoint y: 94, endPoint x: 101, endPoint y: 81, distance: 137.8
click at [101, 81] on div "Identity Music Home Clients Catalog Rights Distribution Finance Royalties Trust…" at bounding box center [319, 151] width 638 height 303
paste input "jaidulrk4rapper@gmail.com"
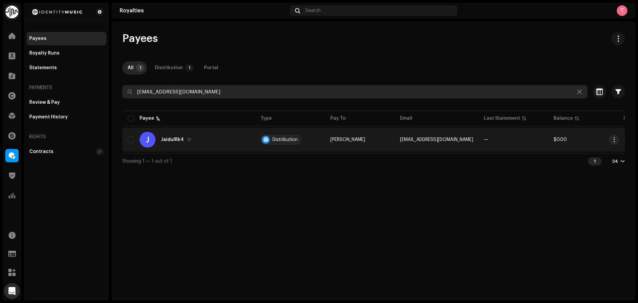
type input "jaidulrk4rapper@gmail.com"
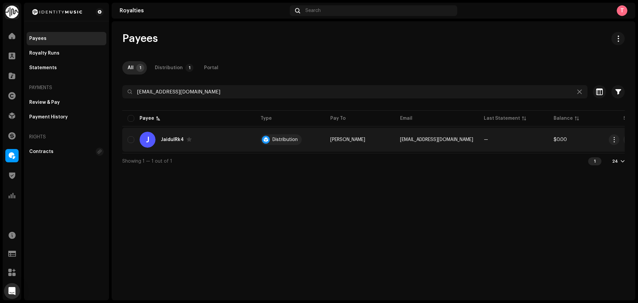
click at [369, 131] on td "Jaidul Rk" at bounding box center [360, 140] width 70 height 24
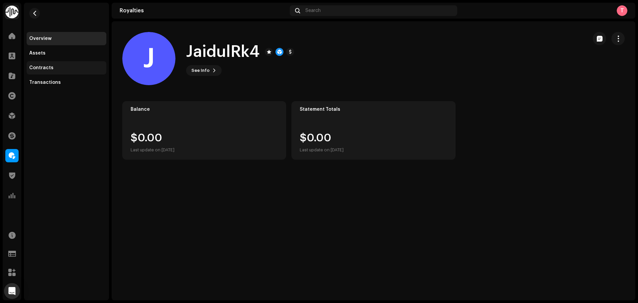
click at [51, 69] on div "Contracts" at bounding box center [66, 67] width 74 height 5
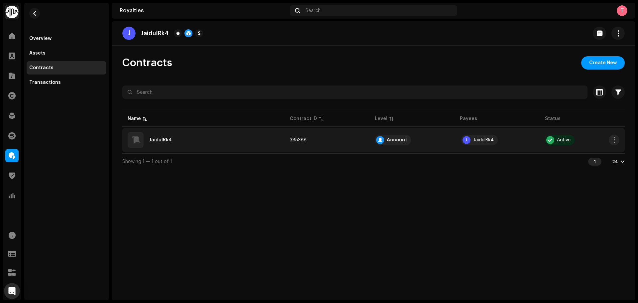
click at [247, 142] on div "JaidulRk4" at bounding box center [203, 140] width 151 height 16
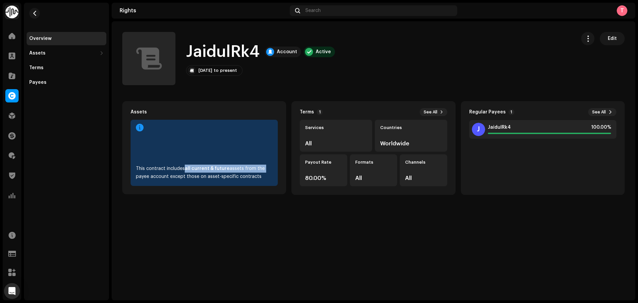
drag, startPoint x: 189, startPoint y: 165, endPoint x: 268, endPoint y: 166, distance: 78.4
click at [268, 166] on div "This contract includes all current & future assets from the payee account excep…" at bounding box center [204, 172] width 136 height 16
drag, startPoint x: 173, startPoint y: 177, endPoint x: 235, endPoint y: 176, distance: 62.8
click at [235, 176] on div "This contract includes all current & future assets from the payee account excep…" at bounding box center [204, 172] width 136 height 16
click at [236, 176] on div "This contract includes all current & future assets from the payee account excep…" at bounding box center [204, 172] width 136 height 16
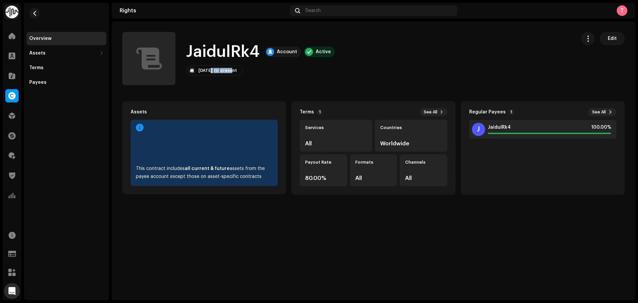
drag, startPoint x: 209, startPoint y: 69, endPoint x: 276, endPoint y: 68, distance: 67.8
click at [237, 68] on div "Apr 5, 2022 to present" at bounding box center [217, 70] width 39 height 5
click at [304, 67] on div "Apr 5, 2022 to present Edit" at bounding box center [260, 70] width 149 height 11
drag, startPoint x: 404, startPoint y: 144, endPoint x: 380, endPoint y: 144, distance: 23.9
click at [380, 144] on div "Worldwide" at bounding box center [411, 143] width 62 height 6
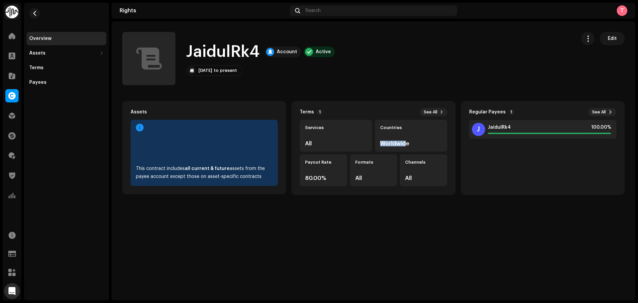
click at [404, 143] on div "Worldwide" at bounding box center [411, 143] width 62 height 6
drag, startPoint x: 205, startPoint y: 71, endPoint x: 220, endPoint y: 70, distance: 15.3
click at [212, 70] on div "Apr 5, 2022" at bounding box center [205, 70] width 14 height 5
click at [272, 69] on div "Apr 5, 2022 to present Edit" at bounding box center [260, 70] width 149 height 11
drag, startPoint x: 229, startPoint y: 70, endPoint x: 193, endPoint y: 70, distance: 35.5
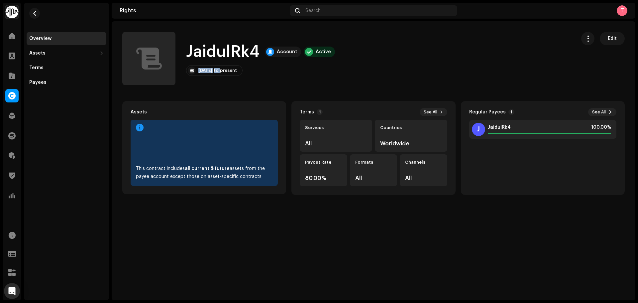
click at [193, 70] on div "Apr 5, 2022 to present" at bounding box center [214, 70] width 56 height 11
click at [301, 73] on div "Apr 5, 2022 to present Edit" at bounding box center [260, 70] width 149 height 11
click at [592, 40] on button "button" at bounding box center [587, 38] width 13 height 13
drag, startPoint x: 207, startPoint y: 70, endPoint x: 260, endPoint y: 69, distance: 53.8
click at [260, 69] on div "Apr 5, 2022 to present Edit" at bounding box center [260, 70] width 149 height 11
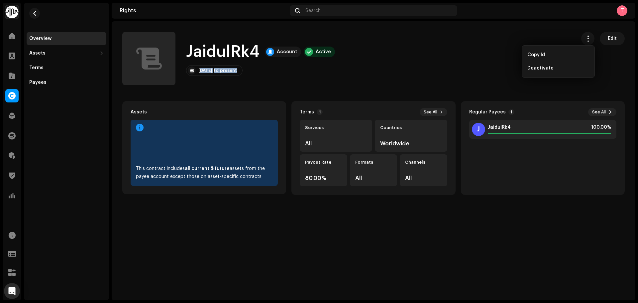
click at [310, 74] on div "Apr 5, 2022 to present Edit" at bounding box center [260, 70] width 149 height 11
click at [589, 41] on span "button" at bounding box center [588, 38] width 6 height 5
click at [609, 39] on span "Edit" at bounding box center [611, 38] width 9 height 13
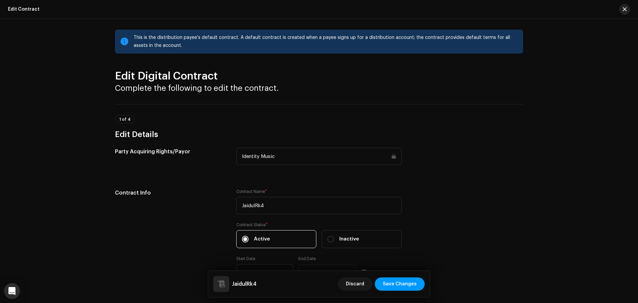
click at [623, 9] on span "button" at bounding box center [624, 9] width 4 height 5
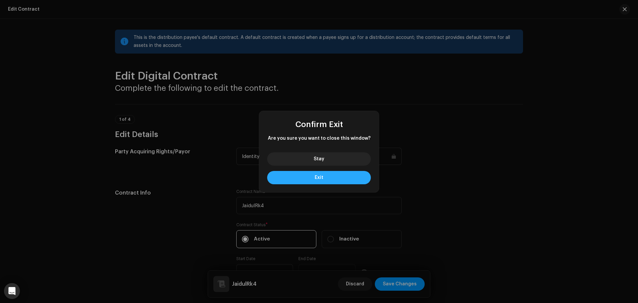
click at [331, 175] on button "Exit" at bounding box center [319, 177] width 104 height 13
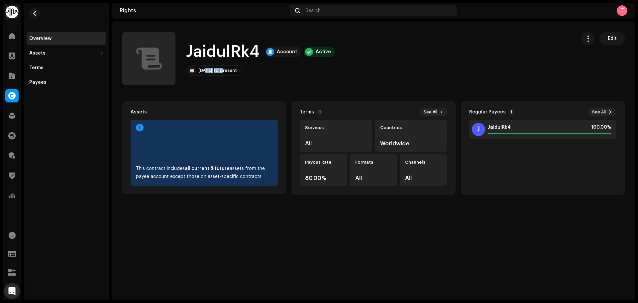
drag, startPoint x: 207, startPoint y: 68, endPoint x: 232, endPoint y: 69, distance: 24.6
click at [232, 69] on div "Apr 5, 2022 to present" at bounding box center [217, 70] width 39 height 5
click at [212, 69] on div "Apr 5, 2022" at bounding box center [205, 70] width 14 height 5
drag, startPoint x: 210, startPoint y: 69, endPoint x: 228, endPoint y: 71, distance: 17.8
click at [228, 71] on div "Apr 5, 2022 to present" at bounding box center [217, 70] width 39 height 5
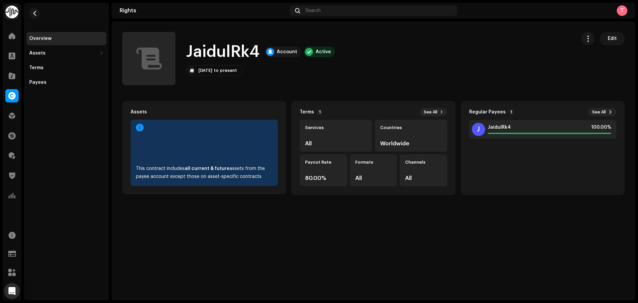
click at [258, 68] on div "Apr 5, 2022 to present Edit" at bounding box center [260, 70] width 149 height 11
click at [36, 10] on button "button" at bounding box center [34, 13] width 11 height 11
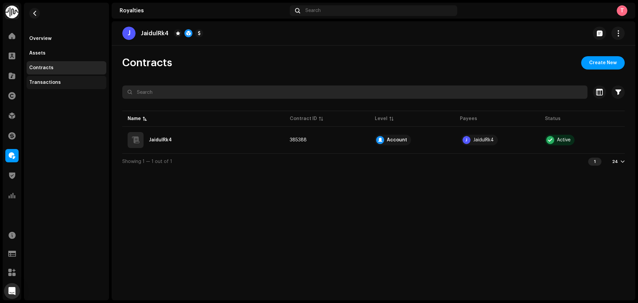
drag, startPoint x: 212, startPoint y: 89, endPoint x: 68, endPoint y: 77, distance: 144.0
click at [130, 80] on div "Contracts Create New Selected 0 Select all Options Filters Contract Level Accou…" at bounding box center [373, 112] width 523 height 113
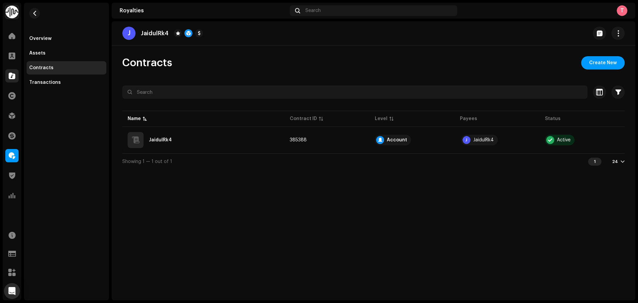
click at [13, 80] on div at bounding box center [11, 75] width 13 height 13
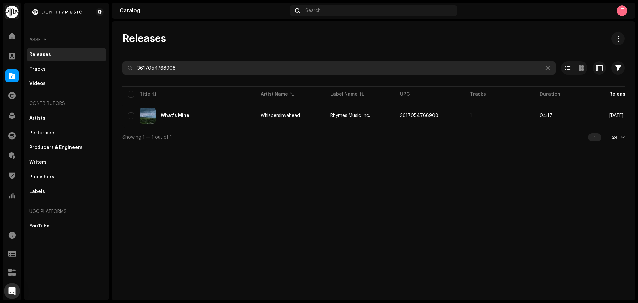
drag, startPoint x: 229, startPoint y: 65, endPoint x: 15, endPoint y: 63, distance: 214.2
click at [16, 63] on div "Identity Music Home Clients Catalog Rights Distribution Finance Royalties Trust…" at bounding box center [319, 151] width 638 height 303
paste input "[CREDIT_CARD_NUMBER]"
type input "[CREDIT_CARD_NUMBER]"
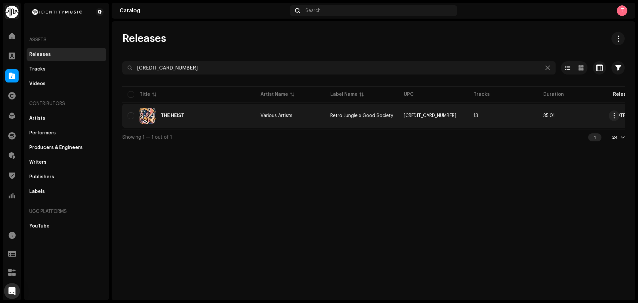
click at [305, 115] on re-a-table-link "Various Artists" at bounding box center [289, 115] width 59 height 5
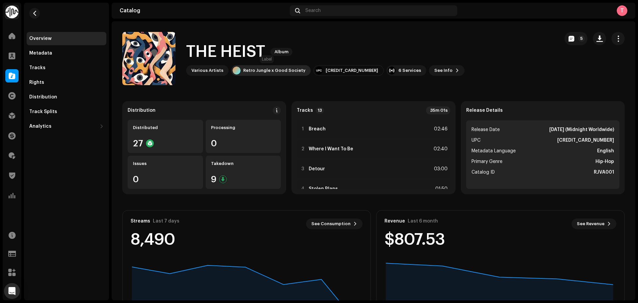
click at [263, 65] on div "Retro Jungle x Good Society" at bounding box center [270, 70] width 79 height 11
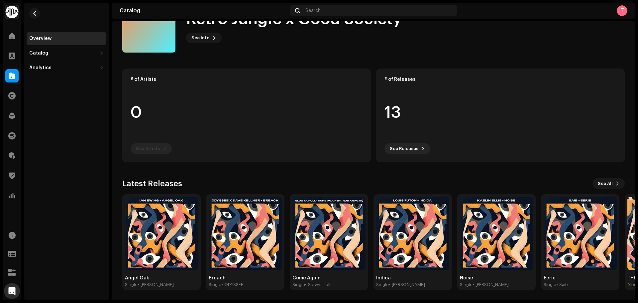
scroll to position [33, 0]
click at [606, 183] on span "See All" at bounding box center [604, 182] width 15 height 13
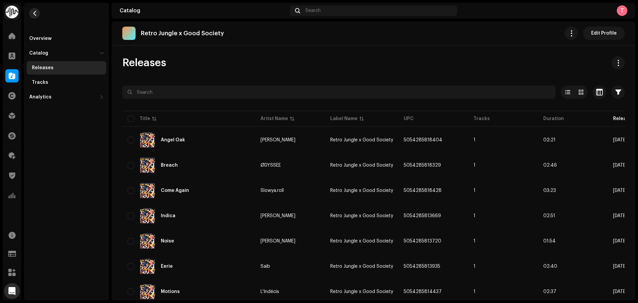
click at [33, 17] on button "button" at bounding box center [34, 13] width 11 height 11
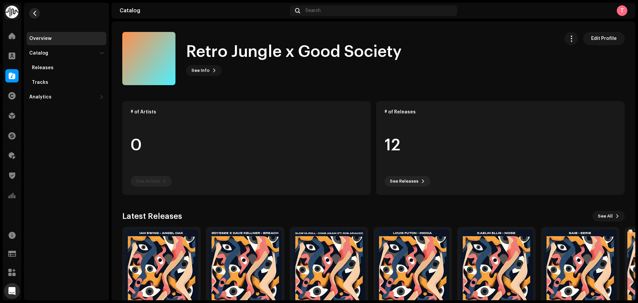
click at [33, 12] on span "button" at bounding box center [34, 13] width 5 height 5
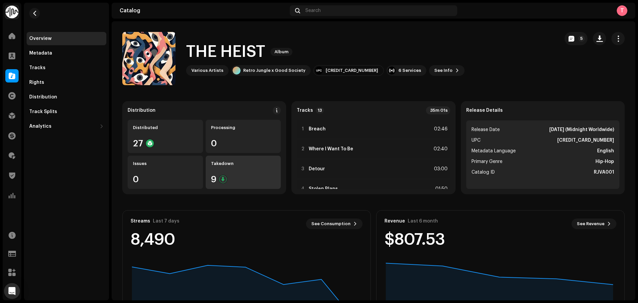
click at [216, 170] on div "Takedown 9" at bounding box center [243, 171] width 75 height 33
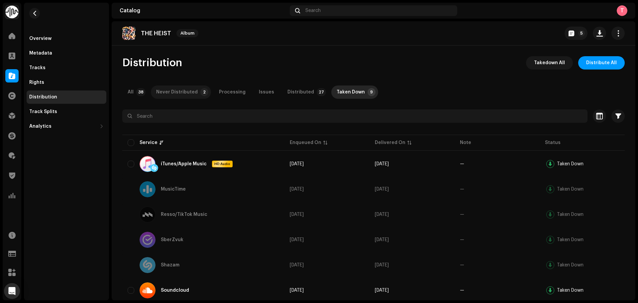
click at [177, 94] on div "Never Distributed" at bounding box center [177, 91] width 42 height 13
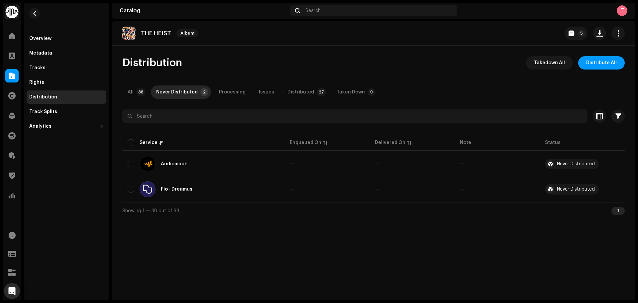
click at [118, 87] on div "Distribution Takedown All Distribute All All 38 Never Distributed 2 Processing …" at bounding box center [373, 137] width 523 height 162
click at [131, 92] on div "All" at bounding box center [131, 91] width 6 height 13
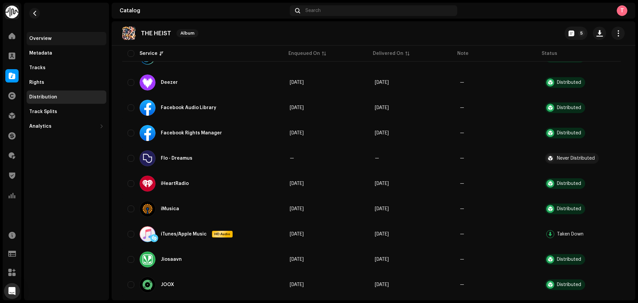
scroll to position [232, 0]
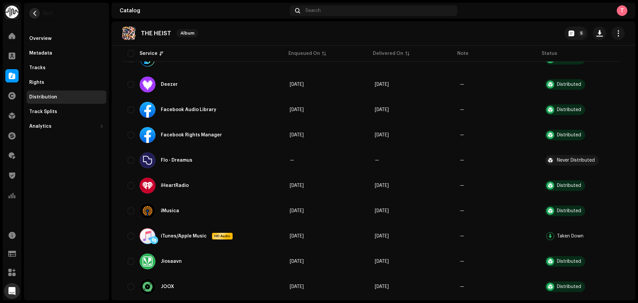
click at [31, 12] on button "button" at bounding box center [34, 13] width 11 height 11
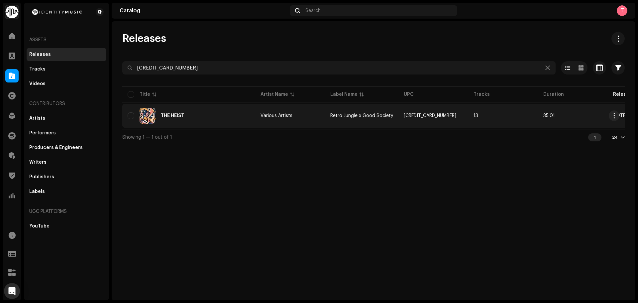
click at [198, 114] on div "THE HEIST" at bounding box center [189, 116] width 122 height 16
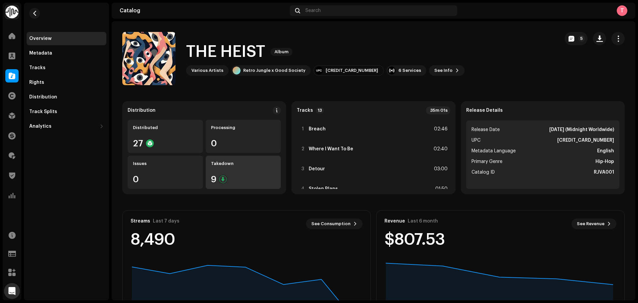
click at [271, 162] on div "Takedown" at bounding box center [243, 163] width 65 height 5
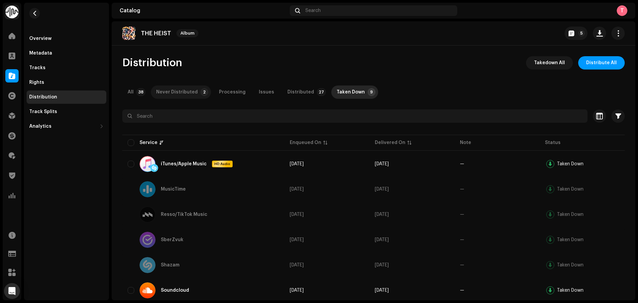
click at [195, 97] on div "Never Distributed" at bounding box center [177, 91] width 42 height 13
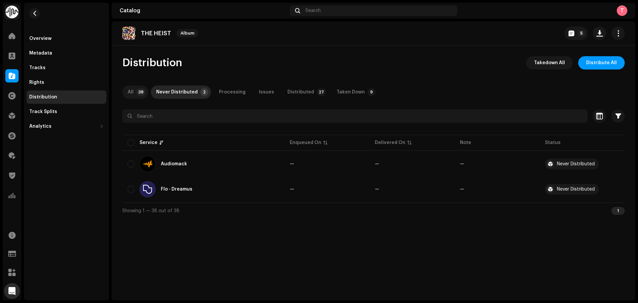
click at [137, 94] on p-badge "38" at bounding box center [140, 92] width 9 height 8
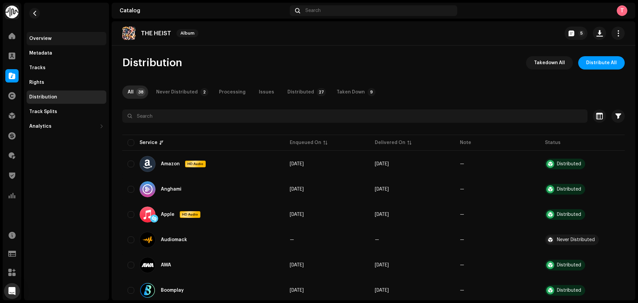
click at [45, 41] on div "Overview" at bounding box center [67, 38] width 80 height 13
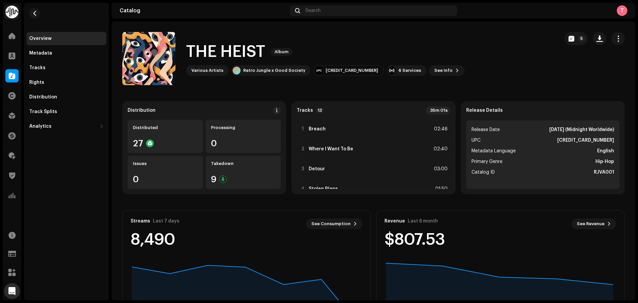
copy strong "[CREDIT_CARD_NUMBER]"
drag, startPoint x: 566, startPoint y: 136, endPoint x: 611, endPoint y: 138, distance: 45.9
click at [611, 138] on ul "Release Date Apr 30, 2021 (Midnight Worldwide) UPC 5054285858967 Metadata Langu…" at bounding box center [542, 154] width 153 height 68
click at [36, 11] on span "button" at bounding box center [34, 13] width 5 height 5
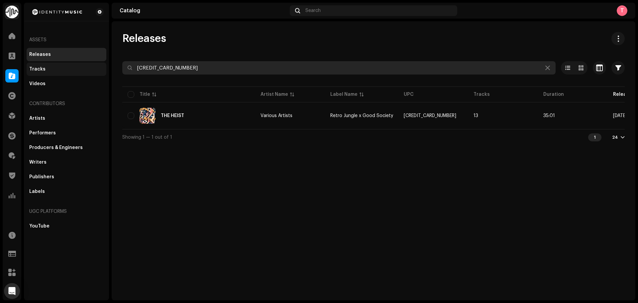
drag, startPoint x: 201, startPoint y: 73, endPoint x: 104, endPoint y: 69, distance: 97.1
click at [104, 69] on div "Identity Music Home Clients Catalog Rights Distribution Finance Royalties Trust…" at bounding box center [319, 151] width 638 height 303
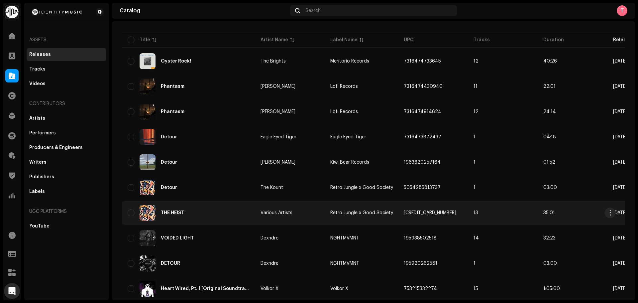
scroll to position [66, 0]
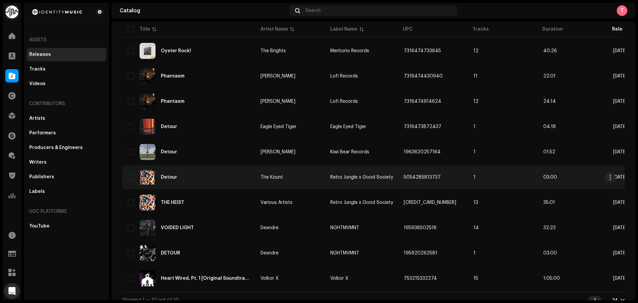
type input "detour"
click at [247, 179] on div "Detour" at bounding box center [189, 177] width 122 height 16
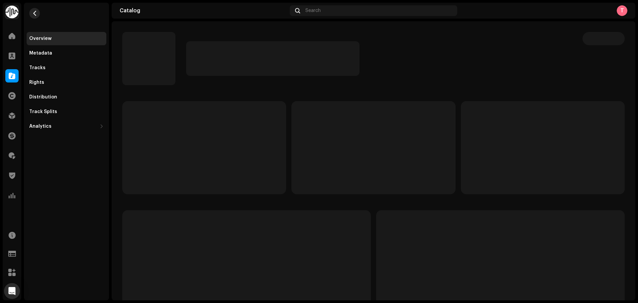
click at [39, 12] on button "button" at bounding box center [34, 13] width 11 height 11
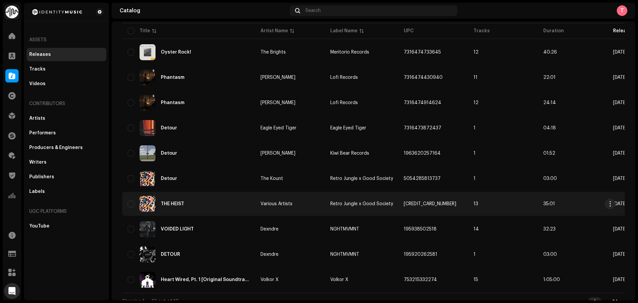
scroll to position [66, 0]
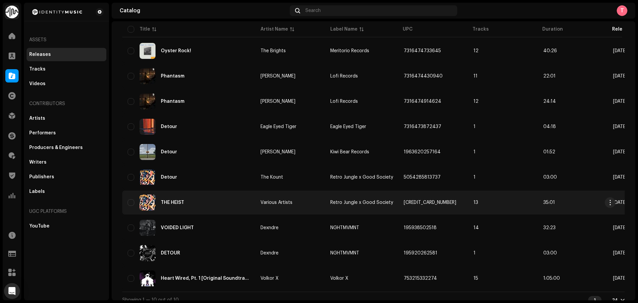
click at [229, 202] on div "THE HEIST" at bounding box center [189, 202] width 122 height 16
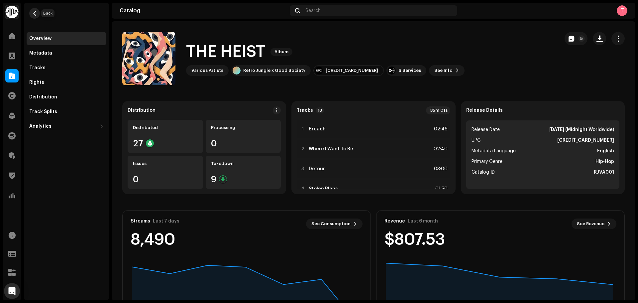
click at [35, 16] on span "button" at bounding box center [34, 13] width 5 height 5
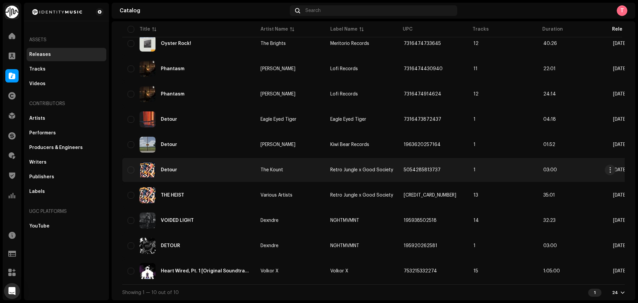
click at [218, 177] on td "Detour" at bounding box center [188, 170] width 133 height 24
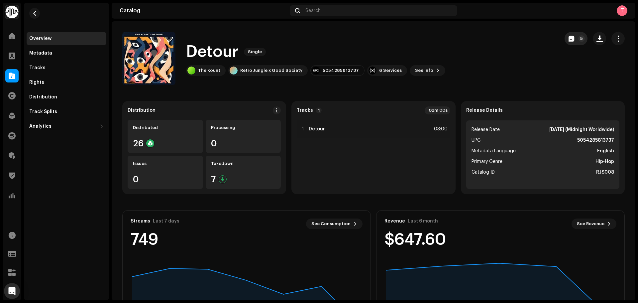
click at [564, 39] on button "5" at bounding box center [575, 38] width 23 height 13
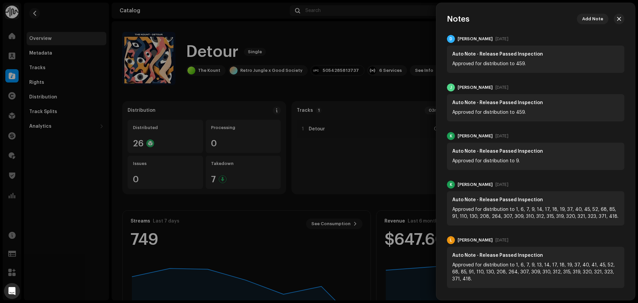
click at [384, 39] on div at bounding box center [319, 151] width 638 height 303
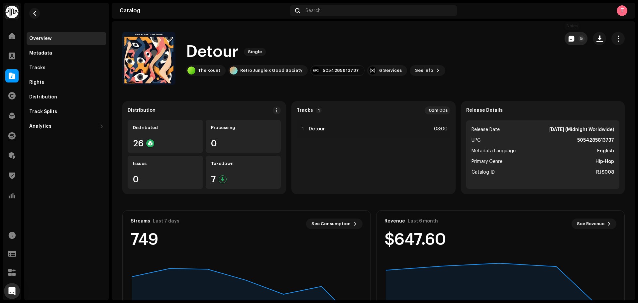
click at [570, 39] on span "button" at bounding box center [571, 38] width 6 height 5
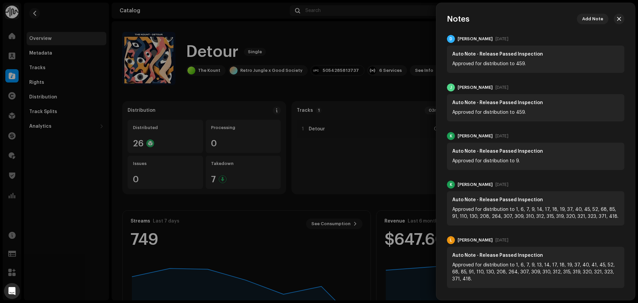
click at [392, 27] on div at bounding box center [319, 151] width 638 height 303
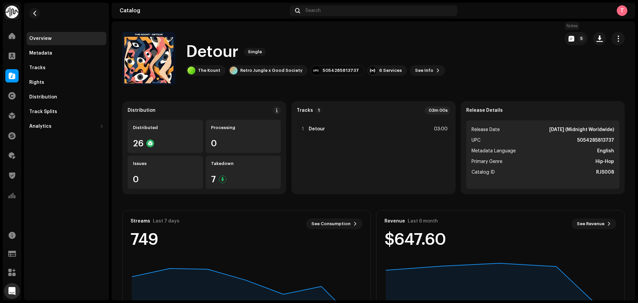
click at [564, 41] on p-button "5" at bounding box center [575, 38] width 23 height 13
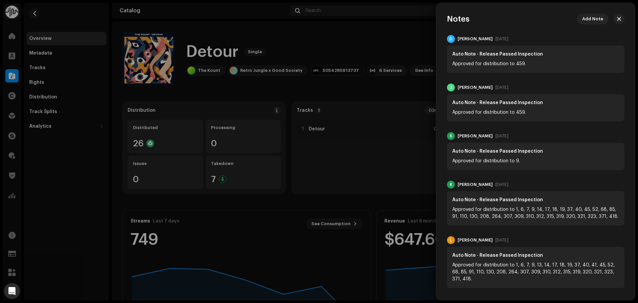
click at [404, 39] on div at bounding box center [319, 151] width 638 height 303
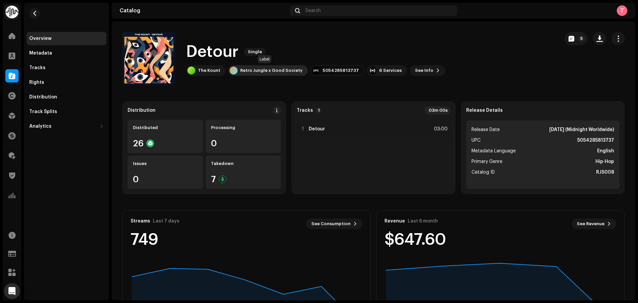
click at [252, 72] on div "Retro Jungle x Good Society" at bounding box center [271, 70] width 62 height 5
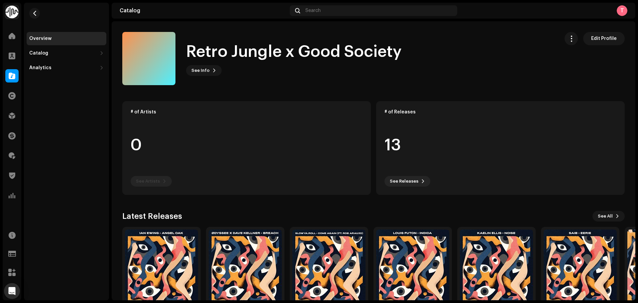
click at [435, 62] on div "Retro Jungle x Good Society See Info Edit Profile" at bounding box center [337, 58] width 431 height 53
click at [38, 11] on button "button" at bounding box center [34, 13] width 11 height 11
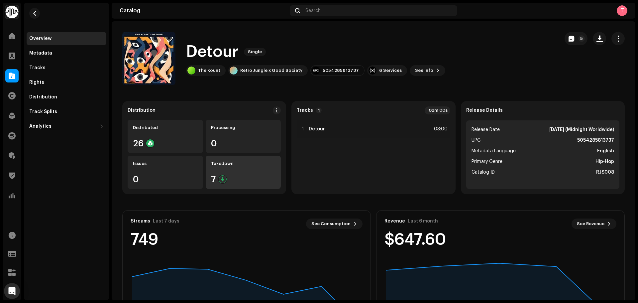
click at [248, 166] on div "Takedown" at bounding box center [243, 163] width 65 height 5
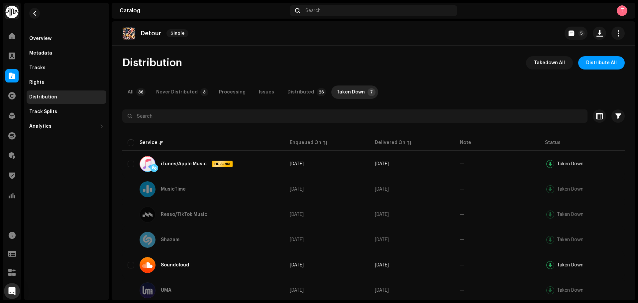
scroll to position [45, 0]
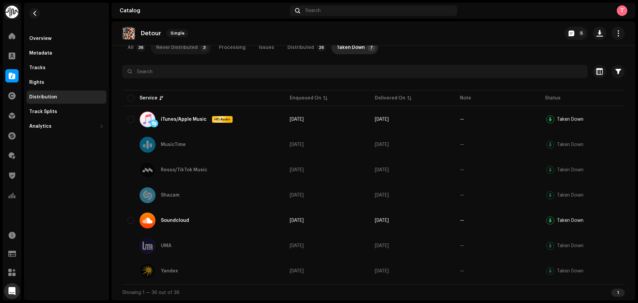
click at [190, 47] on div "Never Distributed" at bounding box center [177, 47] width 42 height 13
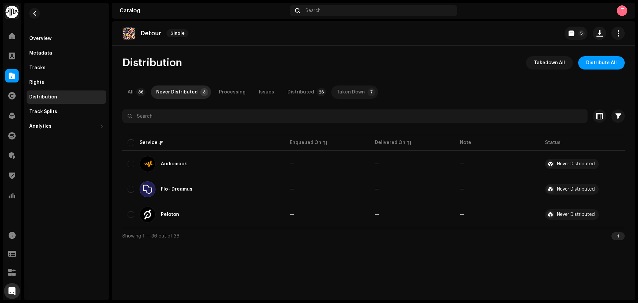
click at [337, 96] on div "Taken Down" at bounding box center [350, 91] width 28 height 13
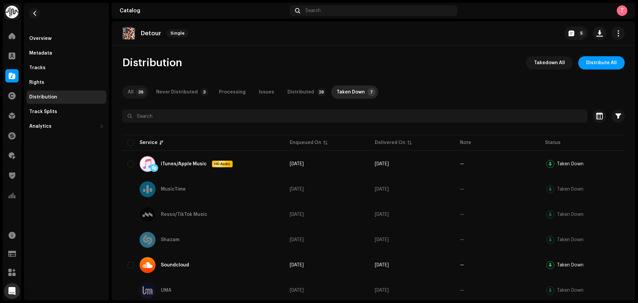
click at [136, 90] on p-badge "36" at bounding box center [140, 92] width 9 height 8
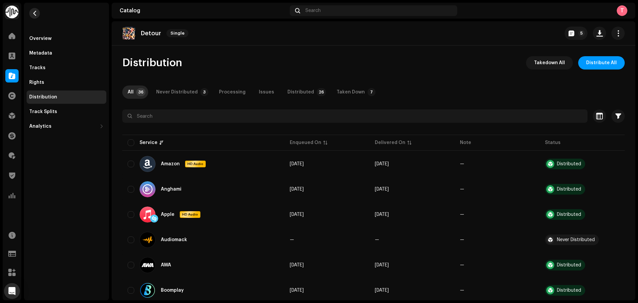
click at [33, 8] on button "button" at bounding box center [34, 13] width 11 height 11
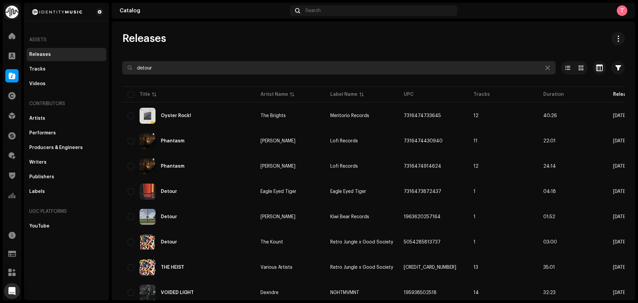
click at [168, 69] on input "detour" at bounding box center [338, 67] width 433 height 13
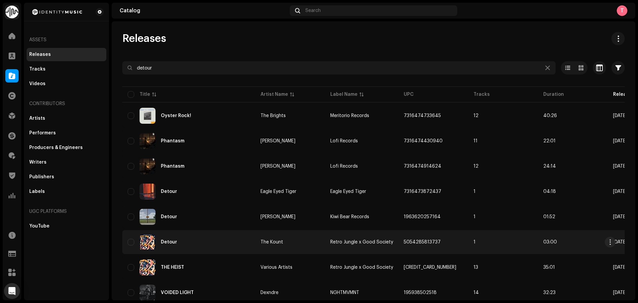
click at [204, 244] on div "Detour" at bounding box center [189, 242] width 122 height 16
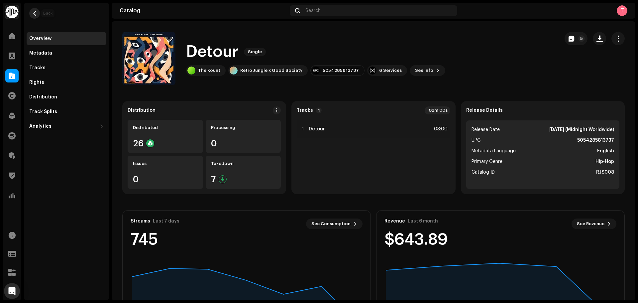
click at [32, 14] on span "button" at bounding box center [34, 13] width 5 height 5
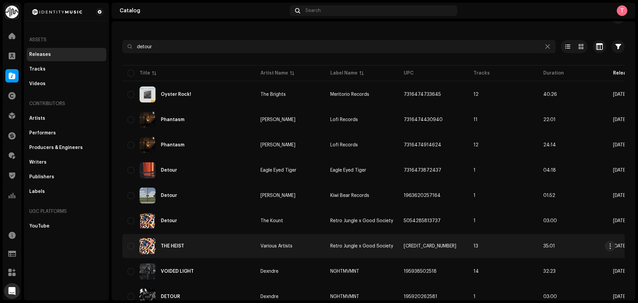
scroll to position [33, 0]
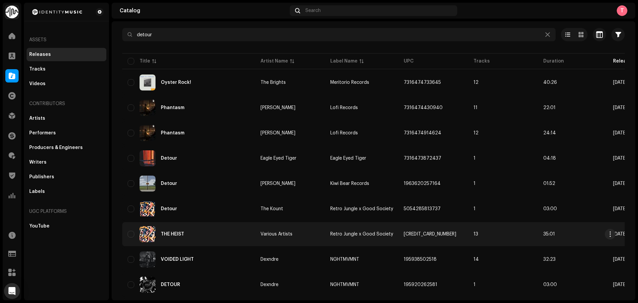
click at [200, 234] on div "THE HEIST" at bounding box center [189, 234] width 122 height 16
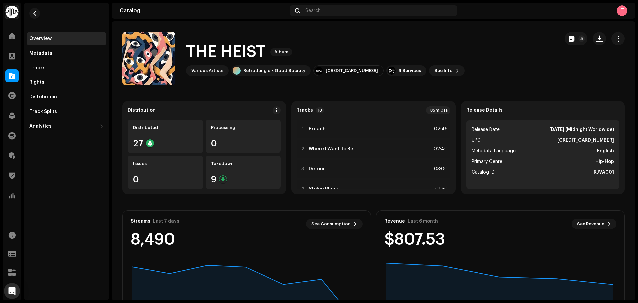
click at [41, 11] on re-m-nav-back at bounding box center [35, 17] width 16 height 29
click at [34, 13] on span "button" at bounding box center [34, 13] width 5 height 5
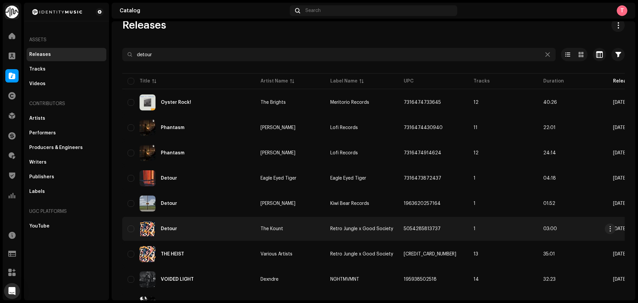
scroll to position [33, 0]
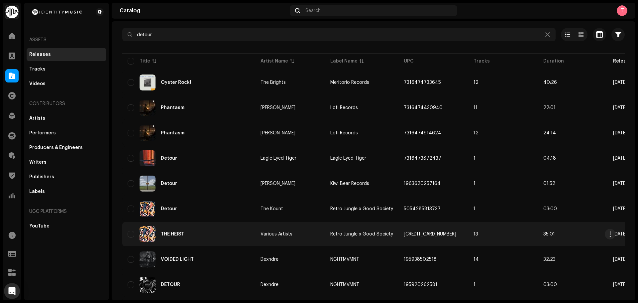
click at [236, 230] on div "THE HEIST" at bounding box center [189, 234] width 122 height 16
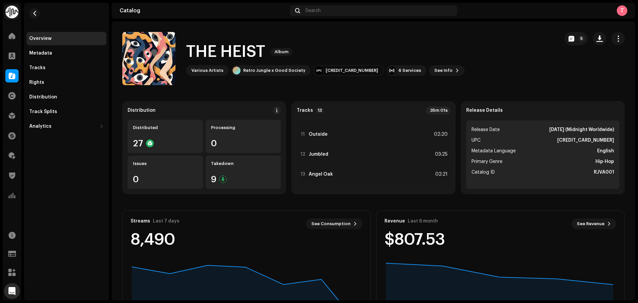
scroll to position [53, 0]
click at [568, 37] on span "button" at bounding box center [571, 38] width 6 height 5
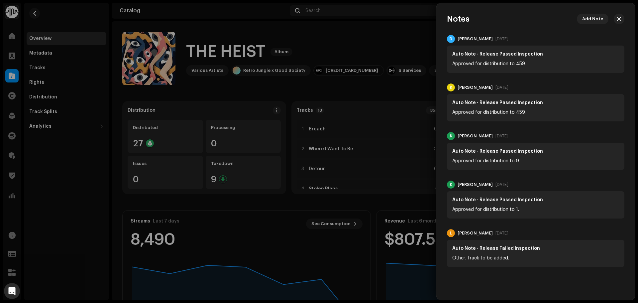
click at [383, 41] on div at bounding box center [319, 151] width 638 height 303
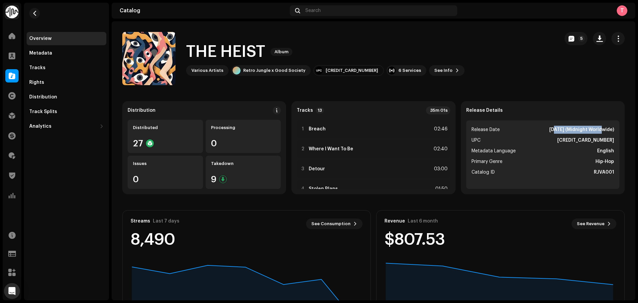
drag, startPoint x: 535, startPoint y: 131, endPoint x: 582, endPoint y: 133, distance: 47.5
click at [582, 133] on strong "[DATE] (Midnight Worldwide)" at bounding box center [581, 130] width 65 height 8
click at [564, 39] on button "5" at bounding box center [575, 38] width 23 height 13
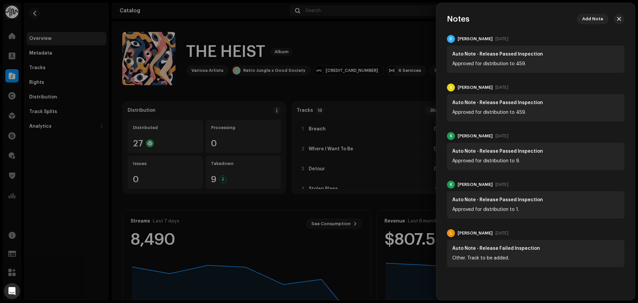
click at [422, 39] on div at bounding box center [319, 151] width 638 height 303
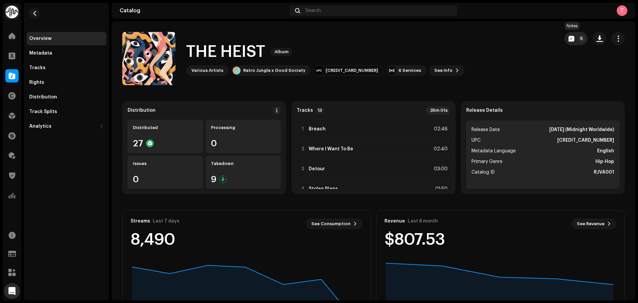
click at [568, 40] on span "button" at bounding box center [571, 38] width 6 height 5
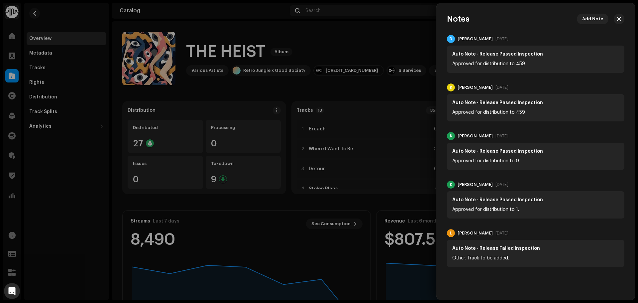
click at [415, 46] on div at bounding box center [319, 151] width 638 height 303
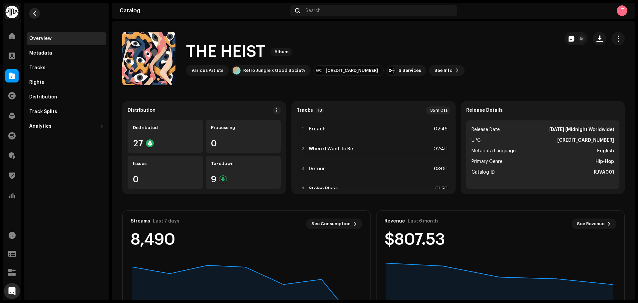
click at [38, 16] on button "button" at bounding box center [34, 13] width 11 height 11
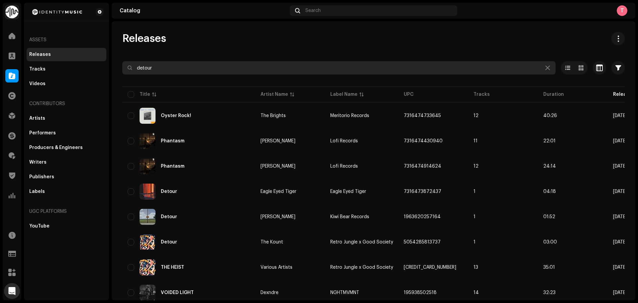
drag, startPoint x: 247, startPoint y: 72, endPoint x: 120, endPoint y: 70, distance: 126.6
click at [120, 70] on div "Releases detour Selected 0 Options Filters Distribution status Never Distribute…" at bounding box center [373, 202] width 523 height 340
paste input "859783237925"
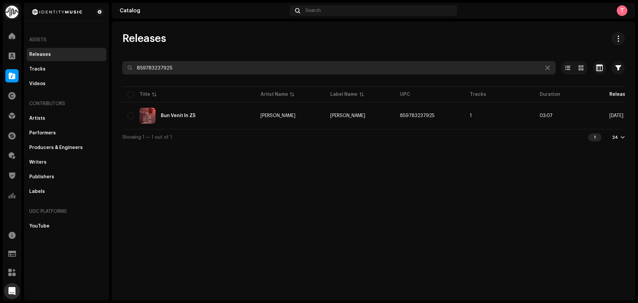
drag, startPoint x: 177, startPoint y: 64, endPoint x: 129, endPoint y: 64, distance: 48.2
click at [129, 64] on input "859783237925" at bounding box center [338, 67] width 433 height 13
paste input "7316472442730"
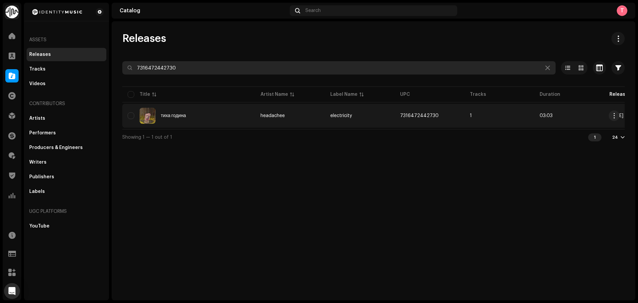
type input "7316472442730"
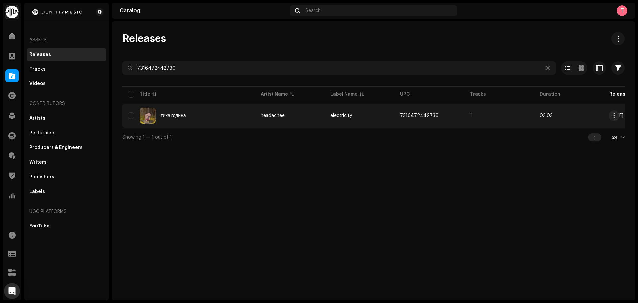
click at [213, 112] on div "тиха година" at bounding box center [189, 116] width 122 height 16
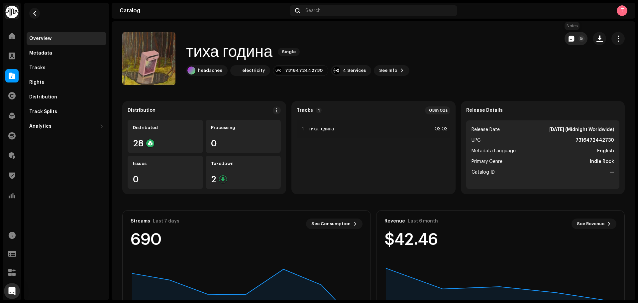
click at [568, 38] on span "button" at bounding box center [571, 38] width 6 height 5
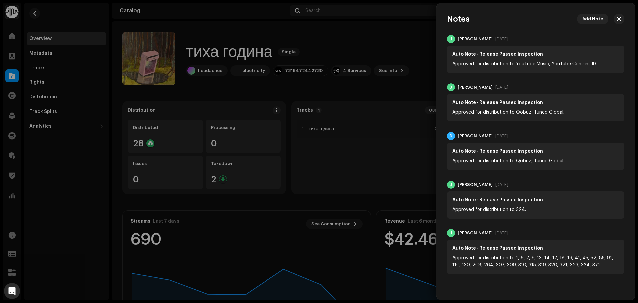
click at [412, 31] on div at bounding box center [319, 151] width 638 height 303
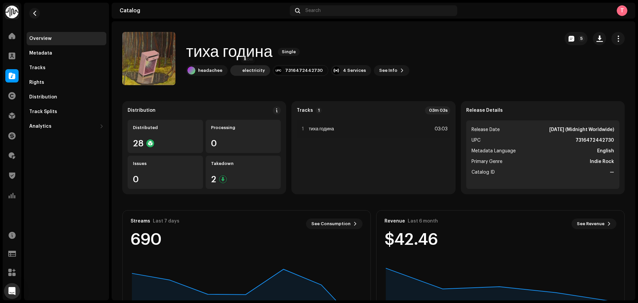
click at [249, 72] on div "electricity" at bounding box center [253, 70] width 23 height 5
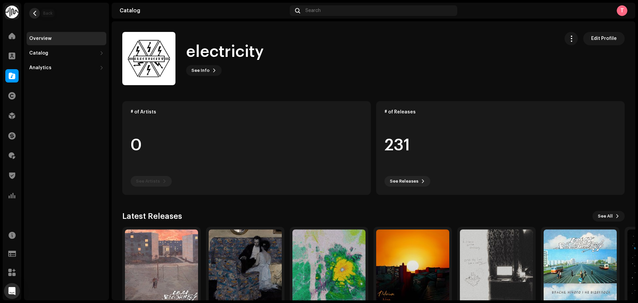
click at [36, 15] on span "button" at bounding box center [34, 13] width 5 height 5
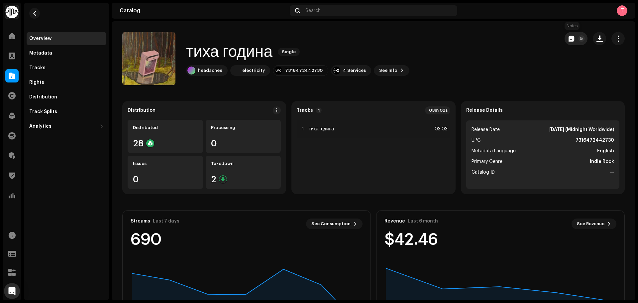
click at [564, 39] on button "5" at bounding box center [575, 38] width 23 height 13
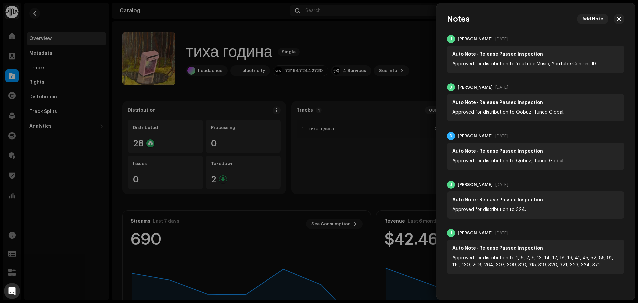
click at [426, 47] on div at bounding box center [319, 151] width 638 height 303
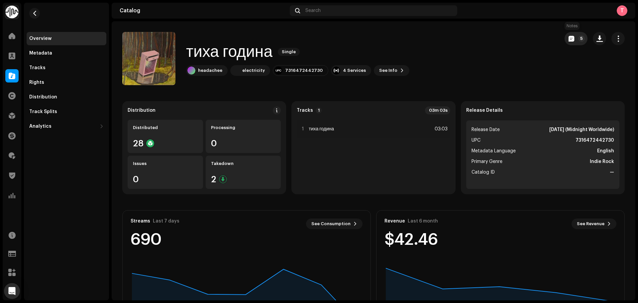
click at [565, 45] on button "5" at bounding box center [575, 38] width 23 height 13
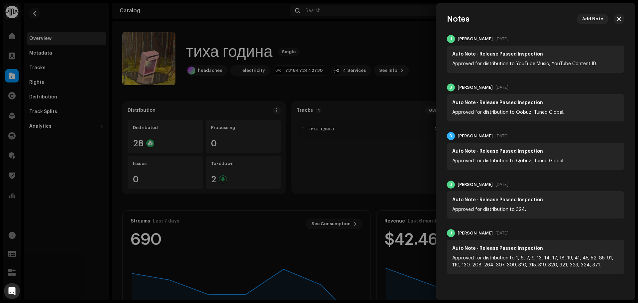
click at [337, 37] on div at bounding box center [319, 151] width 638 height 303
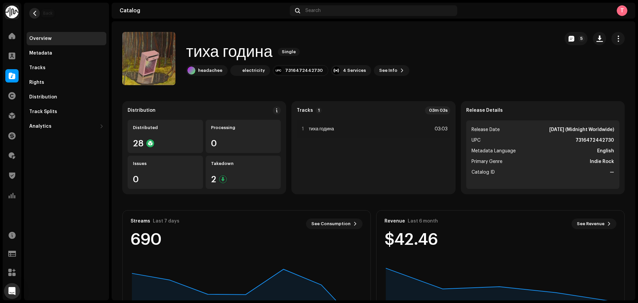
click at [37, 10] on button "button" at bounding box center [34, 13] width 11 height 11
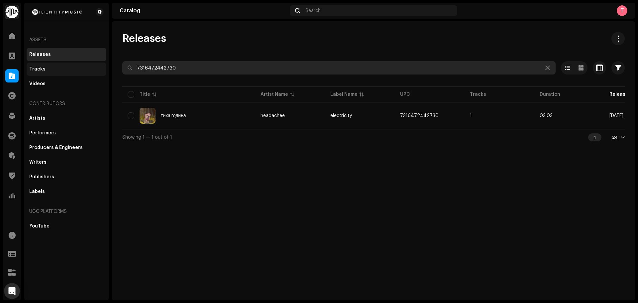
drag, startPoint x: 218, startPoint y: 65, endPoint x: 94, endPoint y: 71, distance: 124.0
click at [94, 71] on div "Identity Music Home Clients Catalog Rights Distribution Finance Royalties Trust…" at bounding box center [319, 151] width 638 height 303
paste input "192378536707"
type input "192378536707"
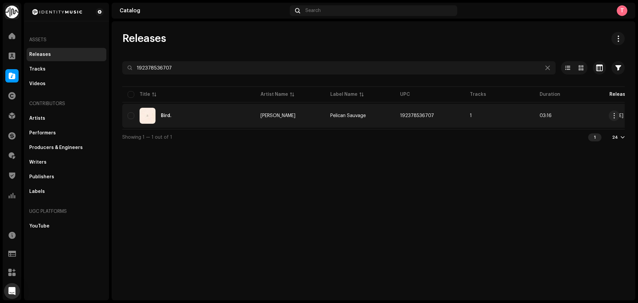
click at [208, 115] on div "Bird." at bounding box center [189, 116] width 122 height 16
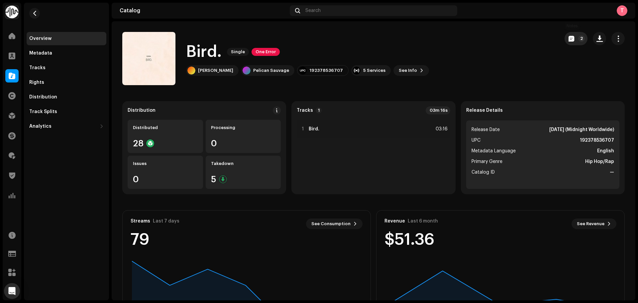
click at [569, 35] on button "2" at bounding box center [575, 38] width 23 height 13
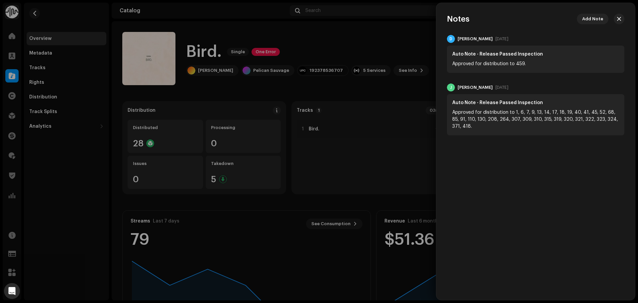
click at [396, 49] on div at bounding box center [319, 151] width 638 height 303
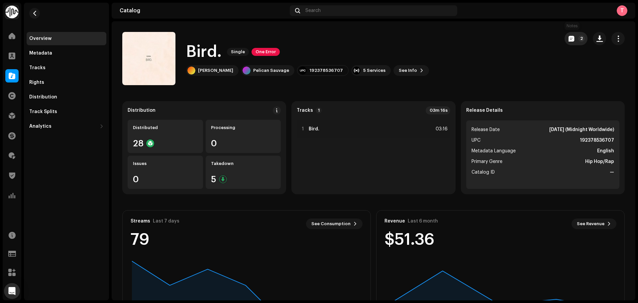
click at [568, 39] on span "button" at bounding box center [571, 38] width 6 height 5
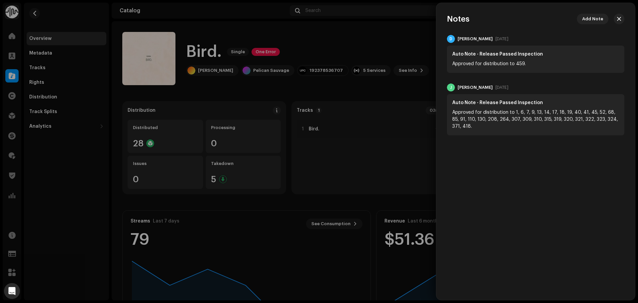
click at [374, 38] on div at bounding box center [319, 151] width 638 height 303
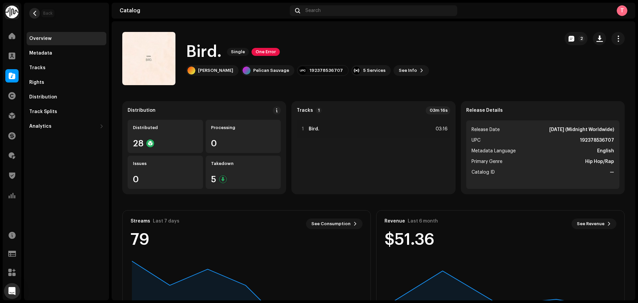
click at [37, 14] on span "button" at bounding box center [34, 13] width 5 height 5
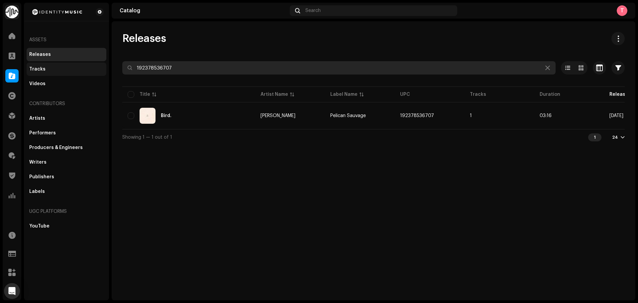
drag, startPoint x: 195, startPoint y: 70, endPoint x: 102, endPoint y: 67, distance: 92.4
click at [102, 67] on div "Identity Music Home Clients Catalog Rights Distribution Finance Royalties Trust…" at bounding box center [319, 151] width 638 height 303
paste input "7316475901098"
type input "7316475901098"
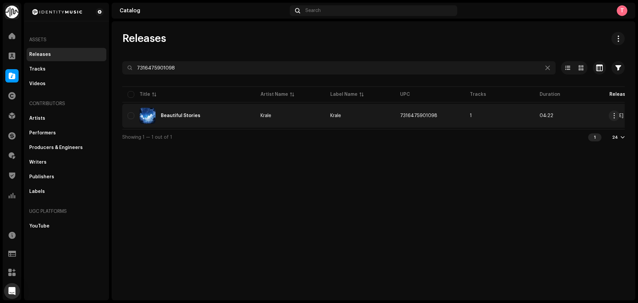
click at [217, 114] on div "Beautiful Stories" at bounding box center [189, 116] width 122 height 16
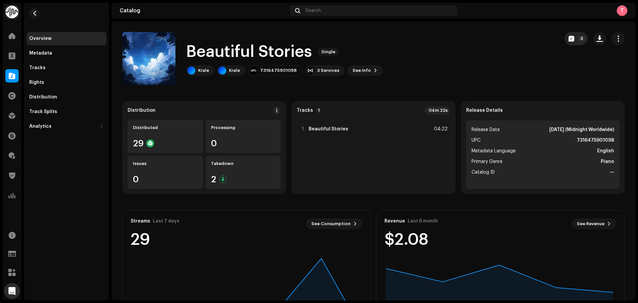
click at [564, 38] on button "3" at bounding box center [575, 38] width 23 height 13
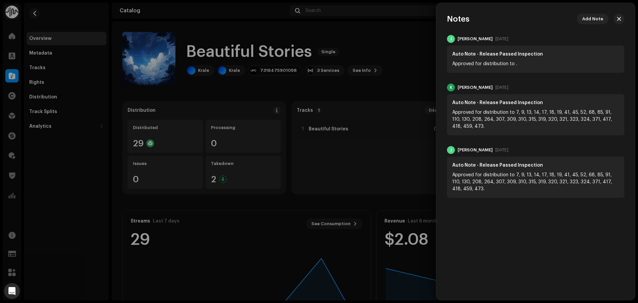
click at [413, 37] on div at bounding box center [319, 151] width 638 height 303
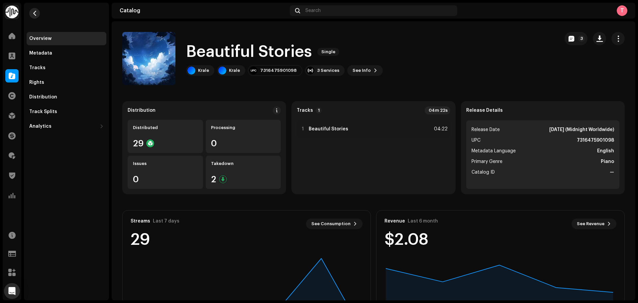
click at [31, 14] on button "button" at bounding box center [34, 13] width 11 height 11
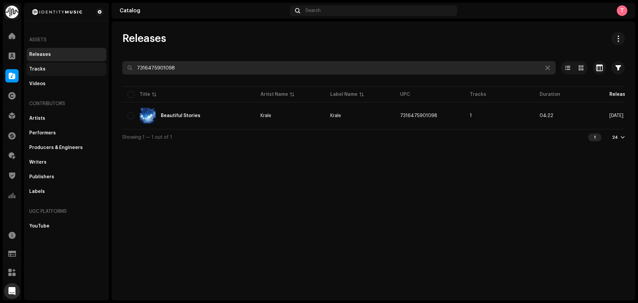
drag, startPoint x: 153, startPoint y: 64, endPoint x: 87, endPoint y: 63, distance: 66.1
click at [87, 63] on div "Identity Music Home Clients Catalog Rights Distribution Finance Royalties Trust…" at bounding box center [319, 151] width 638 height 303
drag, startPoint x: 276, startPoint y: 69, endPoint x: 7, endPoint y: 73, distance: 269.0
click at [7, 73] on div "Identity Music Home Clients Catalog Rights Distribution Finance Royalties Trust…" at bounding box center [319, 151] width 638 height 303
paste input "80695265"
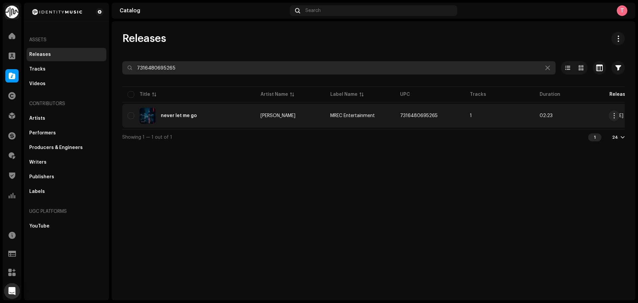
type input "7316480695265"
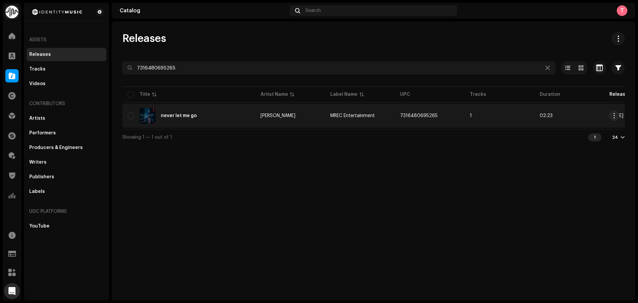
click at [237, 126] on td "never let me go" at bounding box center [188, 116] width 133 height 24
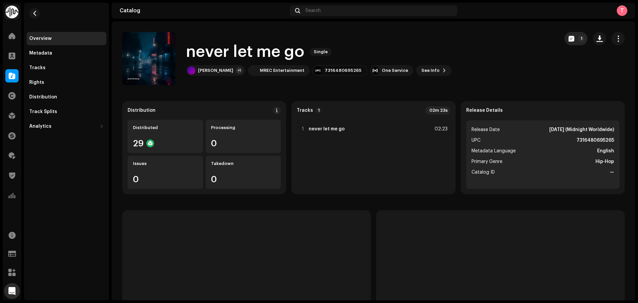
click at [568, 38] on span "button" at bounding box center [571, 38] width 6 height 5
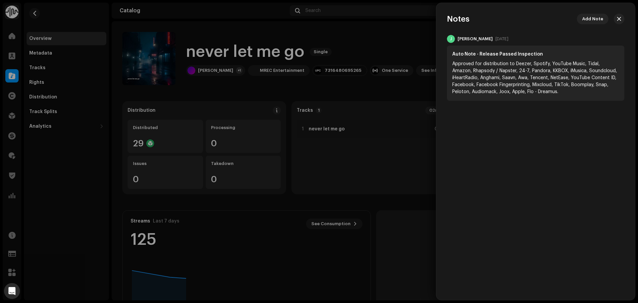
click at [408, 41] on div at bounding box center [319, 151] width 638 height 303
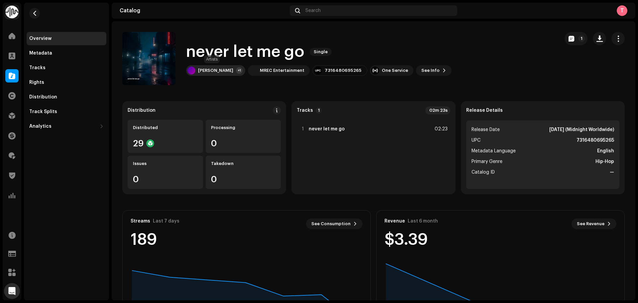
click at [224, 67] on div "[PERSON_NAME] +1" at bounding box center [215, 70] width 59 height 11
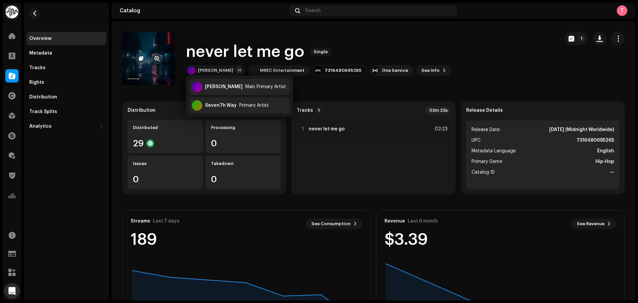
click at [137, 50] on re-a-cover at bounding box center [148, 58] width 53 height 53
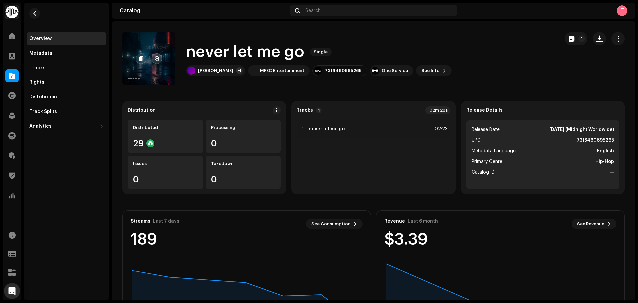
click at [154, 57] on button "button" at bounding box center [156, 58] width 11 height 11
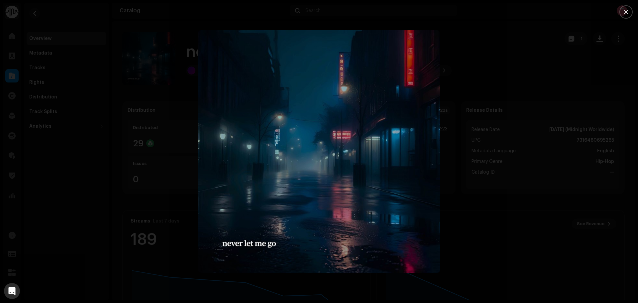
click at [521, 126] on div at bounding box center [319, 151] width 638 height 303
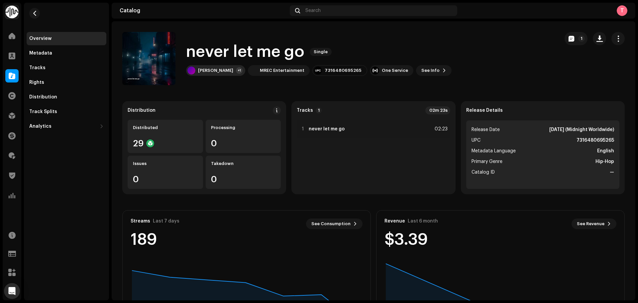
click at [201, 67] on div "[PERSON_NAME] +1" at bounding box center [215, 70] width 59 height 11
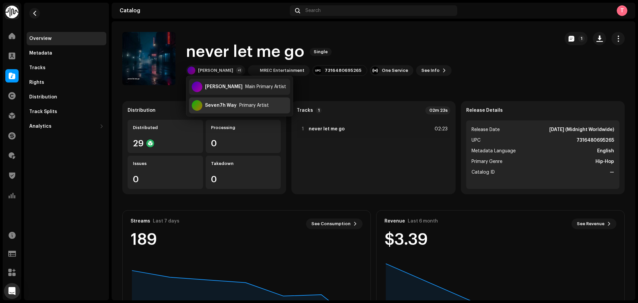
click at [223, 103] on div "Seven7h Way" at bounding box center [221, 105] width 32 height 5
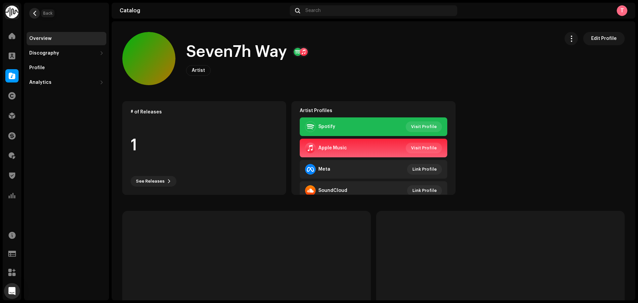
click at [36, 15] on span "button" at bounding box center [34, 13] width 5 height 5
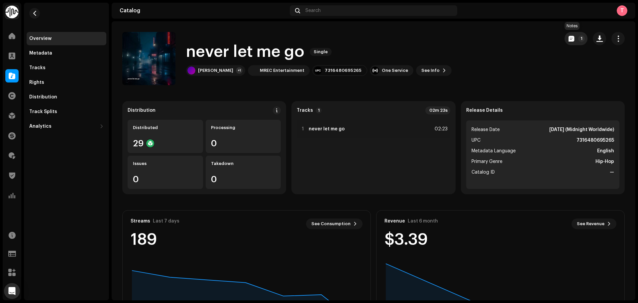
click at [568, 37] on span "button" at bounding box center [571, 38] width 6 height 5
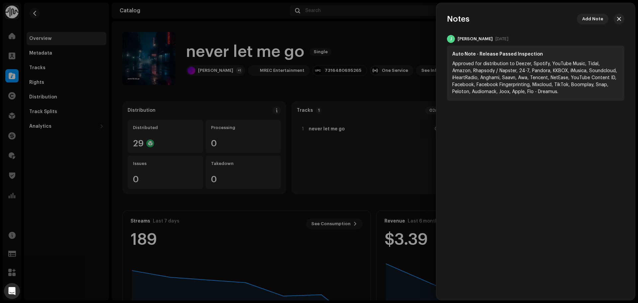
click at [416, 33] on div at bounding box center [319, 151] width 638 height 303
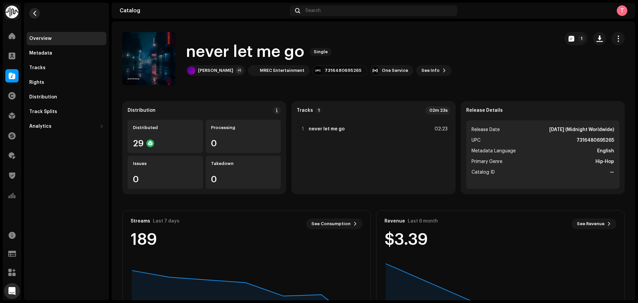
click at [34, 14] on span "button" at bounding box center [34, 13] width 5 height 5
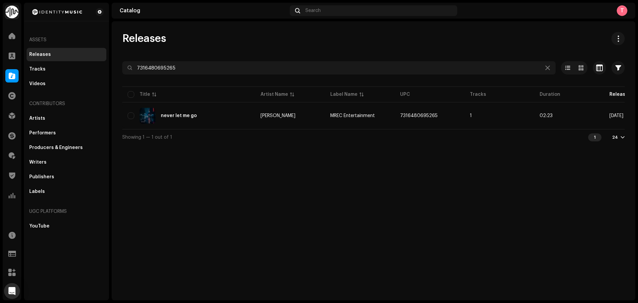
click at [52, 51] on div "Releases" at bounding box center [67, 54] width 80 height 13
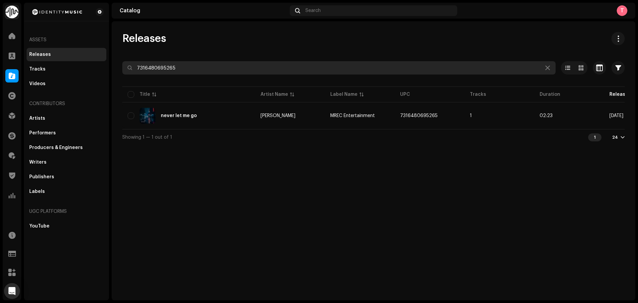
drag, startPoint x: 231, startPoint y: 66, endPoint x: 106, endPoint y: 63, distance: 124.6
click at [106, 63] on div "Identity Music Home Clients Catalog Rights Distribution Finance Royalties Trust…" at bounding box center [319, 151] width 638 height 303
type input "l"
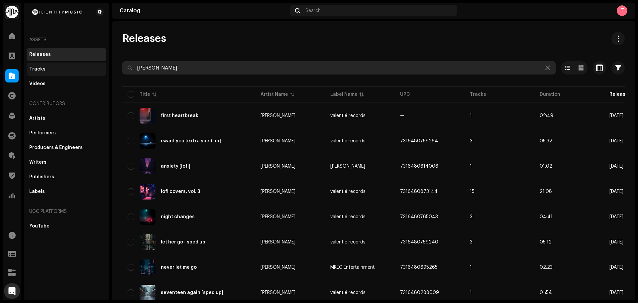
drag, startPoint x: 193, startPoint y: 64, endPoint x: 105, endPoint y: 62, distance: 88.0
click at [105, 62] on div "Identity Music Home Clients Catalog Rights Distribution Finance Royalties Trust…" at bounding box center [319, 151] width 638 height 303
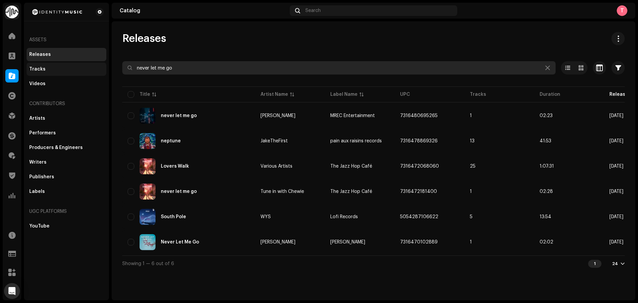
drag, startPoint x: 219, startPoint y: 63, endPoint x: 56, endPoint y: 70, distance: 162.9
click at [56, 70] on div "Identity Music Home Clients Catalog Rights Distribution Finance Royalties Trust…" at bounding box center [319, 151] width 638 height 303
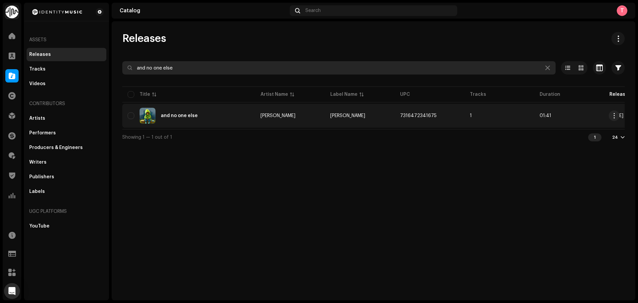
type input "and no one else"
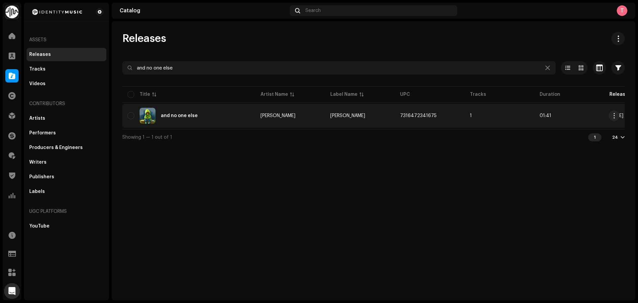
click at [235, 118] on div "and no one else" at bounding box center [189, 116] width 122 height 16
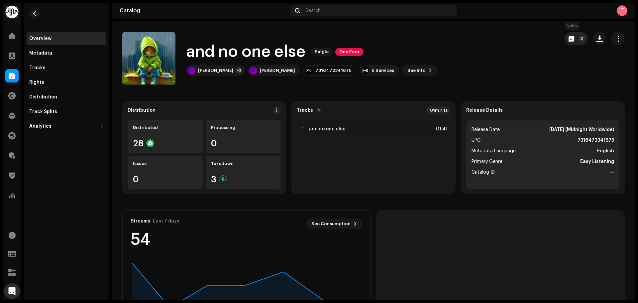
click at [569, 37] on span "button" at bounding box center [571, 38] width 6 height 5
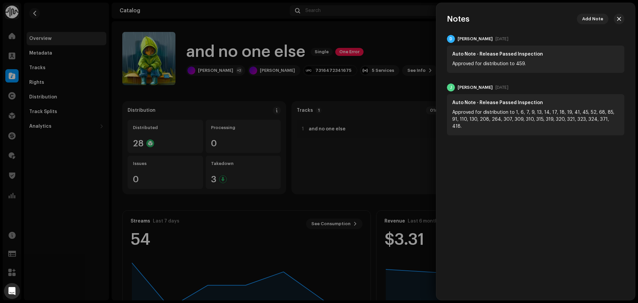
click at [404, 37] on div at bounding box center [319, 151] width 638 height 303
